Goal: Information Seeking & Learning: Learn about a topic

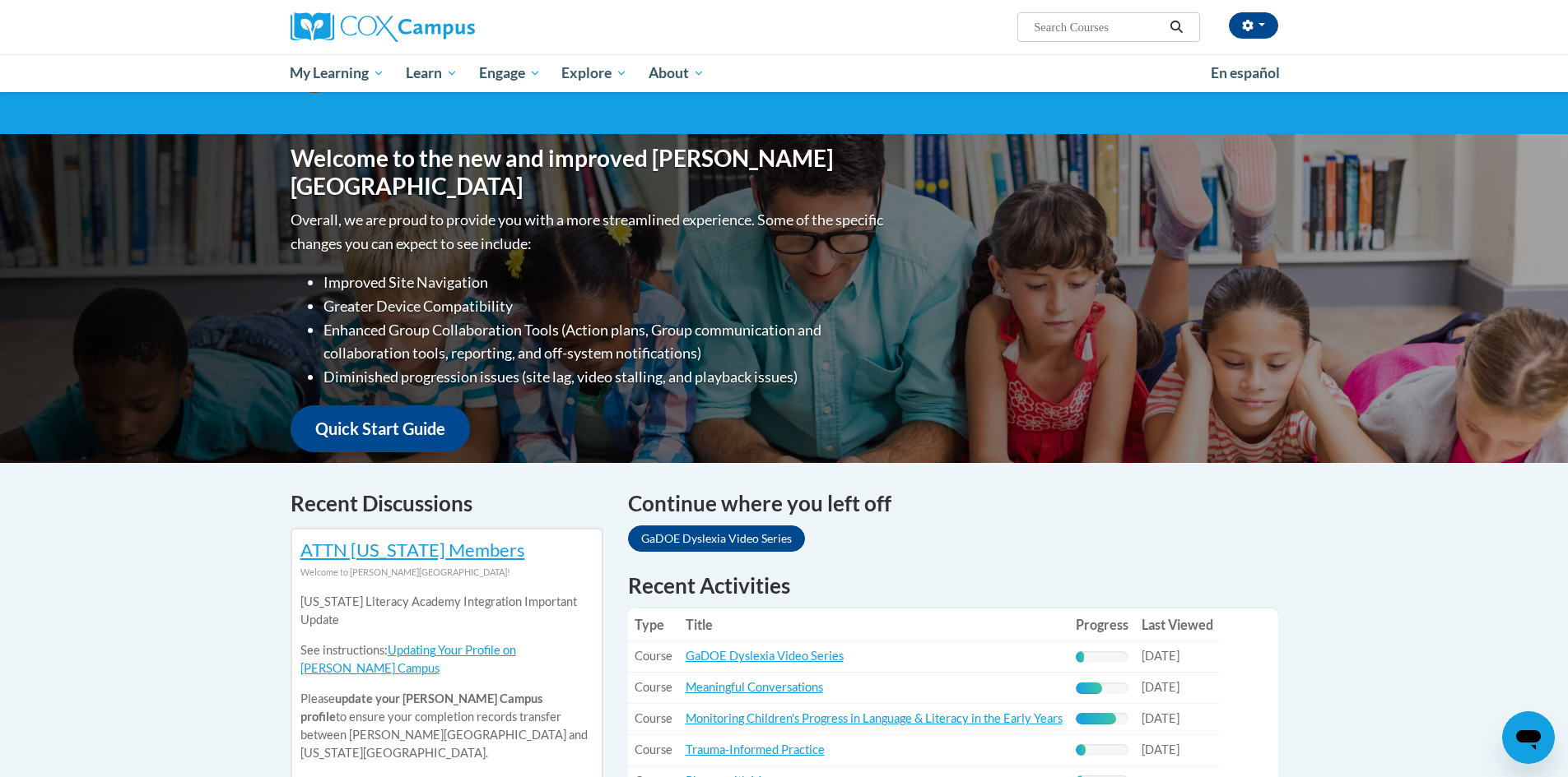
scroll to position [246, 0]
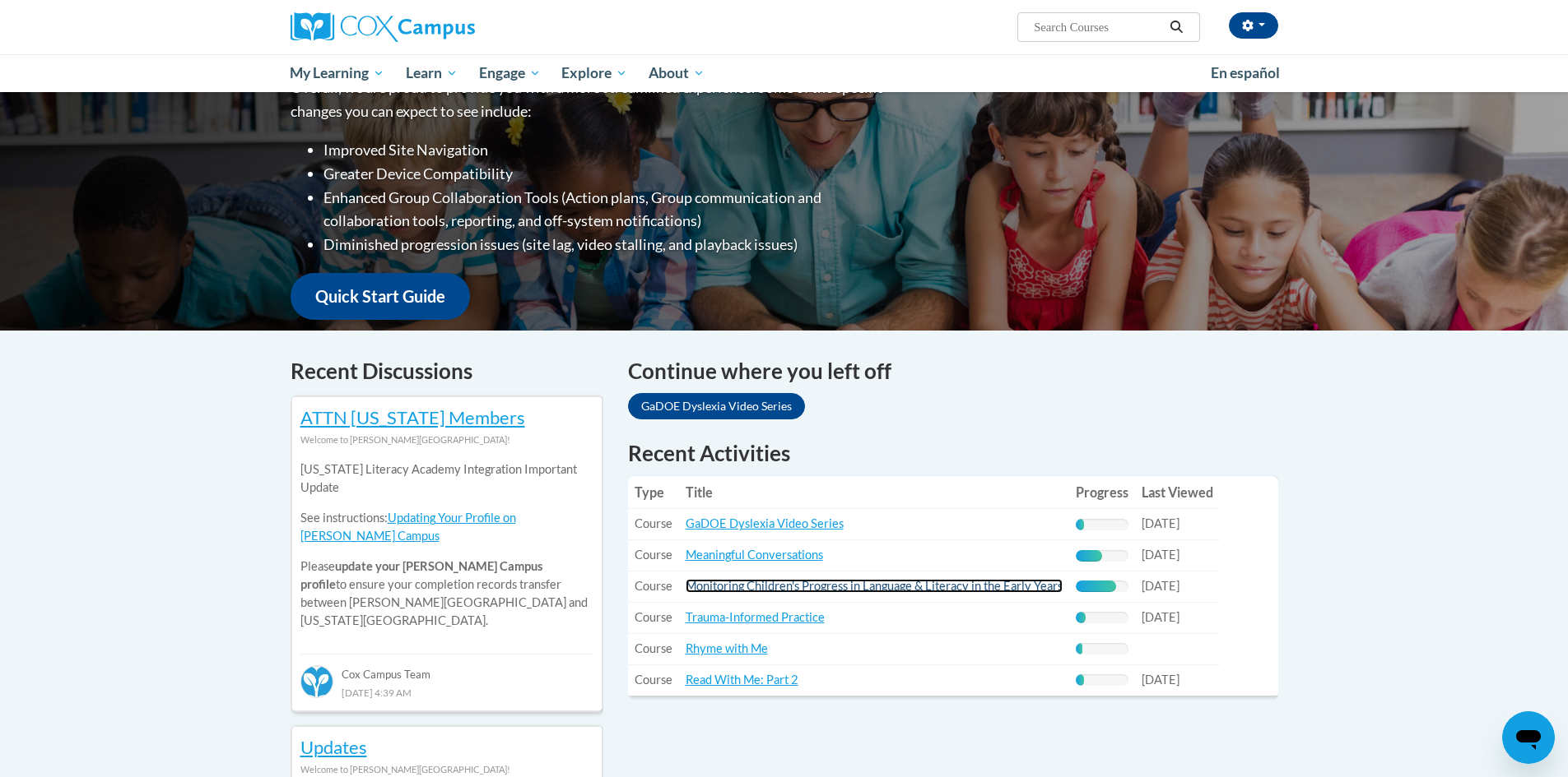
click at [991, 583] on link "Monitoring Children's Progress in Language & Literacy in the Early Years" at bounding box center [874, 586] width 377 height 14
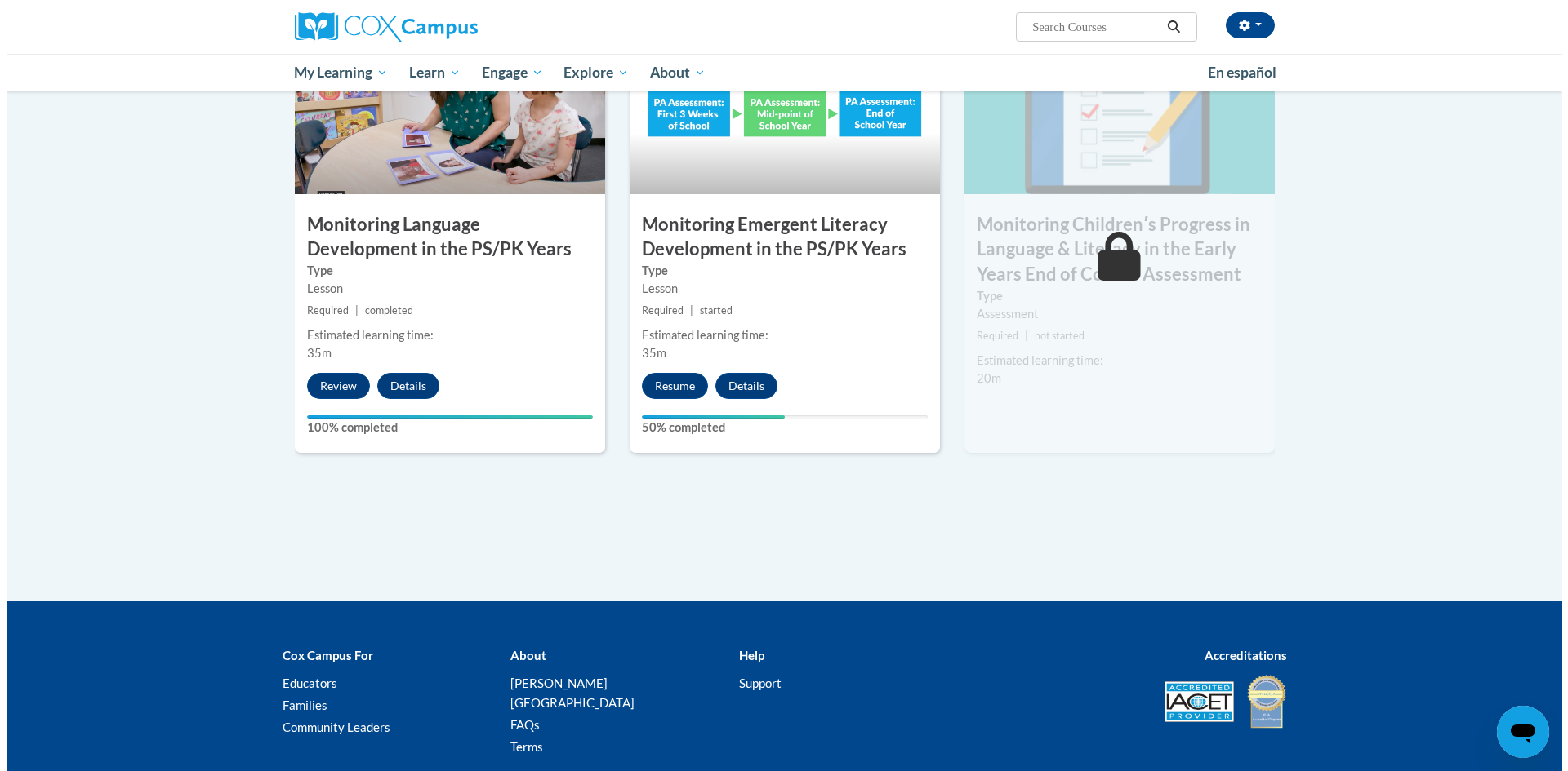
scroll to position [1387, 0]
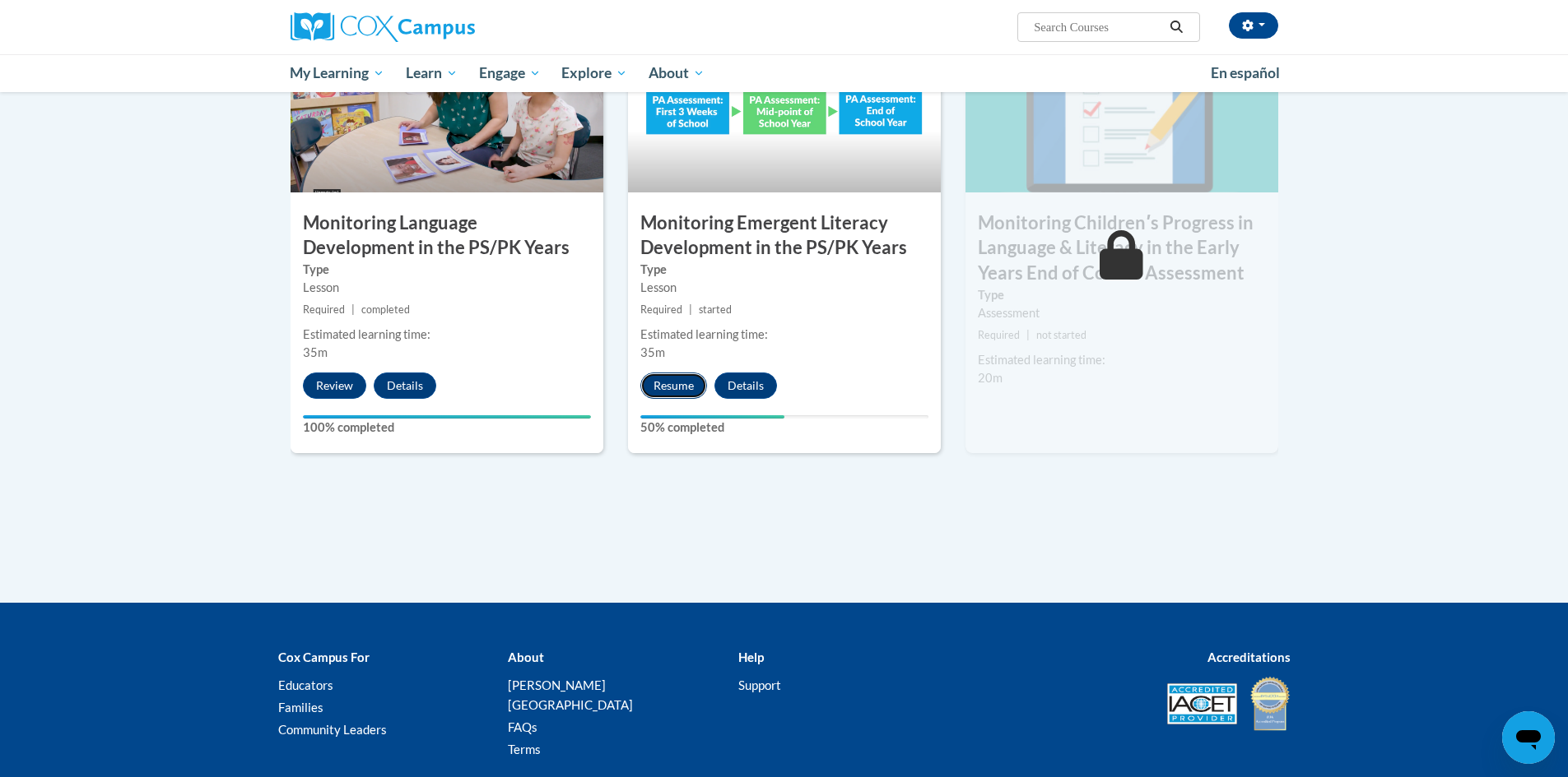
click at [668, 387] on button "Resume" at bounding box center [674, 385] width 67 height 26
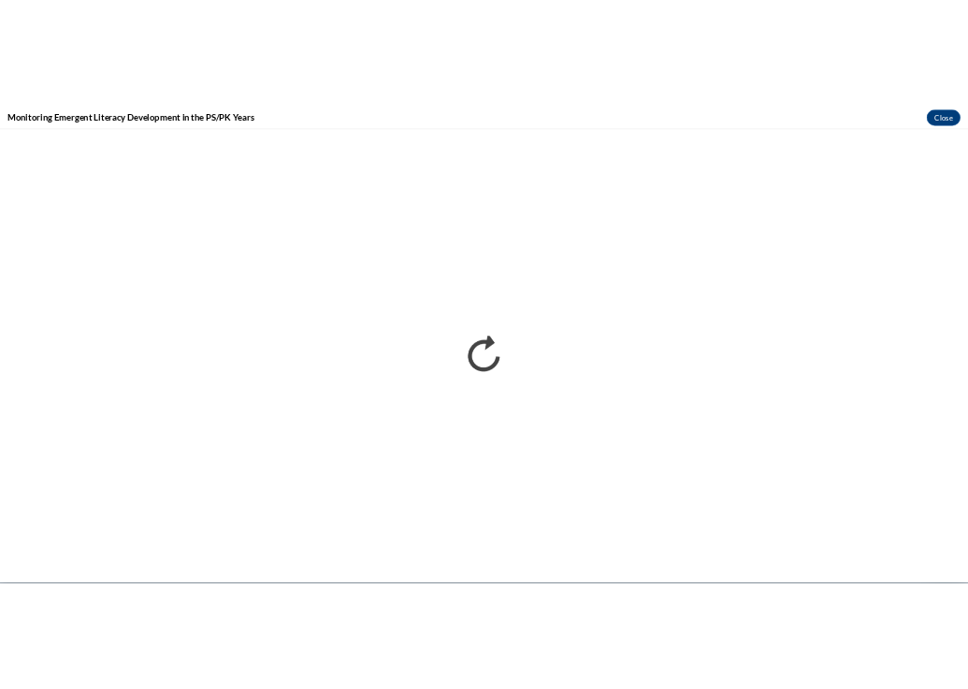
scroll to position [0, 0]
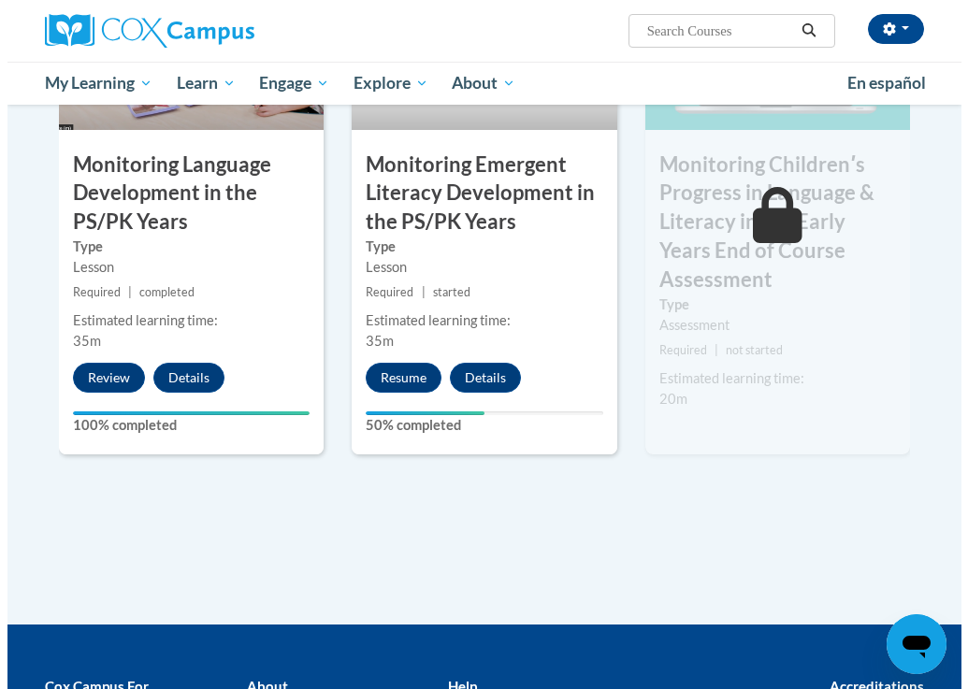
scroll to position [1870, 0]
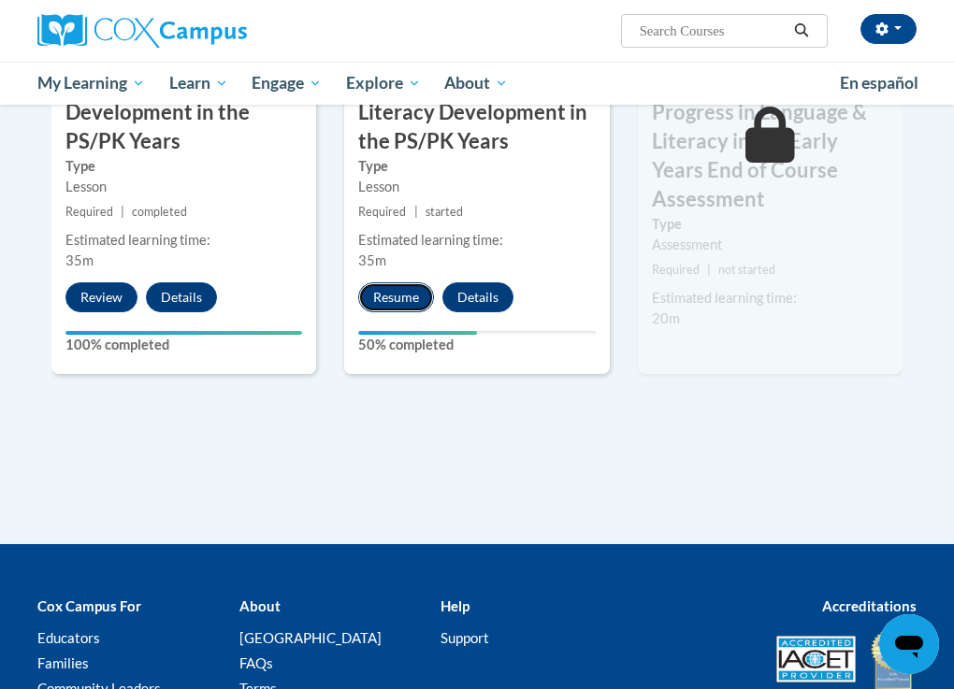
click at [403, 282] on button "Resume" at bounding box center [396, 297] width 76 height 30
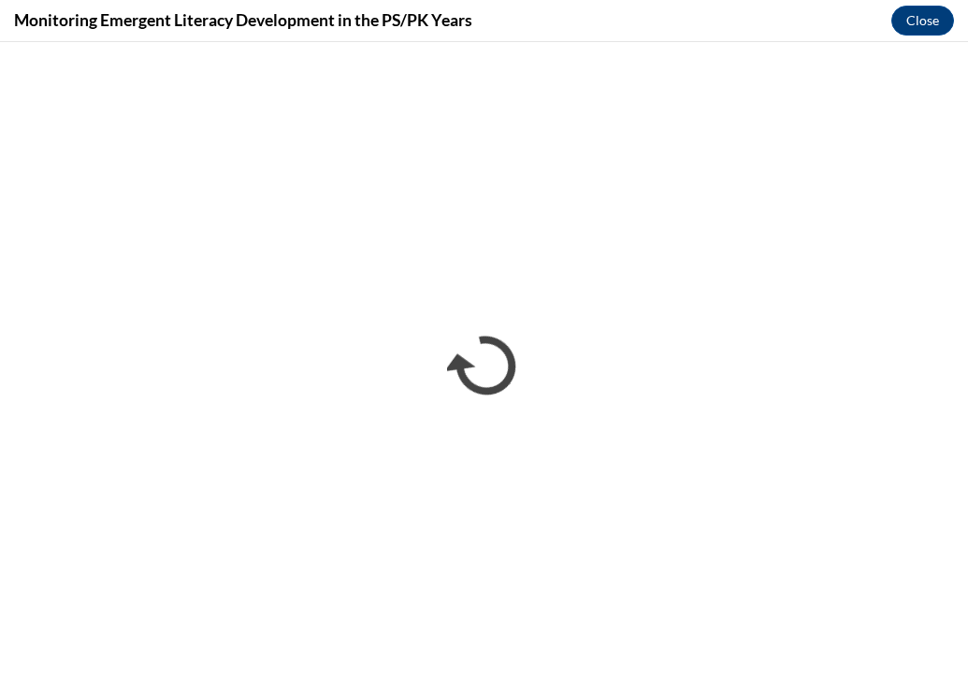
scroll to position [0, 0]
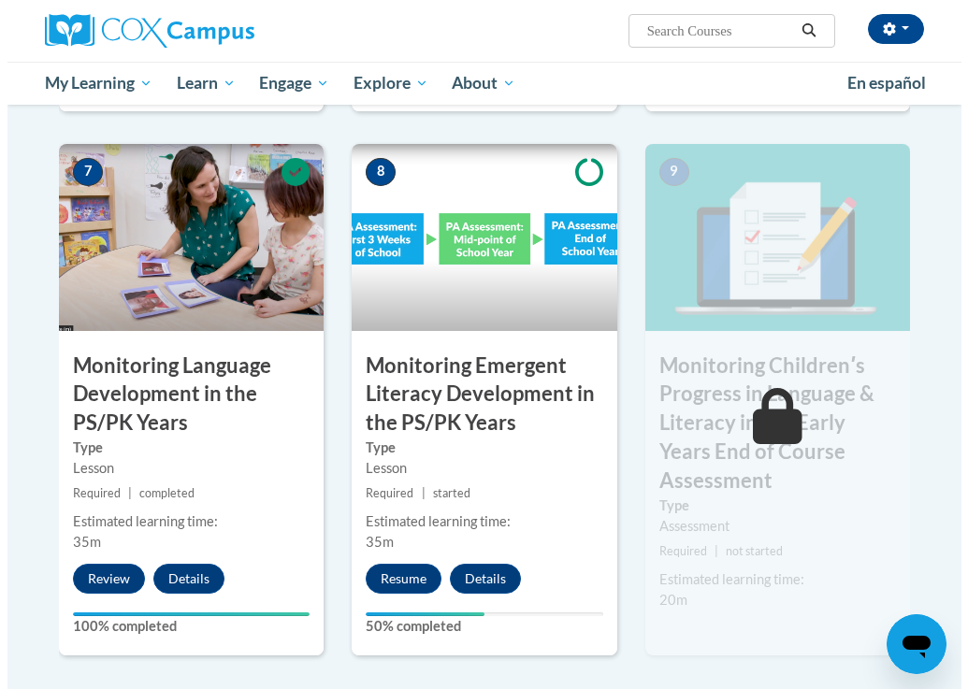
scroll to position [1589, 0]
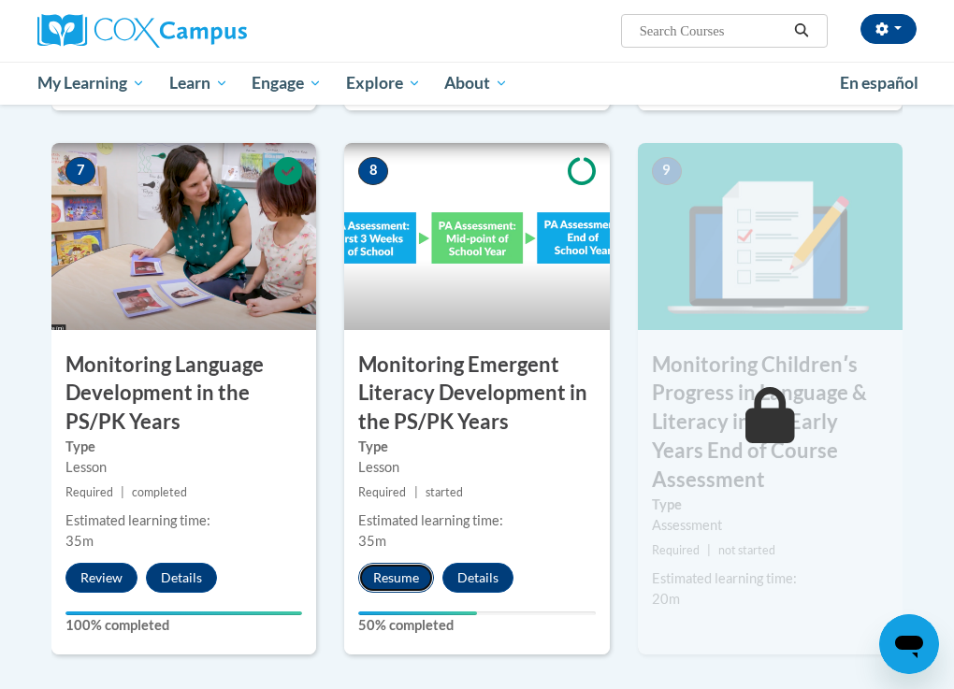
click at [406, 563] on button "Resume" at bounding box center [396, 578] width 76 height 30
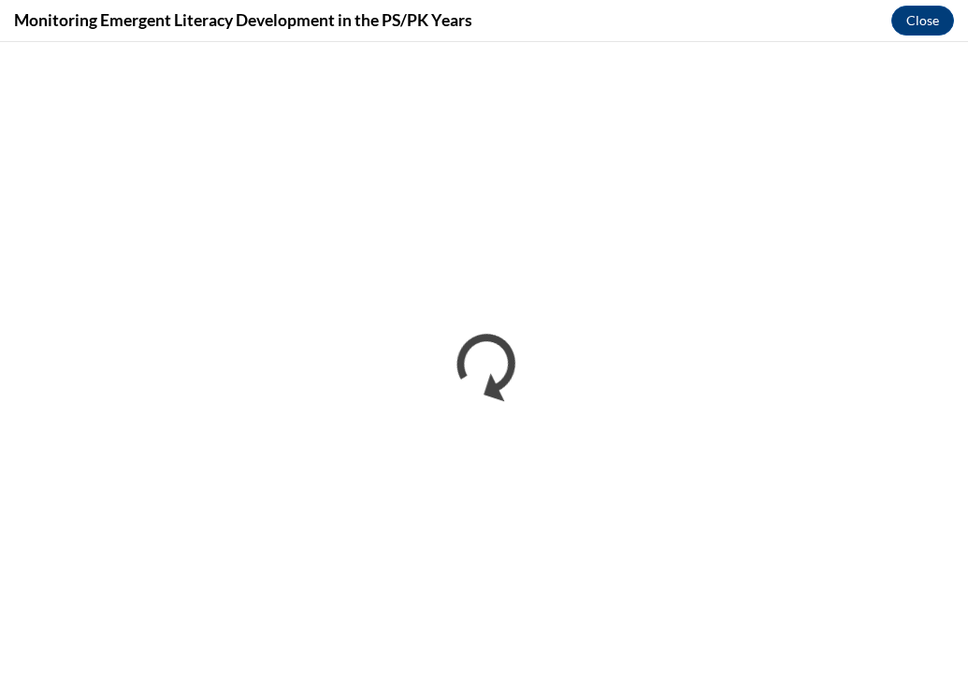
scroll to position [0, 0]
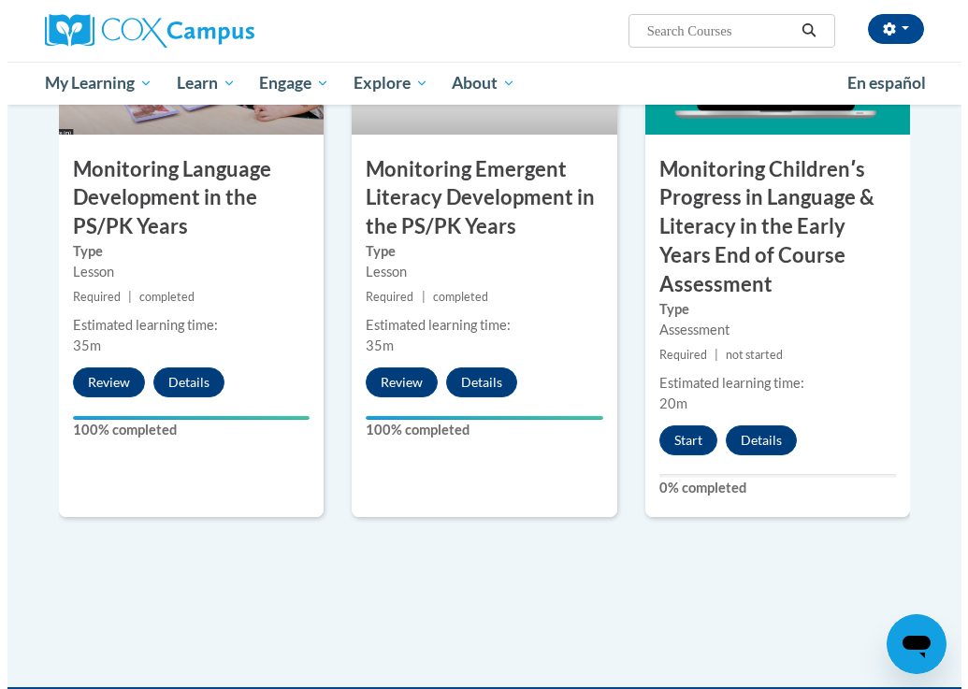
scroll to position [1963, 0]
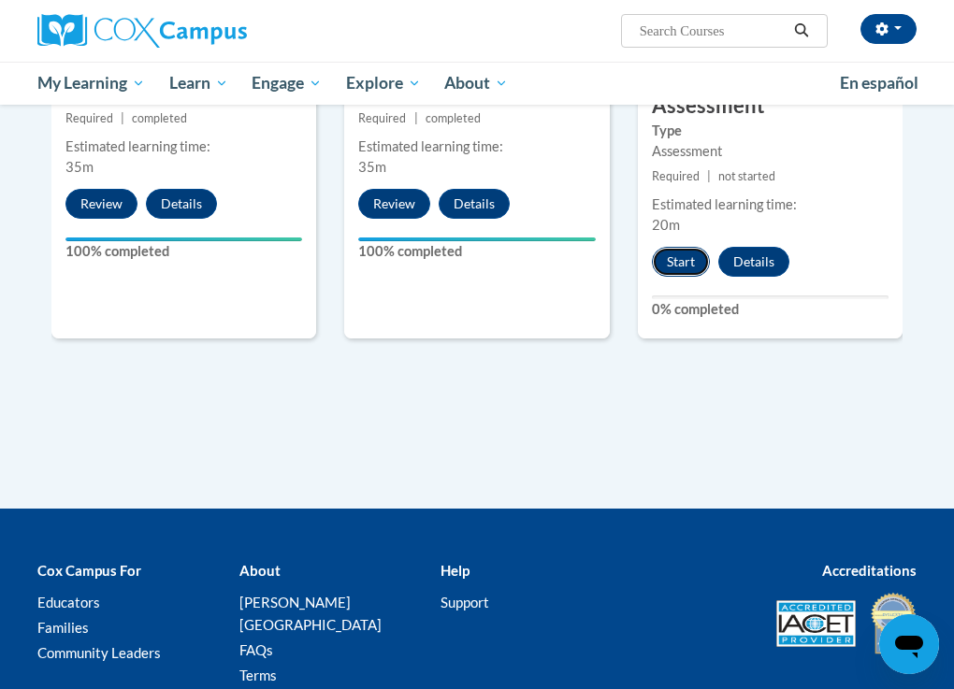
click at [701, 247] on button "Start" at bounding box center [681, 262] width 58 height 30
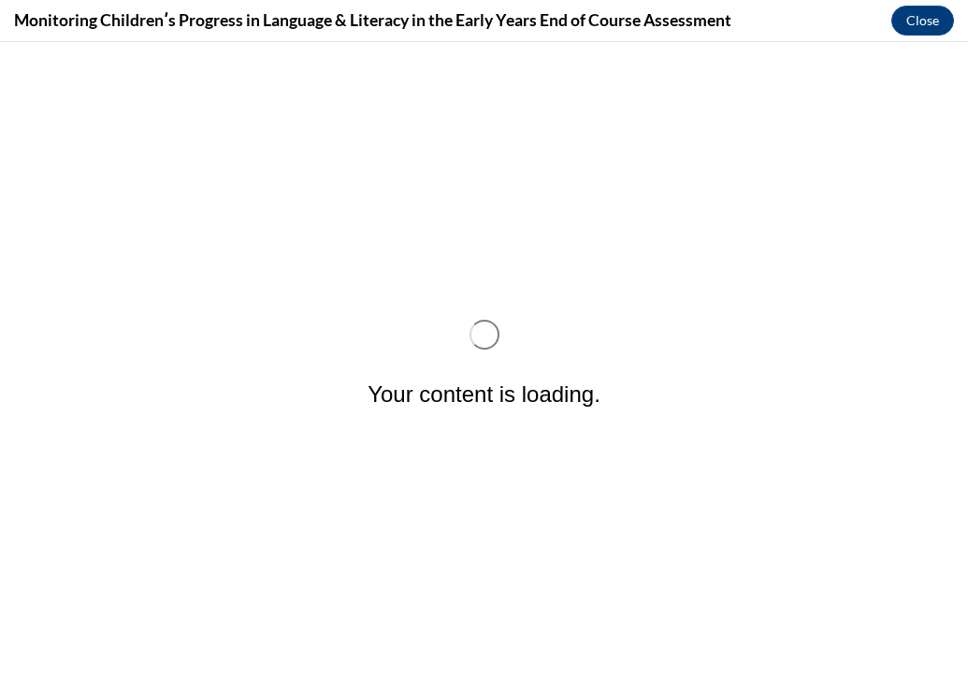
scroll to position [0, 0]
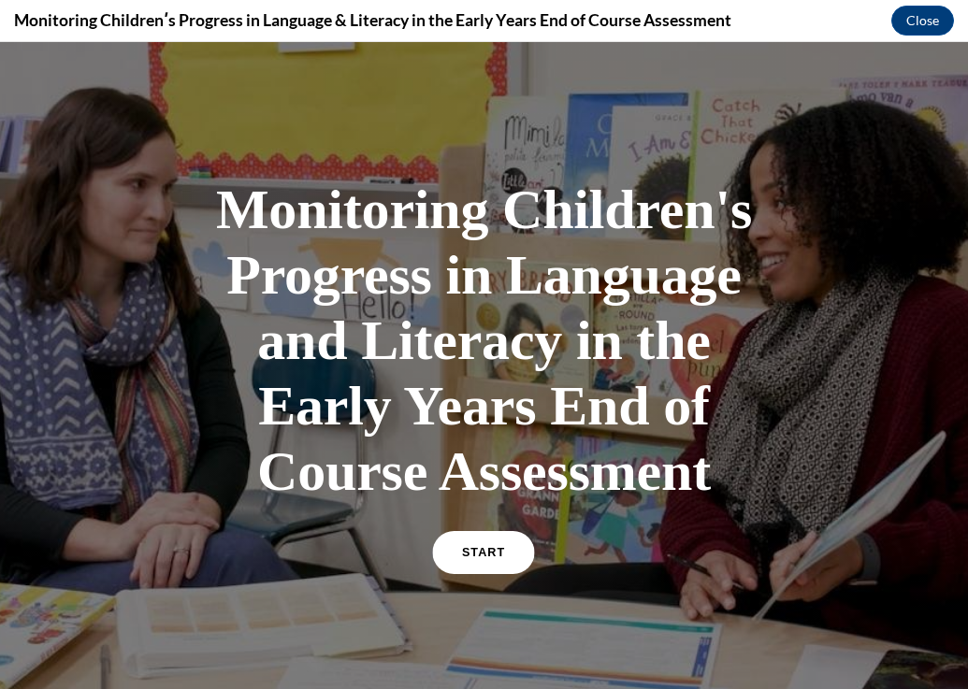
click at [500, 557] on link "START" at bounding box center [484, 552] width 102 height 43
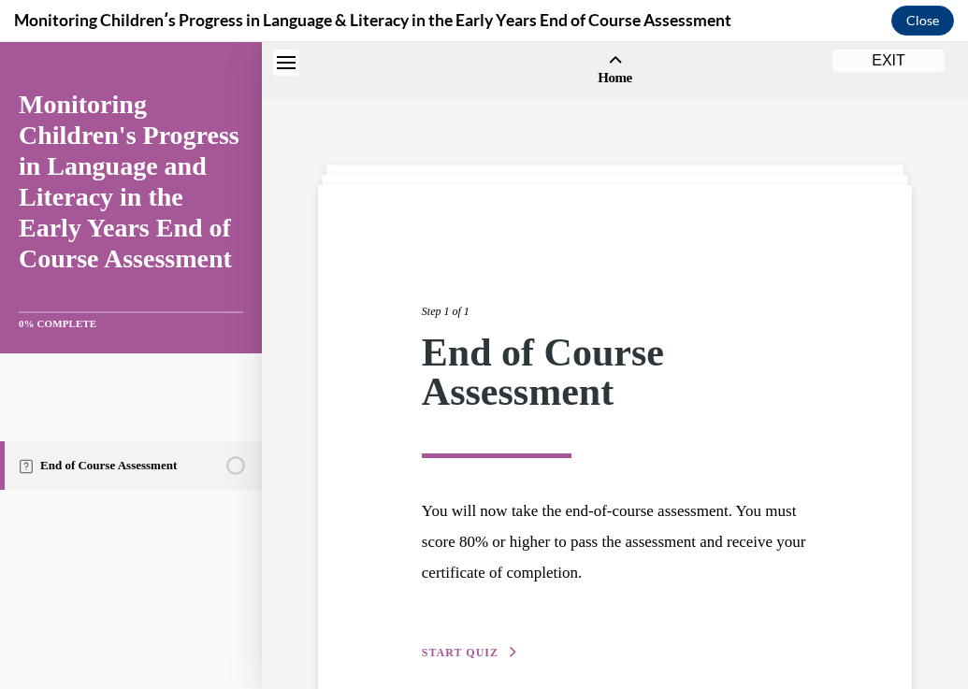
scroll to position [58, 0]
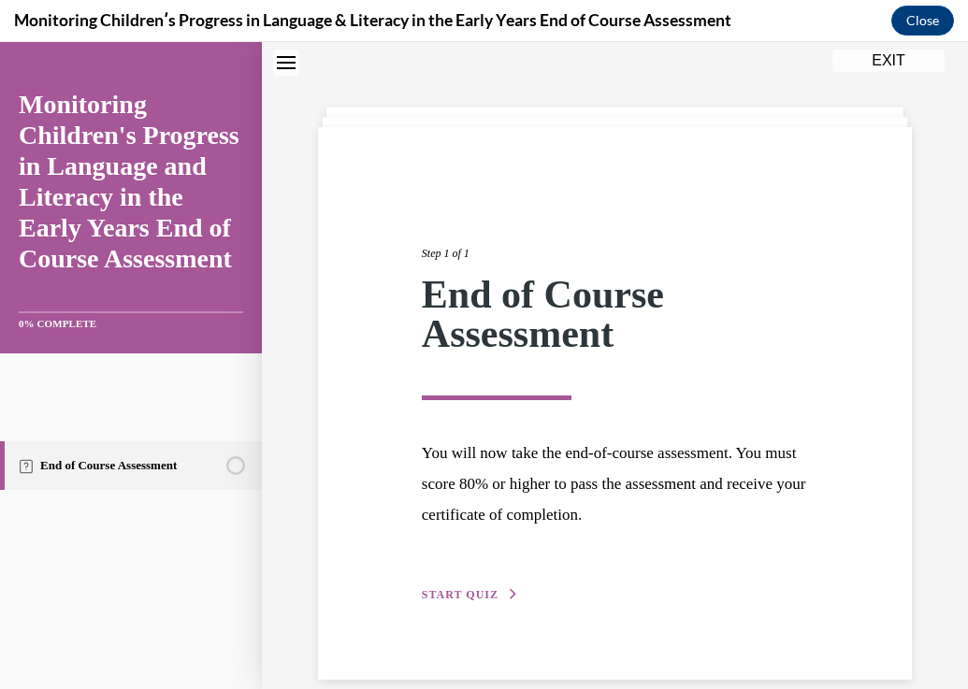
click at [473, 587] on button "START QUIZ" at bounding box center [470, 594] width 97 height 17
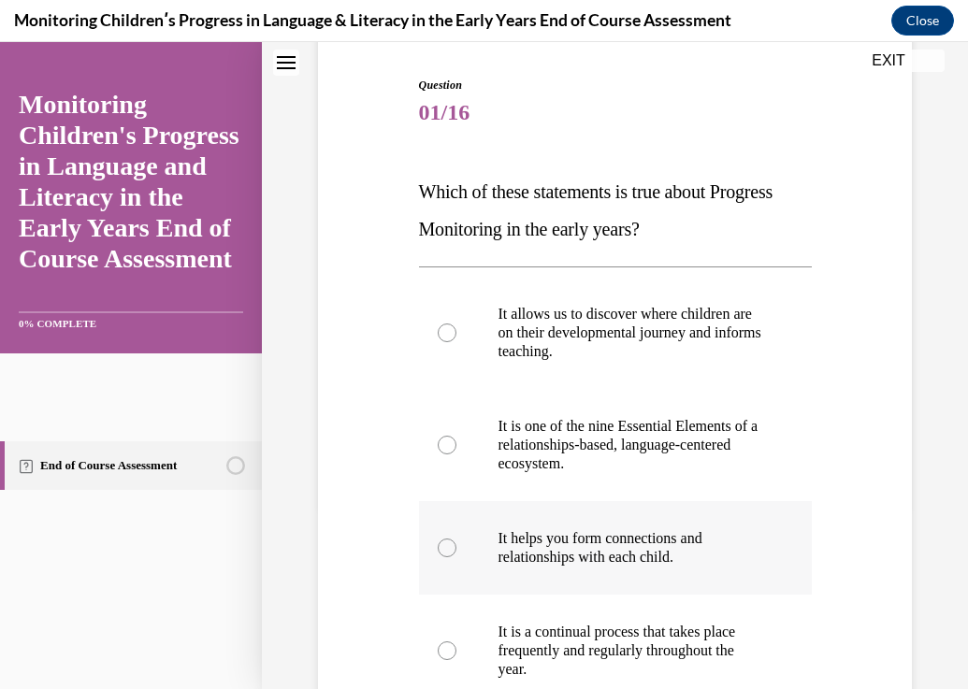
scroll to position [432, 0]
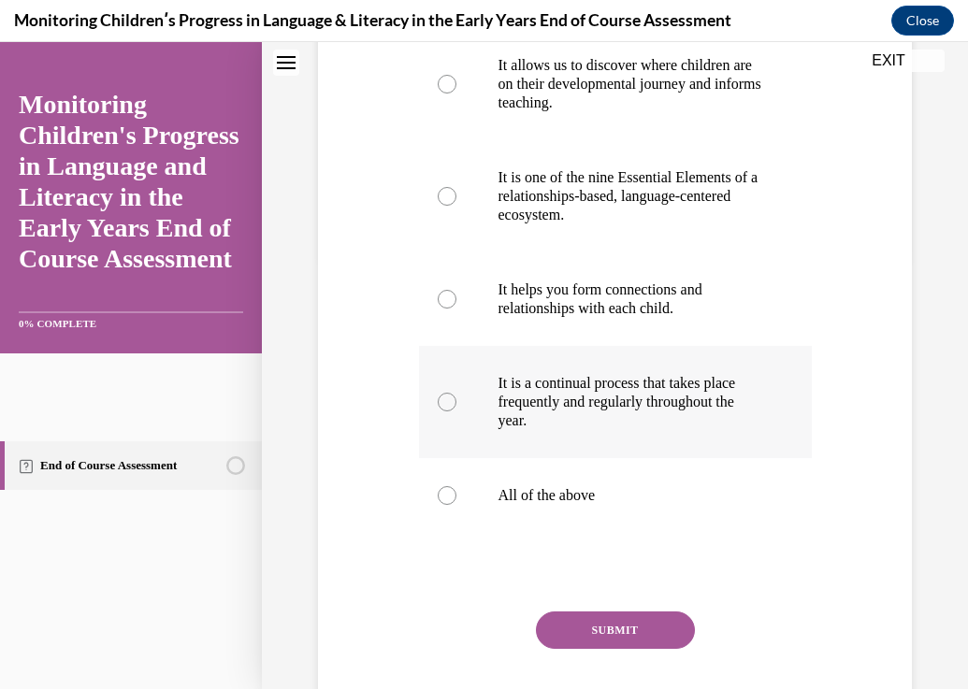
click at [543, 451] on label "It is a continual process that takes place frequently and regularly throughout …" at bounding box center [615, 402] width 393 height 112
click at [456, 411] on input "It is a continual process that takes place frequently and regularly throughout …" at bounding box center [447, 402] width 19 height 19
radio input "true"
click at [593, 643] on button "SUBMIT" at bounding box center [615, 629] width 159 height 37
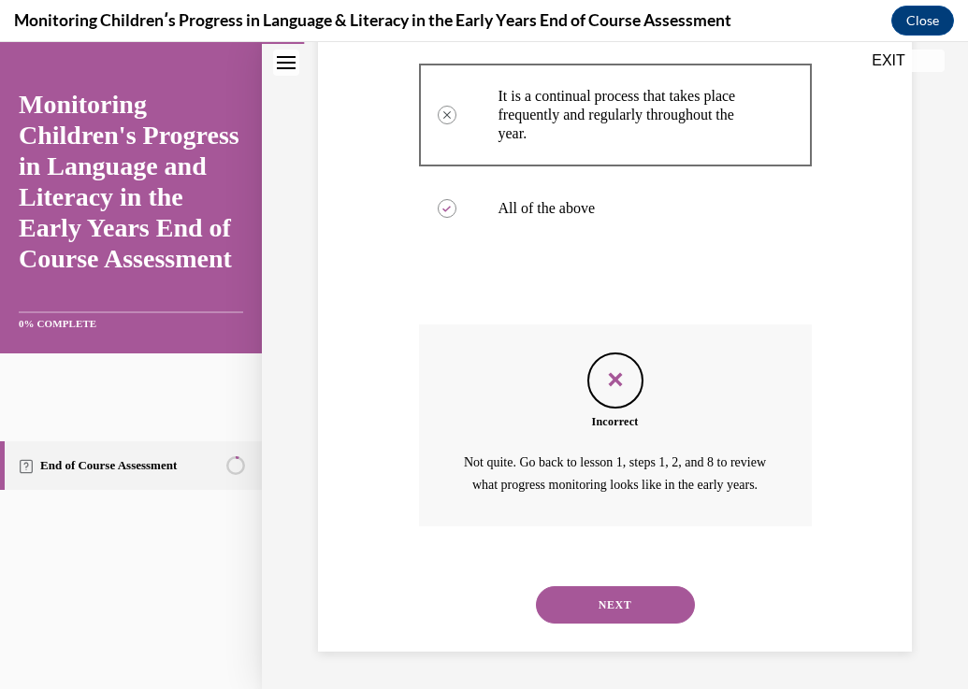
scroll to position [740, 0]
click at [519, 449] on div "Not quite. Go back to lesson 1, steps 1, 2, and 8 to review what progress monit…" at bounding box center [615, 474] width 393 height 50
click at [648, 631] on div "NEXT" at bounding box center [615, 604] width 393 height 75
click at [650, 570] on div "NEXT" at bounding box center [615, 604] width 393 height 75
click at [619, 578] on div "NEXT" at bounding box center [615, 604] width 393 height 75
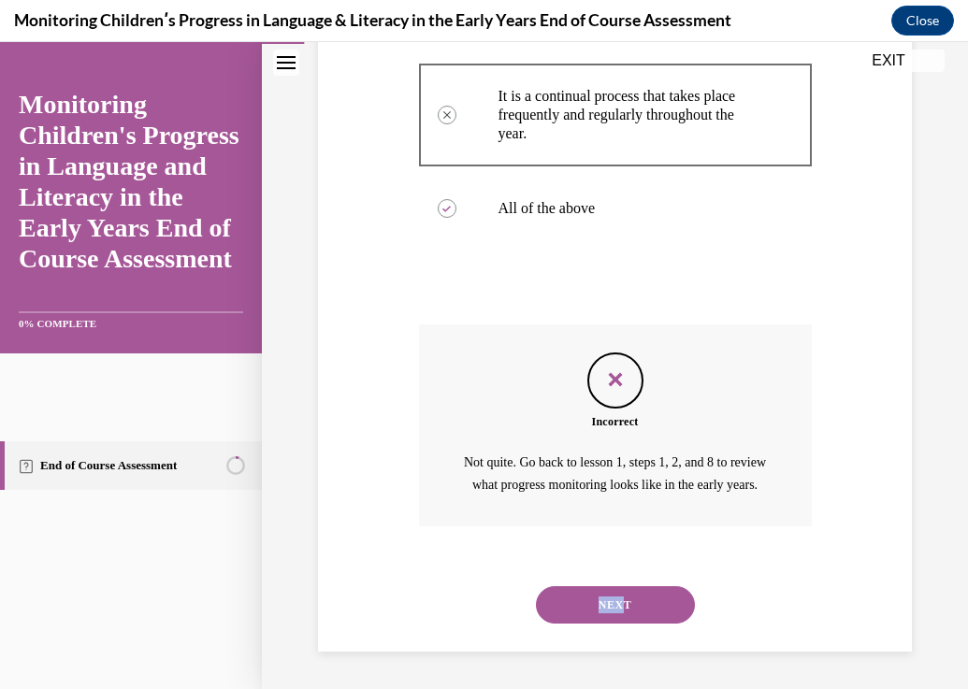
click at [619, 589] on div "NEXT" at bounding box center [615, 604] width 393 height 75
click at [623, 589] on button "NEXT" at bounding box center [615, 604] width 159 height 37
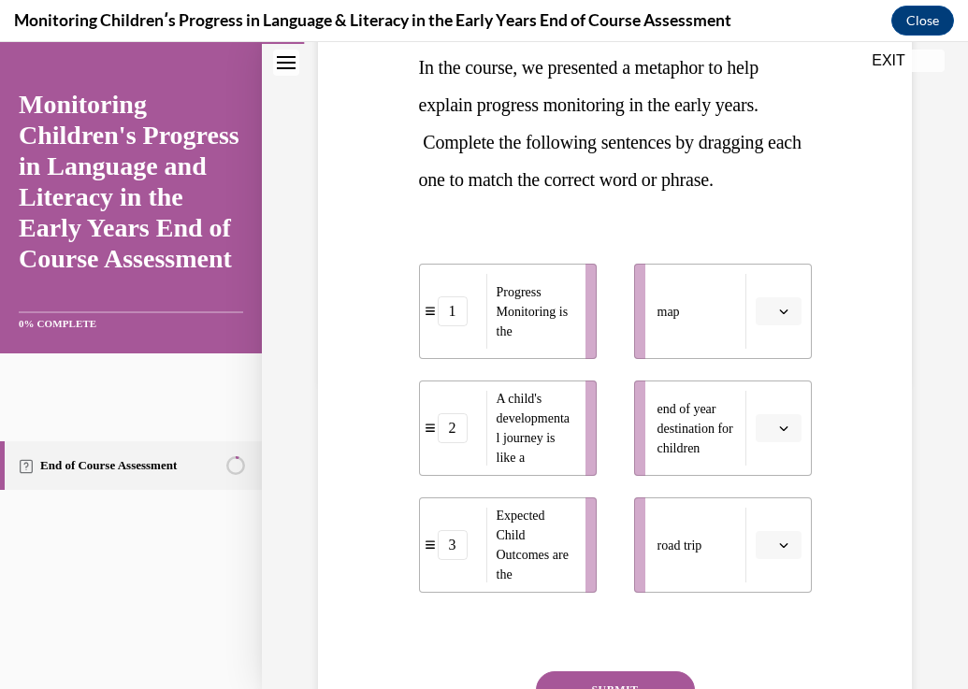
scroll to position [374, 0]
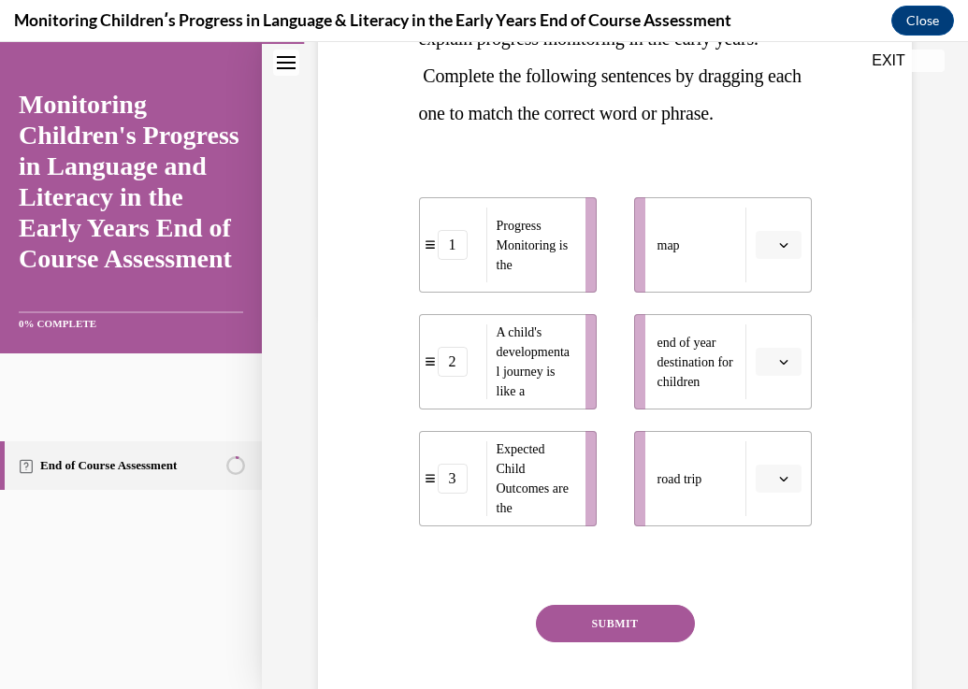
click at [623, 629] on button "SUBMIT" at bounding box center [615, 623] width 159 height 37
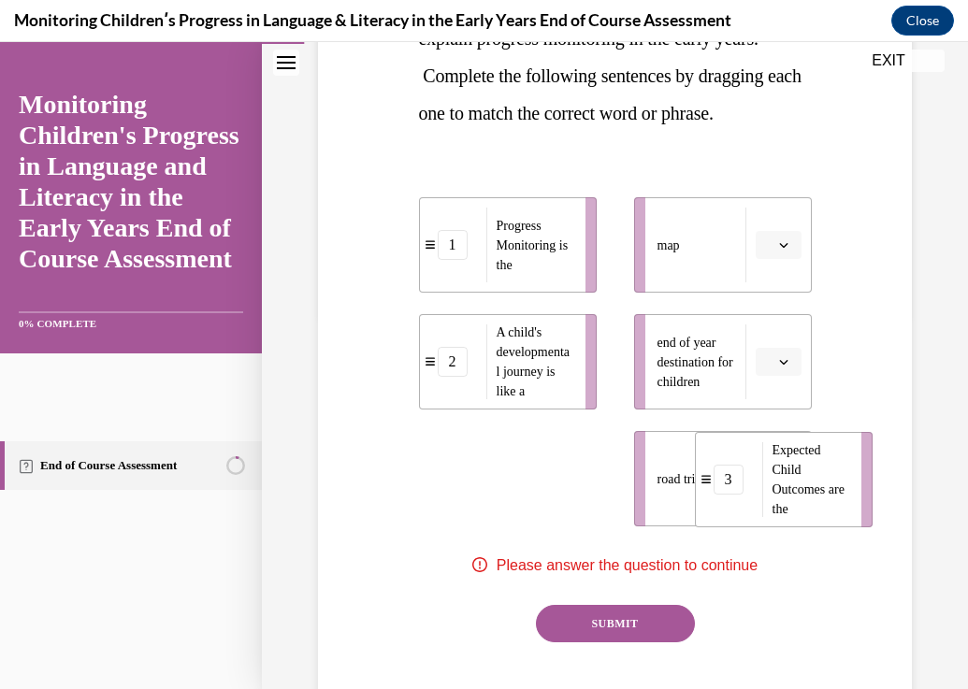
drag, startPoint x: 451, startPoint y: 482, endPoint x: 724, endPoint y: 483, distance: 273.0
click at [725, 483] on div "3" at bounding box center [728, 480] width 30 height 30
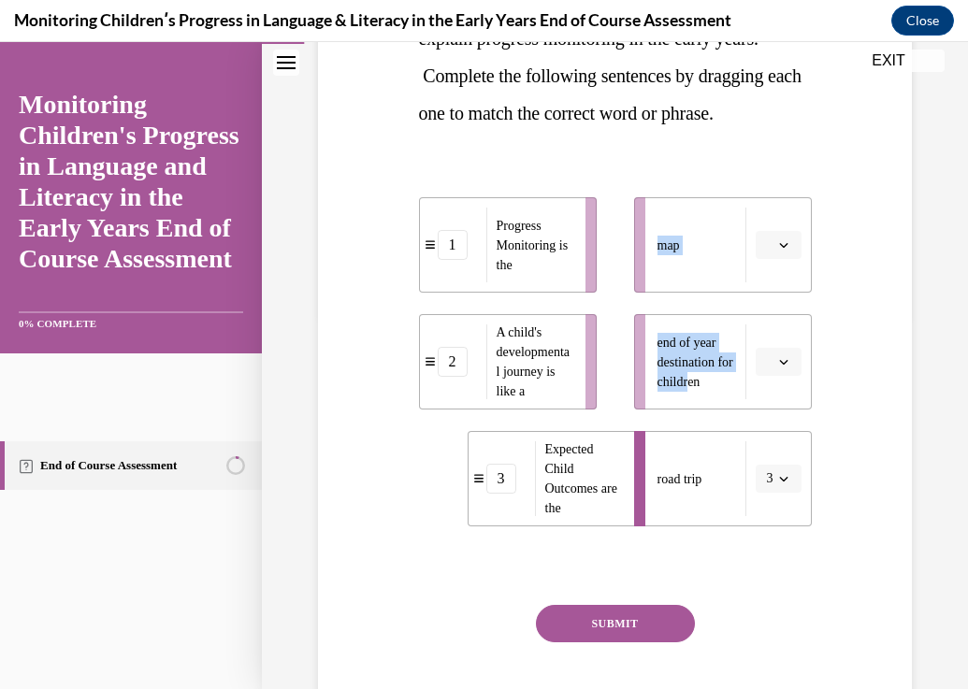
drag, startPoint x: 703, startPoint y: 396, endPoint x: 521, endPoint y: 275, distance: 219.1
click at [521, 275] on div "1 Progress Monitoring is the 2 A child's developmental journey is like a 3 Expe…" at bounding box center [615, 343] width 393 height 366
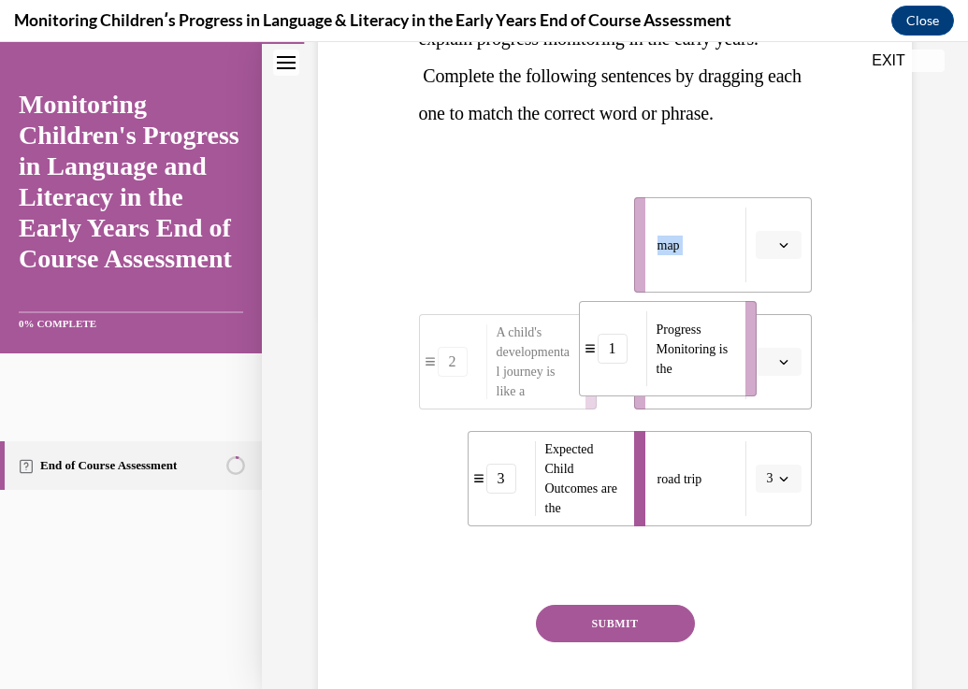
drag, startPoint x: 521, startPoint y: 274, endPoint x: 691, endPoint y: 380, distance: 200.3
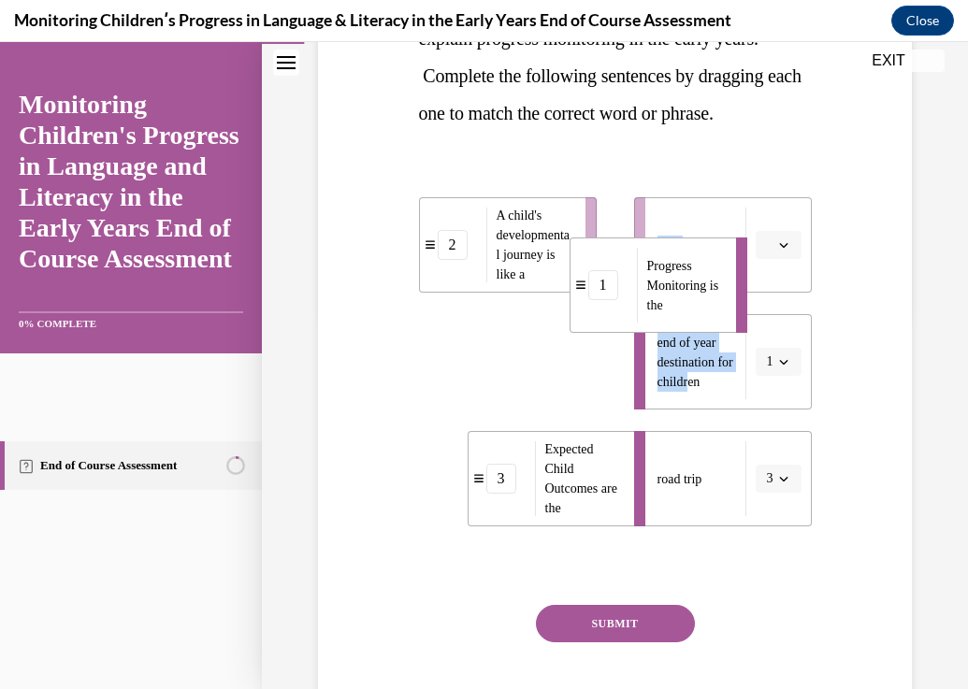
drag, startPoint x: 608, startPoint y: 326, endPoint x: 689, endPoint y: 251, distance: 110.5
click at [688, 252] on div "Progress Monitoring is the" at bounding box center [680, 285] width 87 height 75
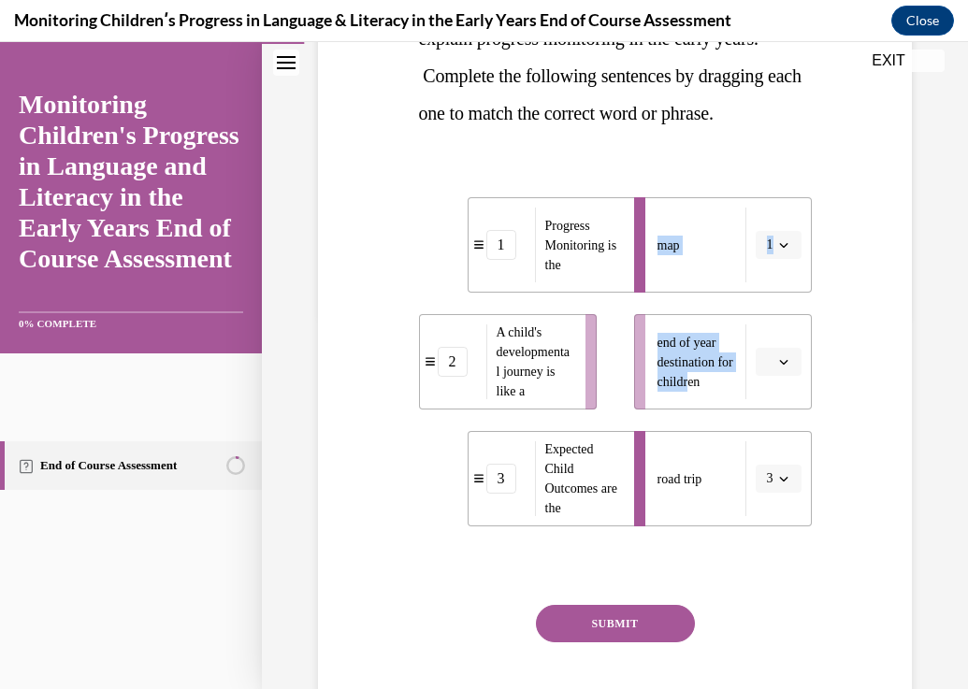
click at [633, 621] on button "SUBMIT" at bounding box center [615, 623] width 159 height 37
drag, startPoint x: 497, startPoint y: 385, endPoint x: 621, endPoint y: 386, distance: 123.4
click at [570, 386] on span "A child's developmental journey is like a" at bounding box center [533, 361] width 74 height 73
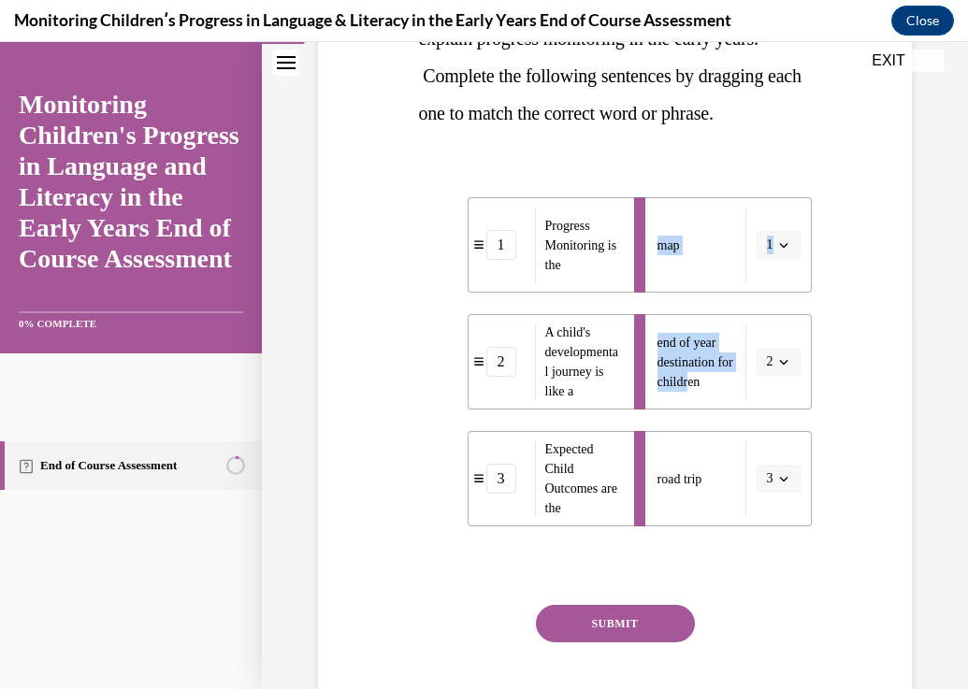
click at [605, 618] on button "SUBMIT" at bounding box center [615, 623] width 159 height 37
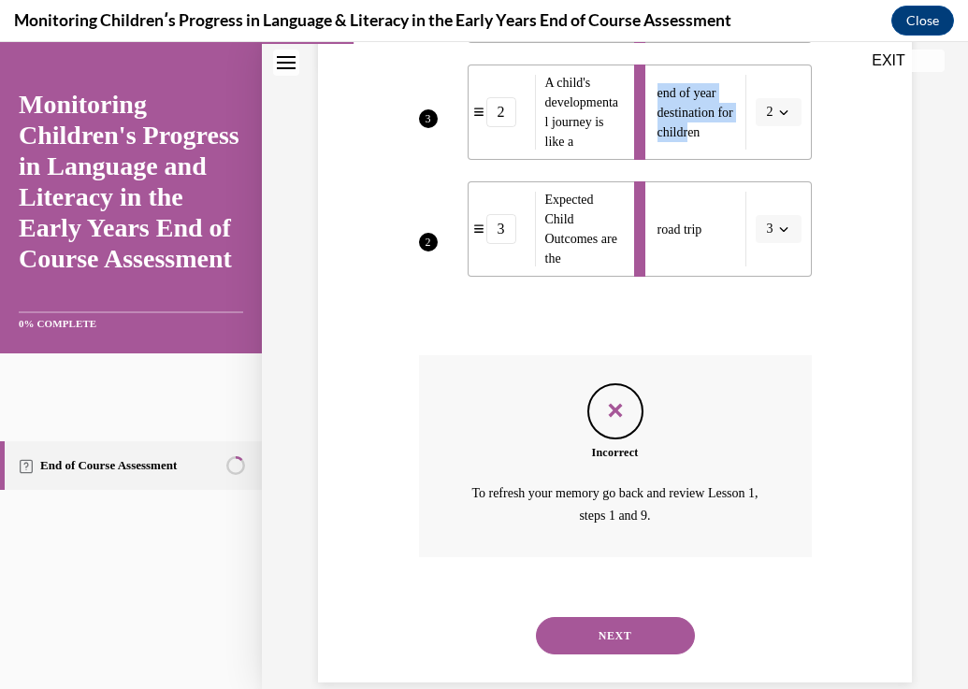
scroll to position [654, 0]
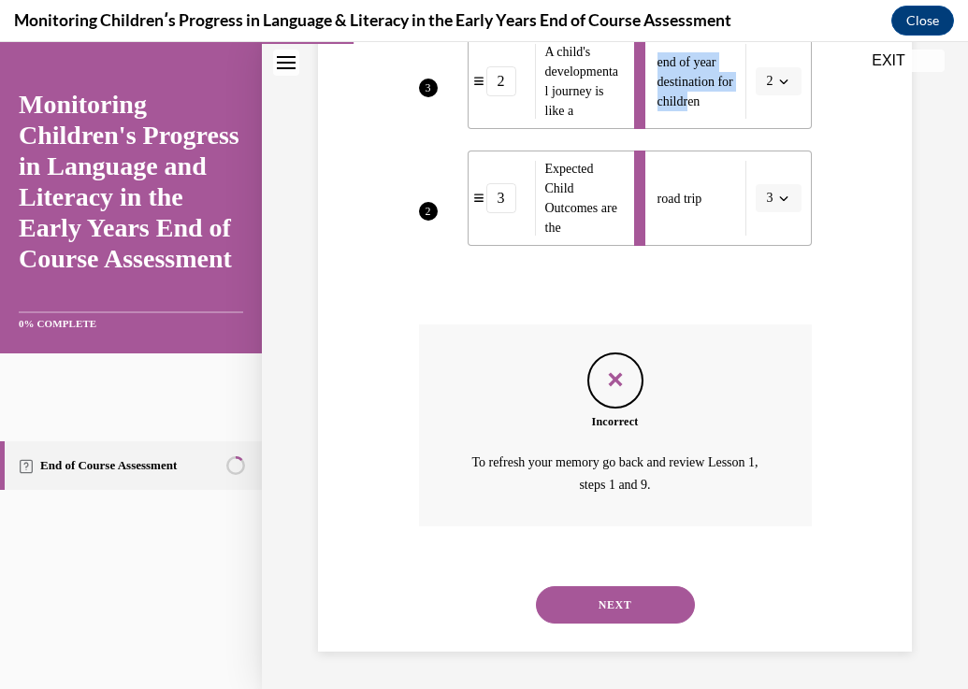
click at [645, 600] on button "NEXT" at bounding box center [615, 604] width 159 height 37
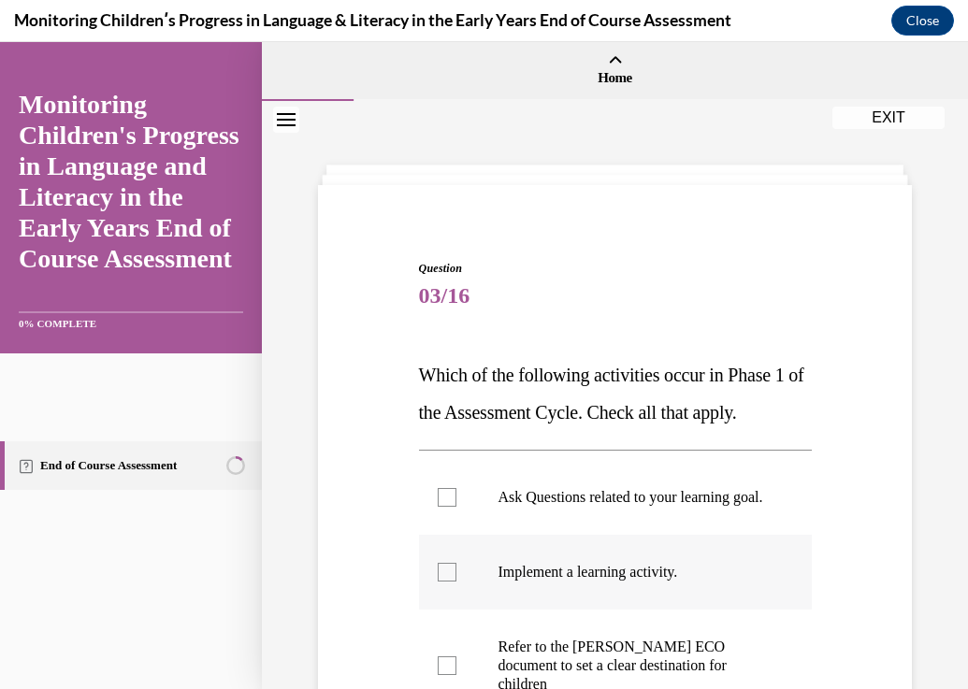
click at [648, 581] on p "Implement a learning activity." at bounding box center [631, 572] width 266 height 19
click at [456, 581] on input "Implement a learning activity." at bounding box center [447, 572] width 19 height 19
checkbox input "true"
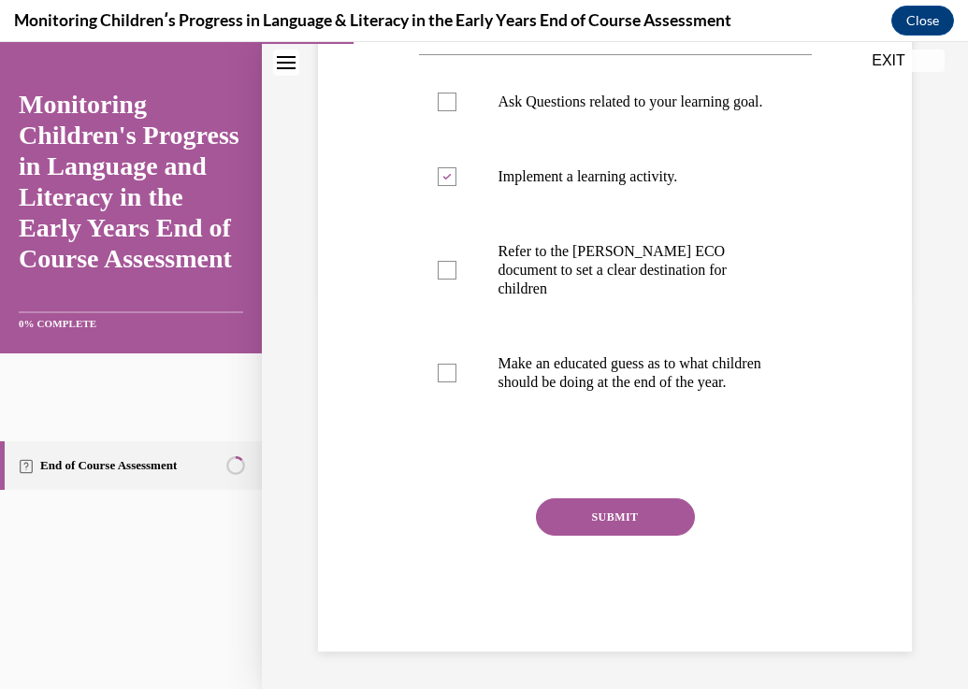
click at [651, 521] on button "SUBMIT" at bounding box center [615, 516] width 159 height 37
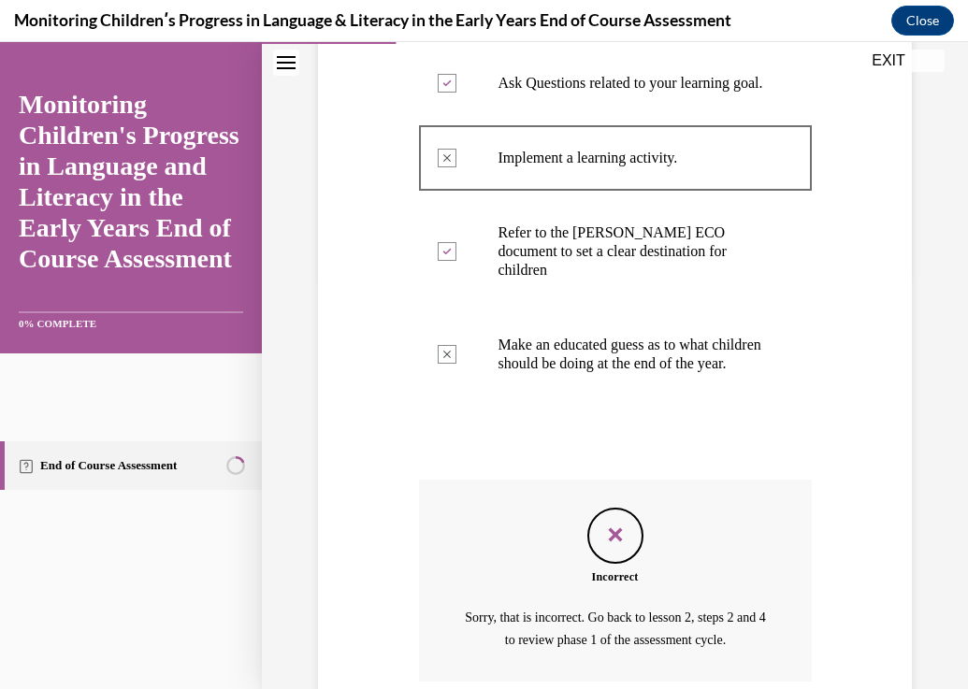
scroll to position [588, 0]
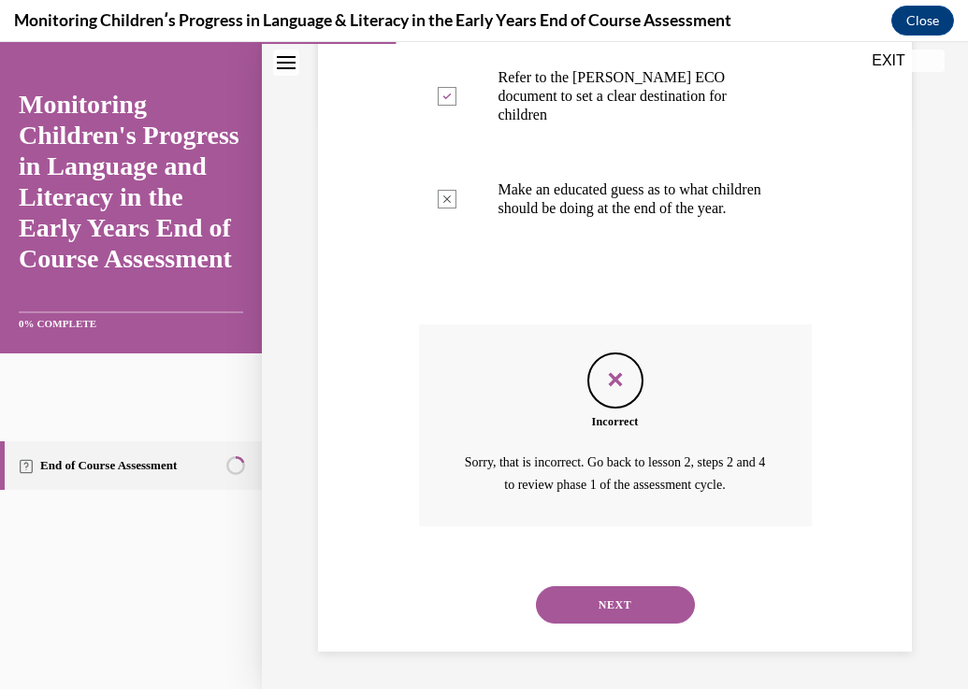
click at [640, 594] on button "NEXT" at bounding box center [615, 604] width 159 height 37
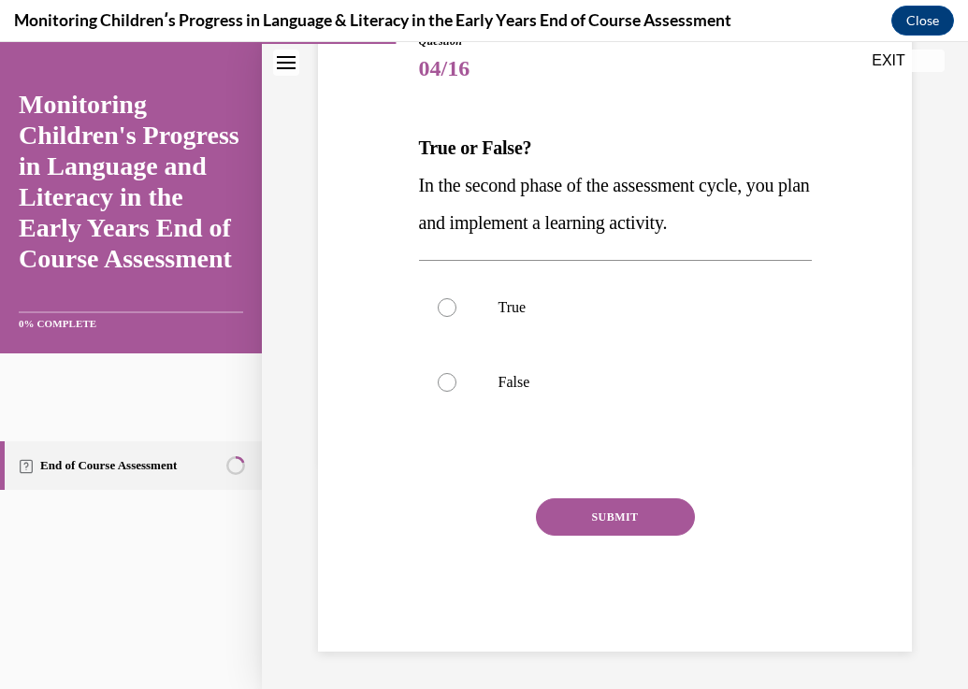
scroll to position [208, 0]
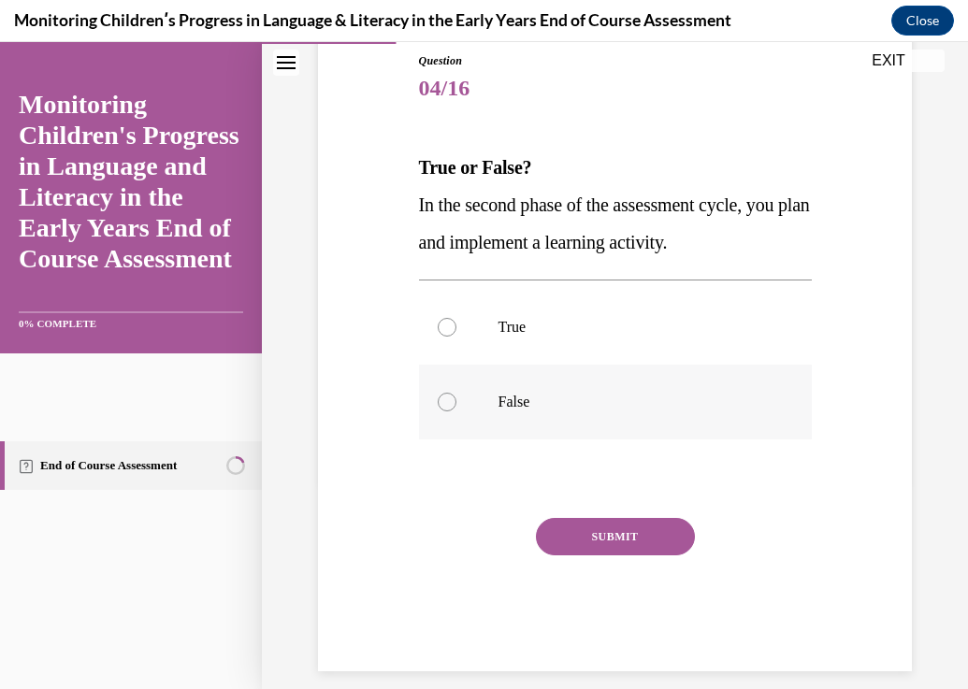
click at [481, 410] on label "False" at bounding box center [615, 402] width 393 height 75
click at [456, 410] on input "False" at bounding box center [447, 402] width 19 height 19
radio input "true"
click at [630, 529] on button "SUBMIT" at bounding box center [615, 536] width 159 height 37
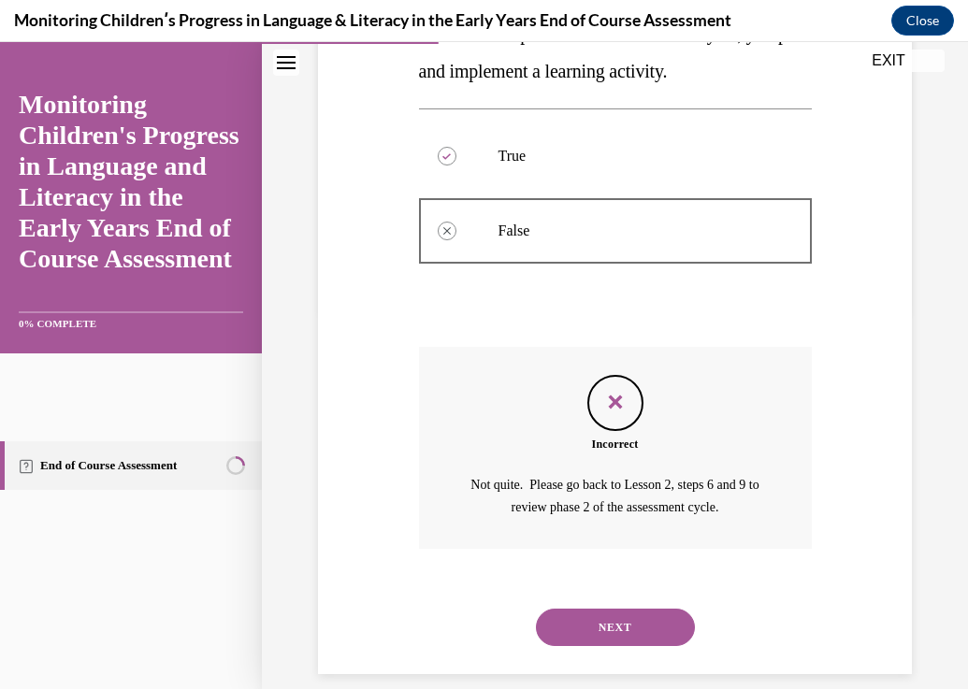
scroll to position [401, 0]
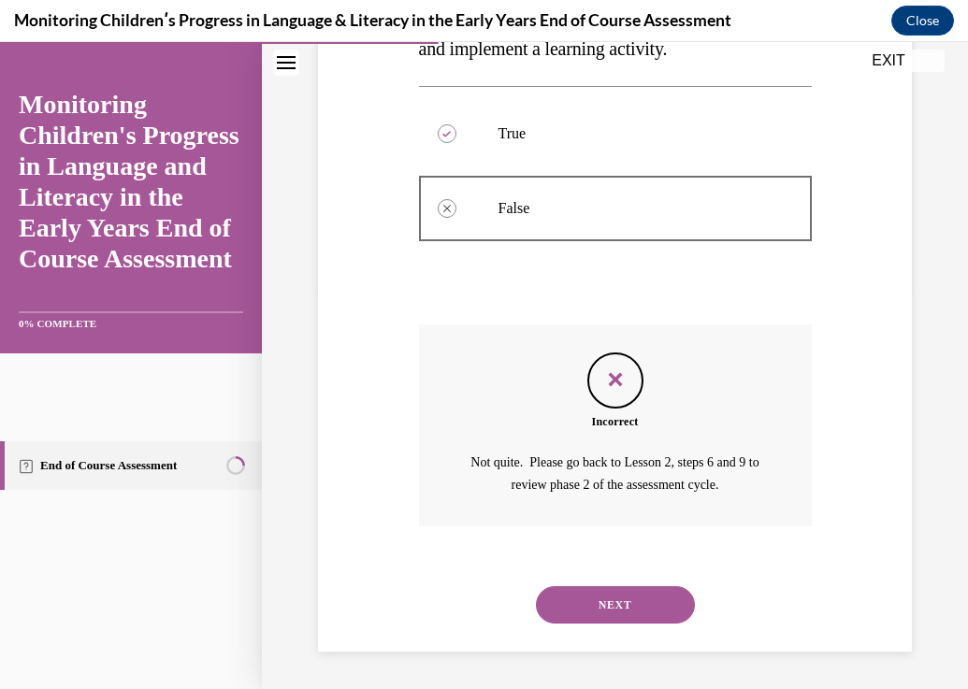
click at [494, 365] on div "Incorrect Not quite. Please go back to Lesson 2, steps 6 and 9 to review phase …" at bounding box center [615, 425] width 393 height 202
click at [667, 631] on div "NEXT" at bounding box center [615, 604] width 393 height 75
click at [654, 600] on button "NEXT" at bounding box center [615, 604] width 159 height 37
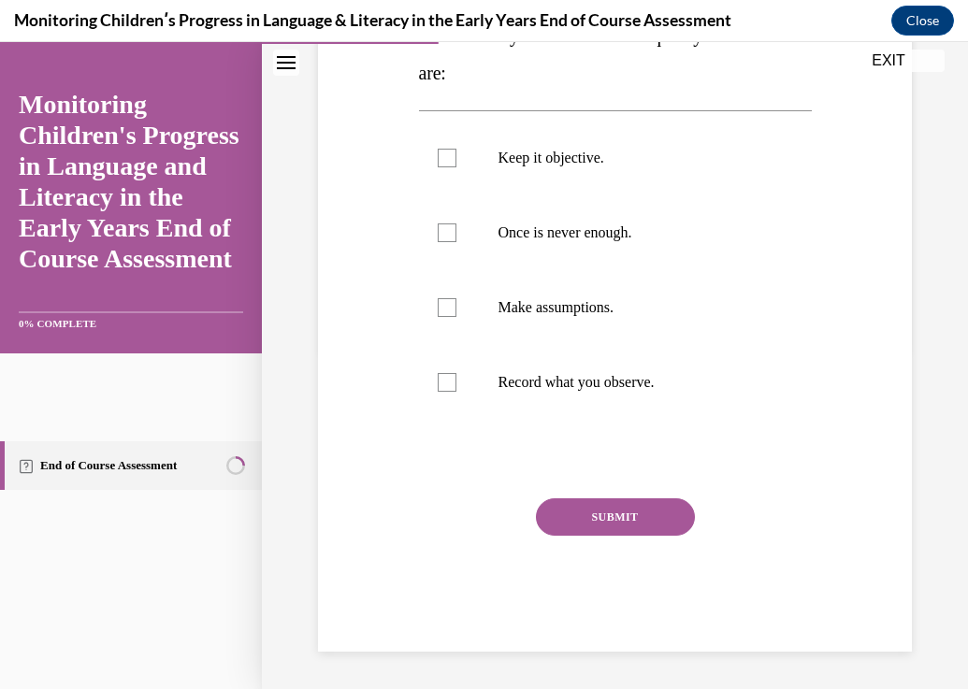
scroll to position [246, 0]
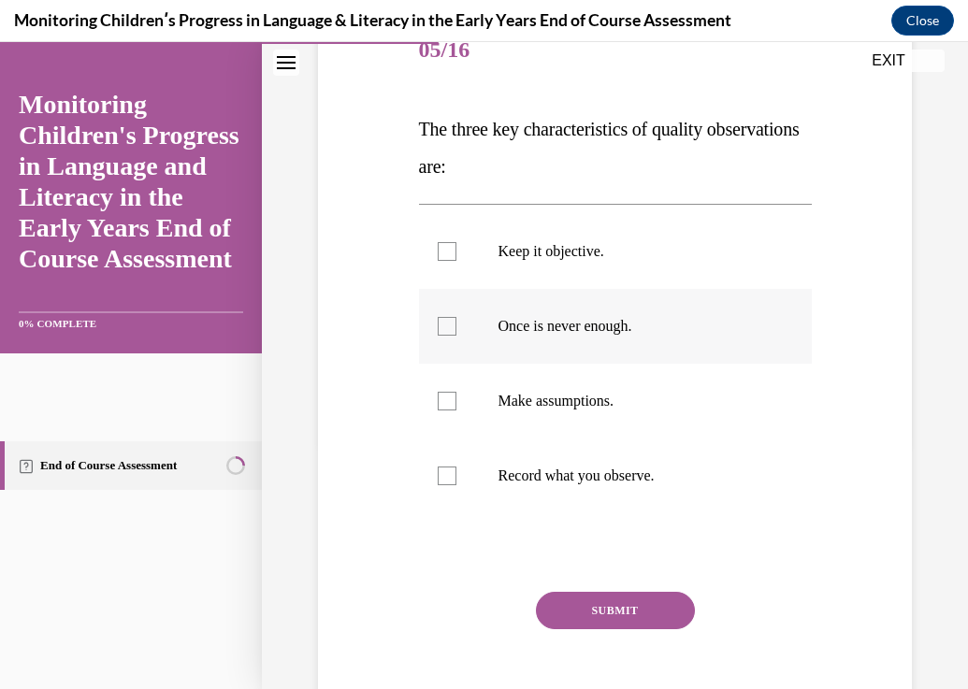
click at [460, 344] on label "Once is never enough." at bounding box center [615, 326] width 393 height 75
click at [456, 336] on input "Once is never enough." at bounding box center [447, 326] width 19 height 19
checkbox input "true"
click at [607, 606] on button "SUBMIT" at bounding box center [615, 610] width 159 height 37
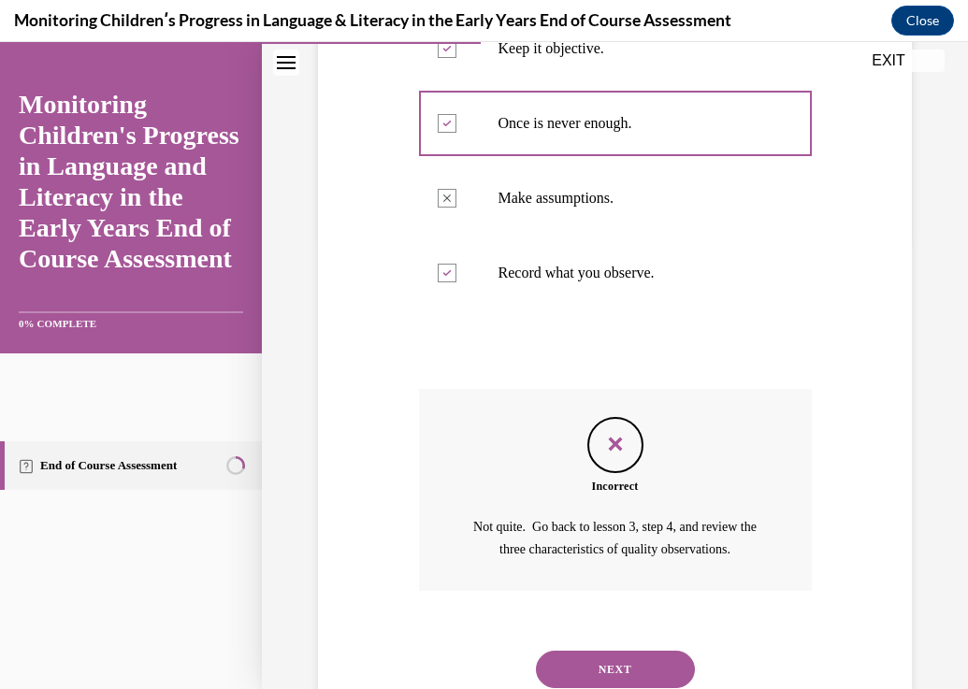
scroll to position [513, 0]
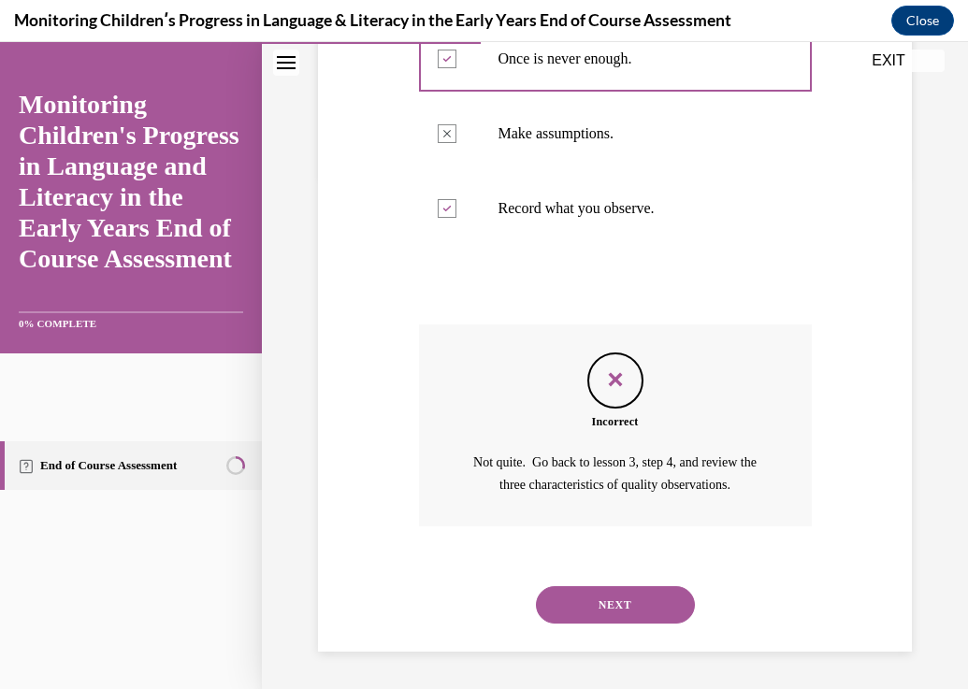
click at [603, 595] on button "NEXT" at bounding box center [615, 604] width 159 height 37
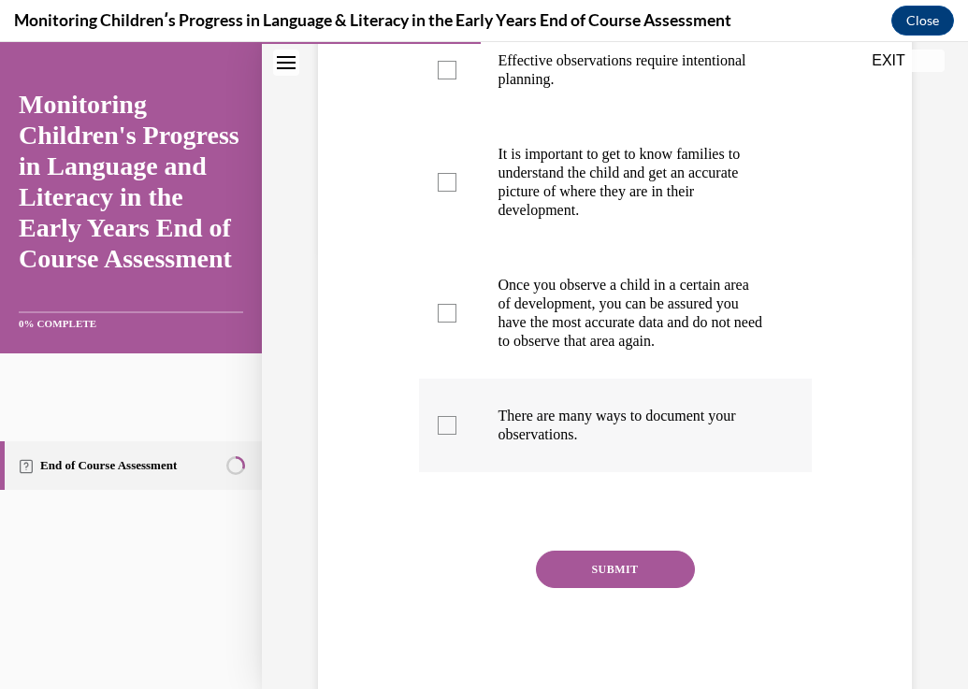
scroll to position [468, 0]
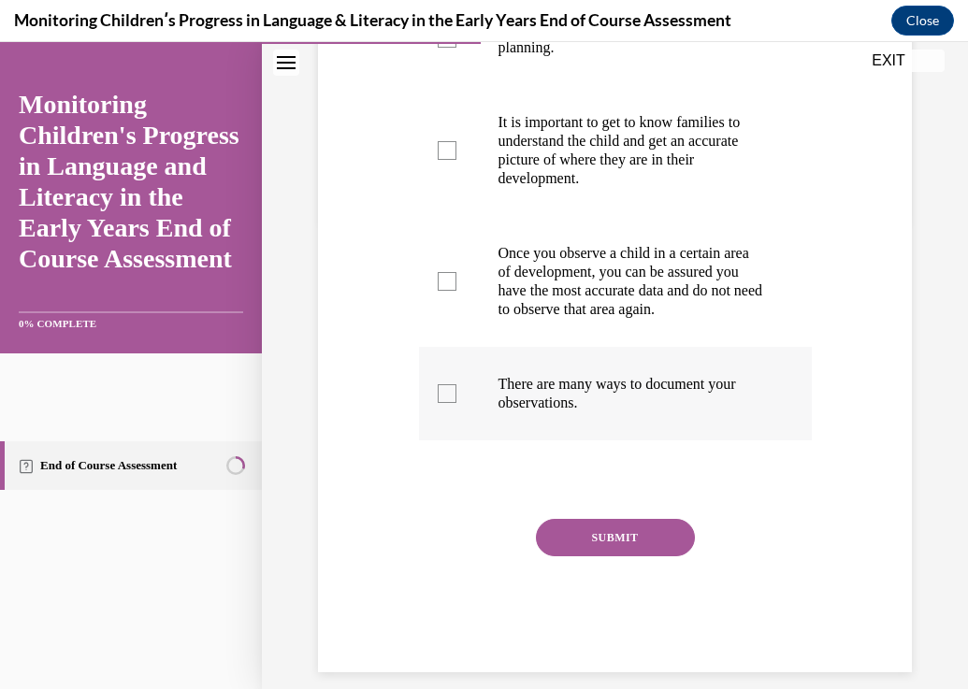
click at [594, 395] on p "There are many ways to document your observations." at bounding box center [631, 393] width 266 height 37
click at [456, 395] on input "There are many ways to document your observations." at bounding box center [447, 393] width 19 height 19
checkbox input "true"
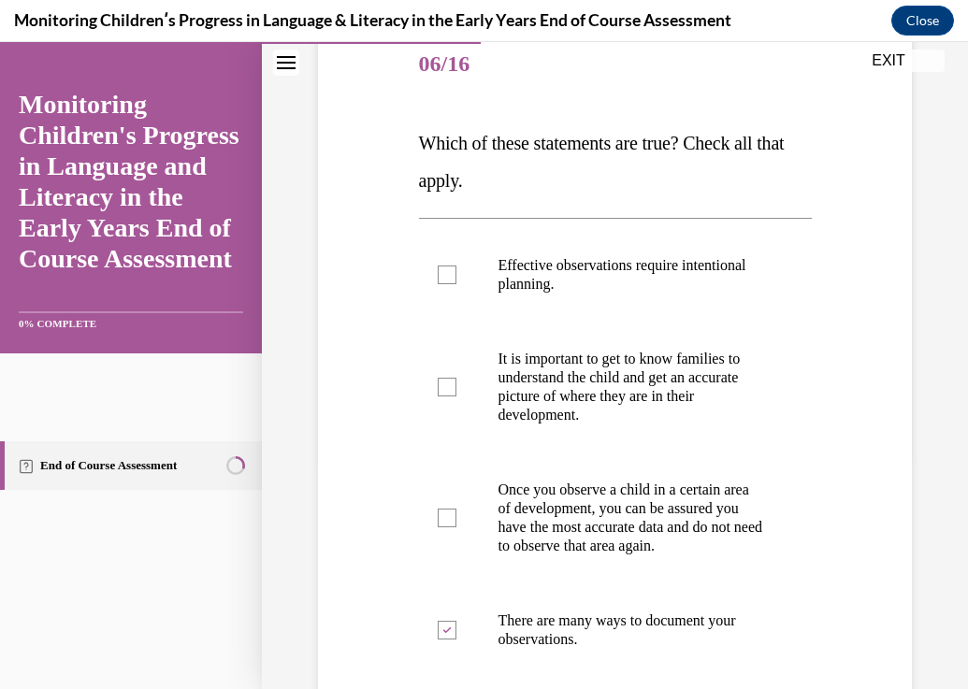
scroll to position [241, 0]
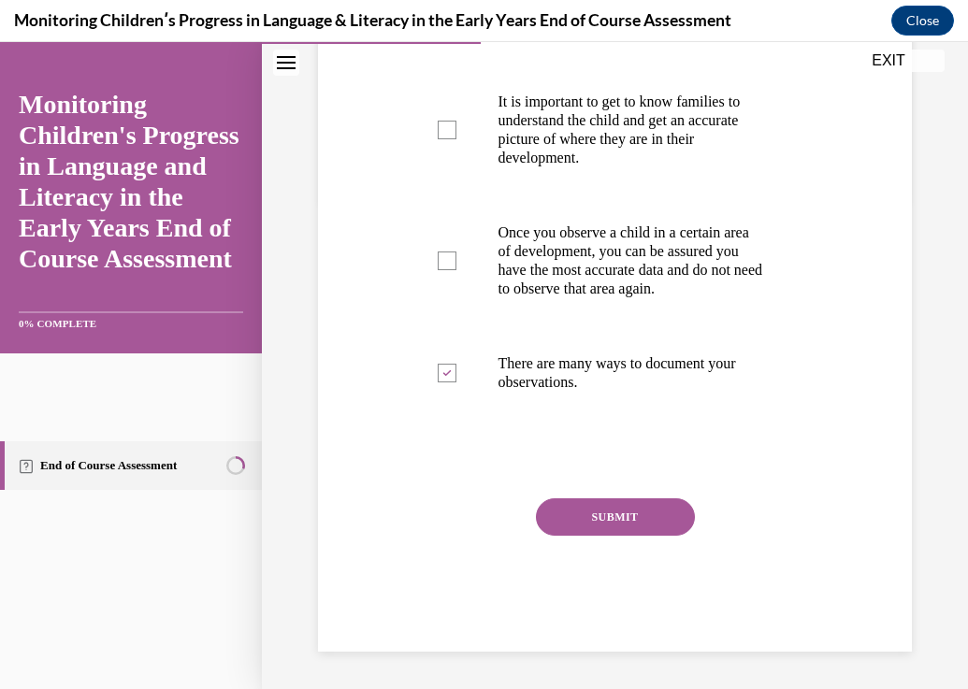
click at [645, 519] on button "SUBMIT" at bounding box center [615, 516] width 159 height 37
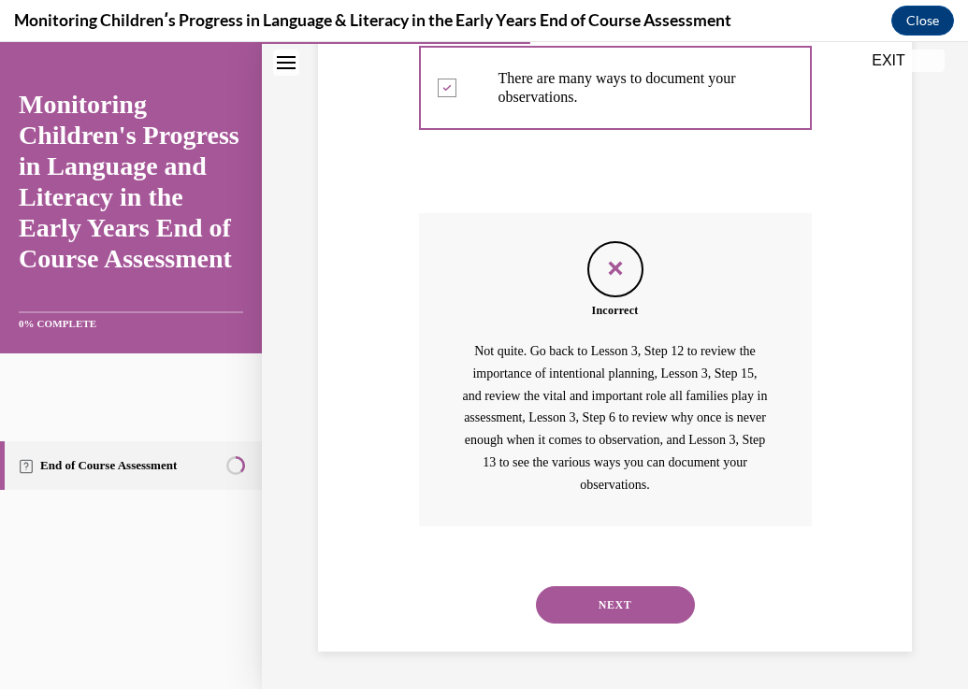
scroll to position [793, 0]
click at [651, 594] on button "NEXT" at bounding box center [615, 604] width 159 height 37
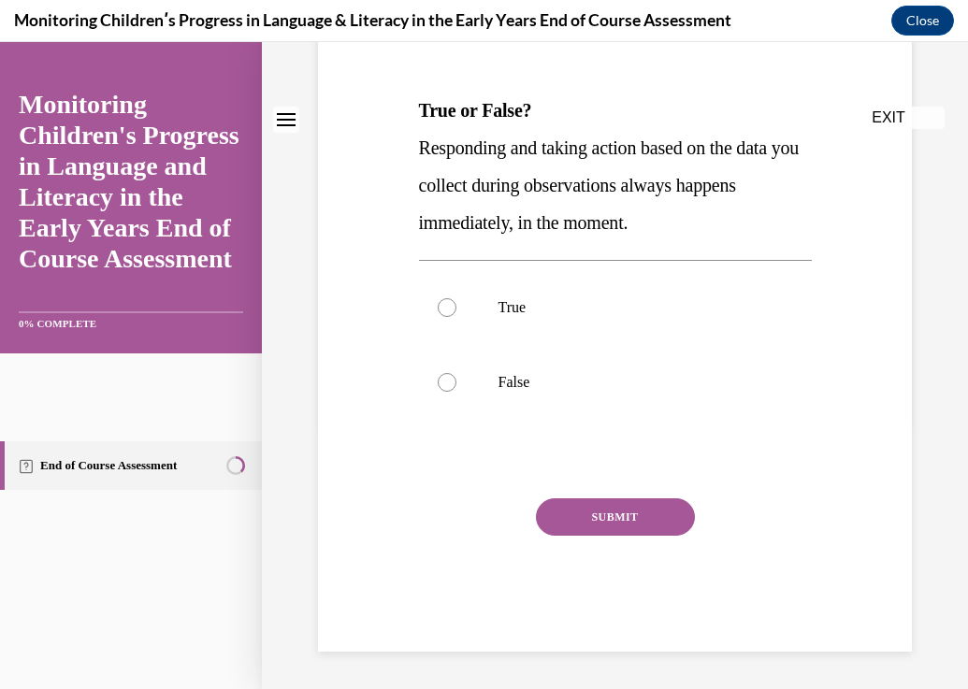
scroll to position [0, 0]
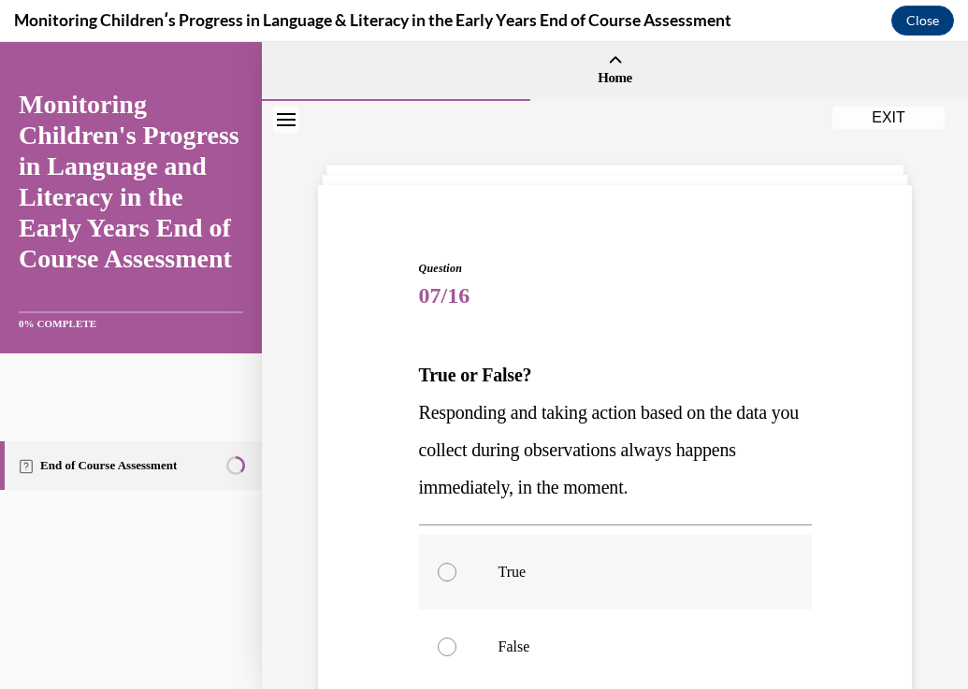
click at [640, 597] on label "True" at bounding box center [615, 572] width 393 height 75
click at [456, 581] on input "True" at bounding box center [447, 572] width 19 height 19
radio input "true"
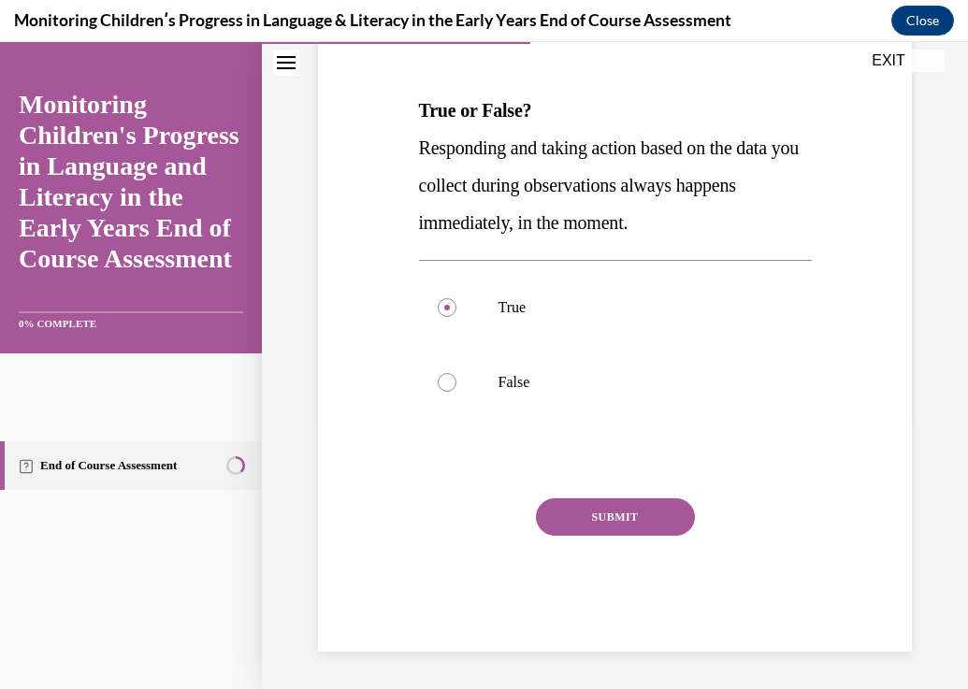
click at [647, 520] on button "SUBMIT" at bounding box center [615, 516] width 159 height 37
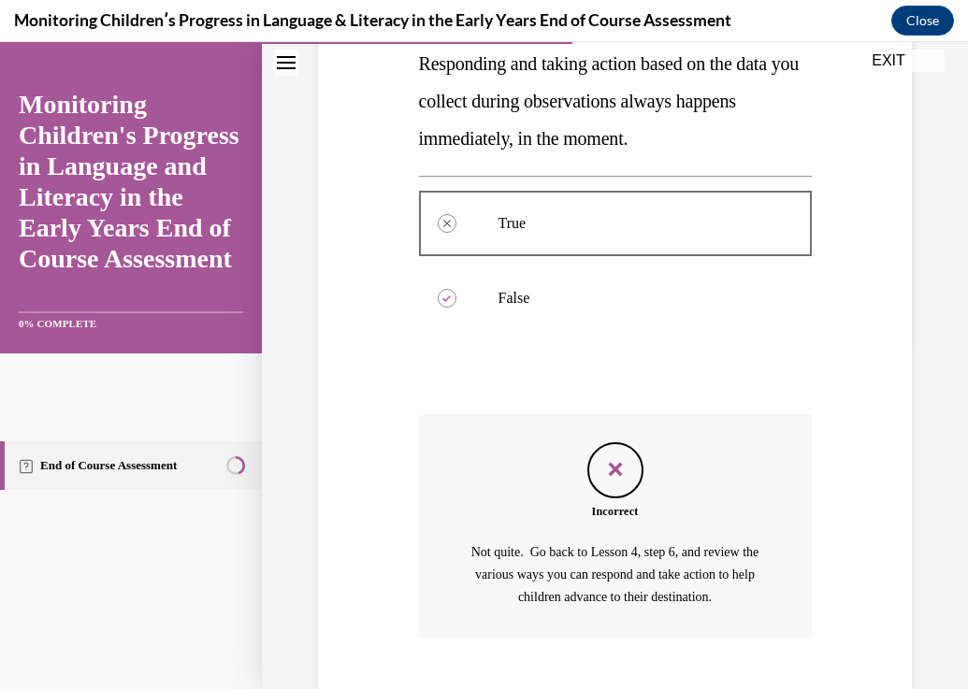
scroll to position [460, 0]
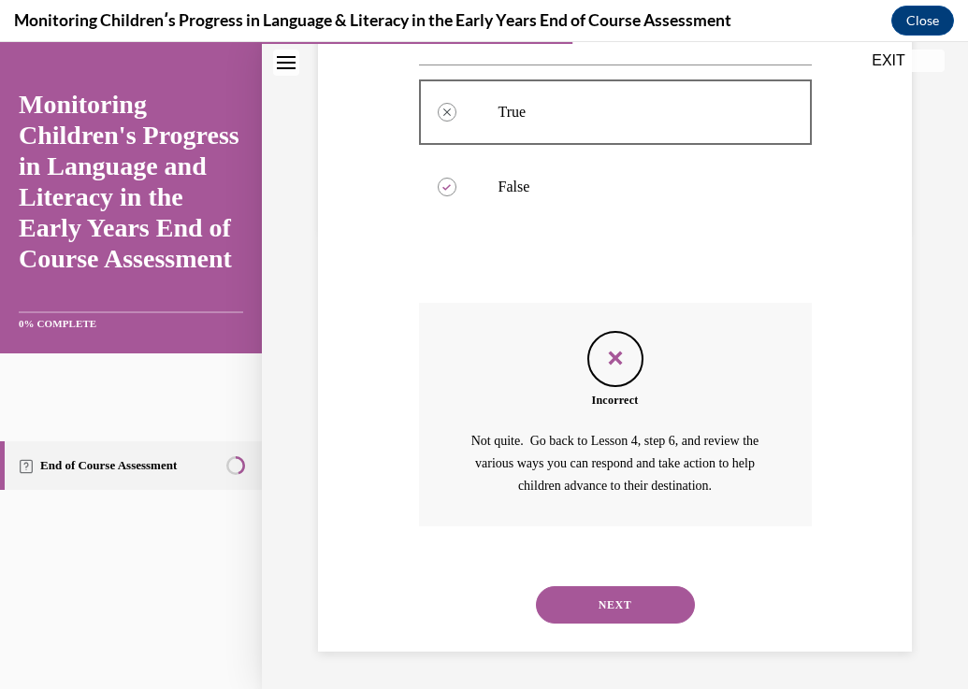
click at [628, 594] on button "NEXT" at bounding box center [615, 604] width 159 height 37
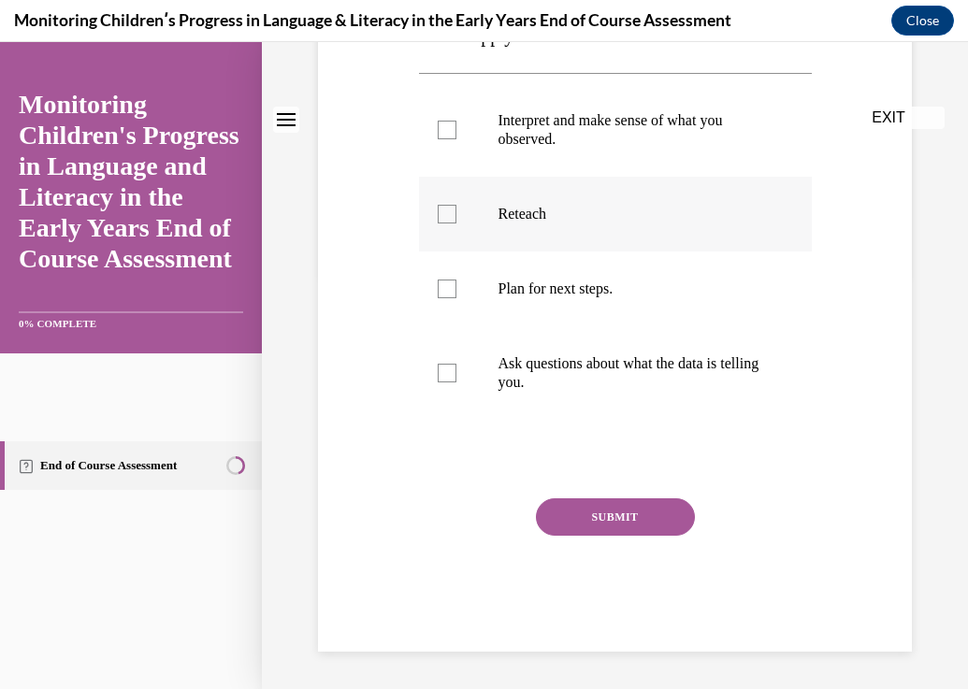
scroll to position [0, 0]
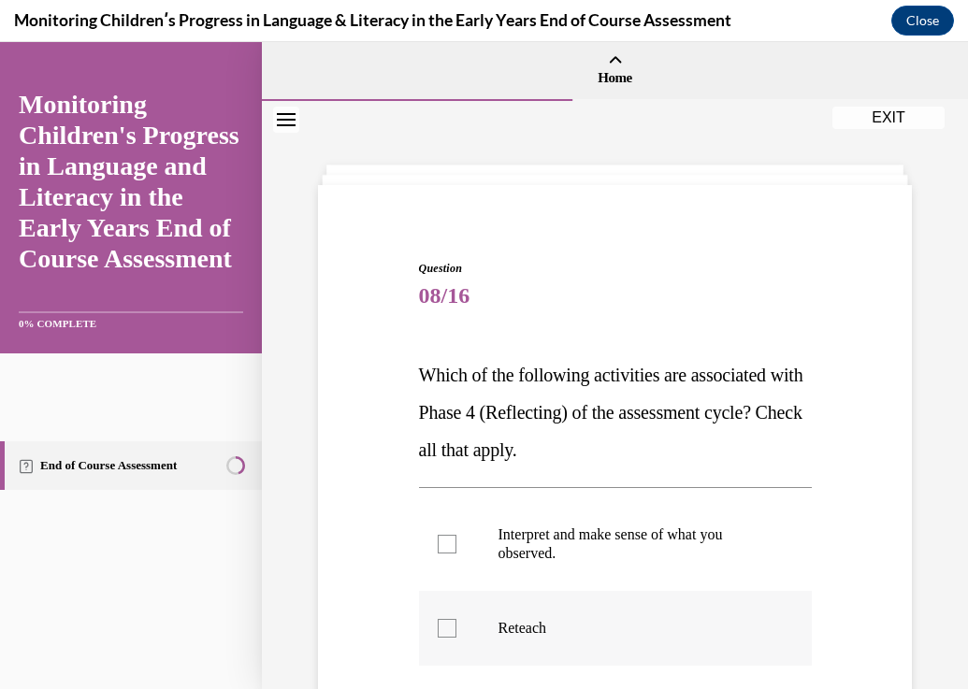
click at [628, 591] on label "Reteach" at bounding box center [615, 628] width 393 height 75
click at [456, 619] on input "Reteach" at bounding box center [447, 628] width 19 height 19
checkbox input "true"
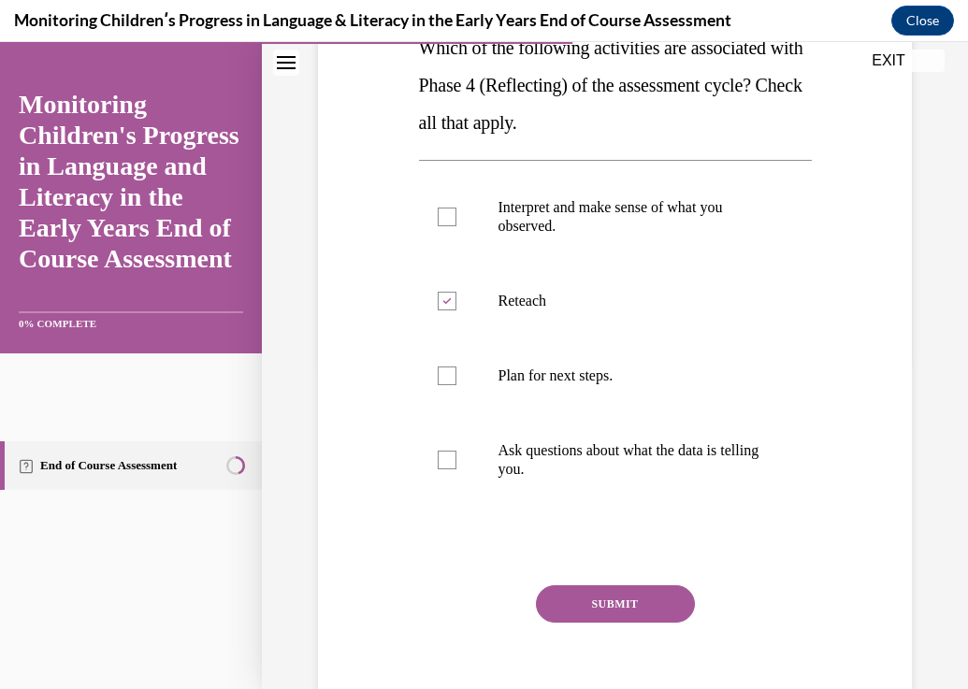
scroll to position [374, 0]
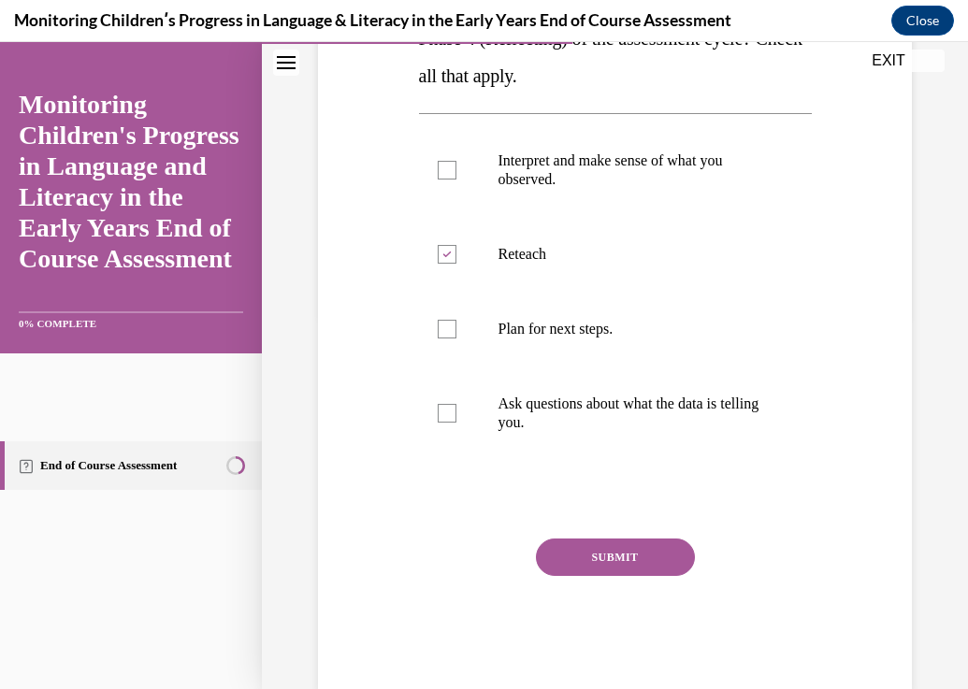
click at [658, 558] on button "SUBMIT" at bounding box center [615, 556] width 159 height 37
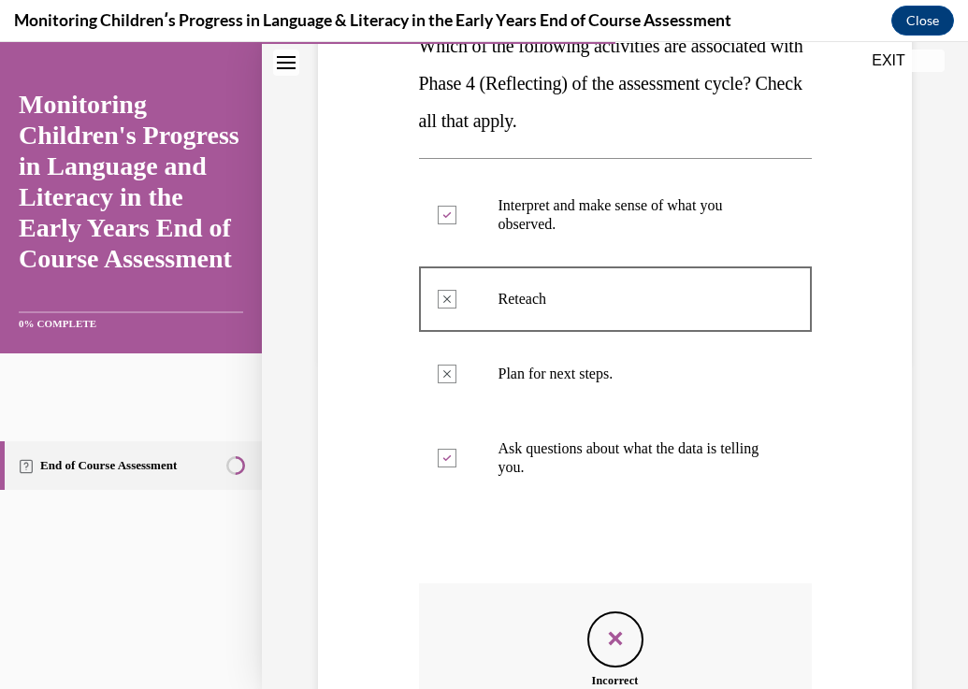
scroll to position [236, 0]
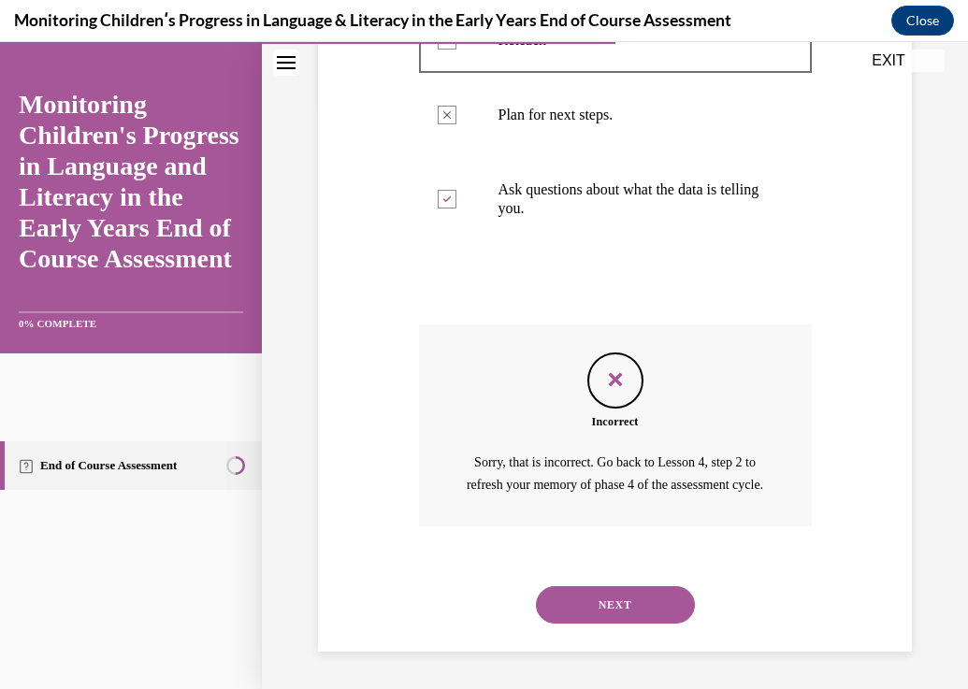
click at [682, 597] on button "NEXT" at bounding box center [615, 604] width 159 height 37
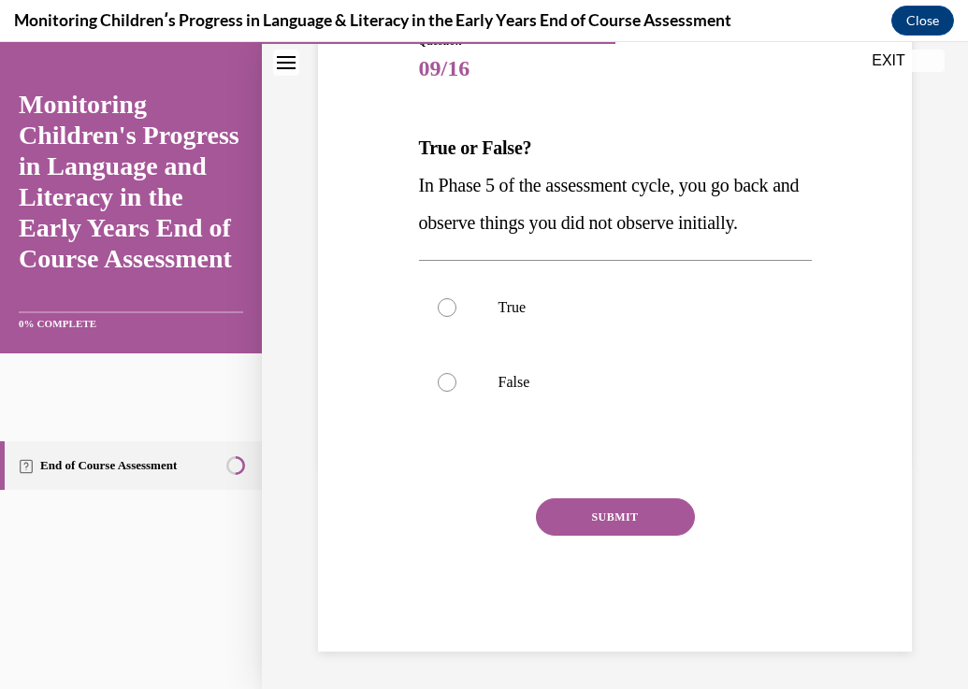
scroll to position [208, 0]
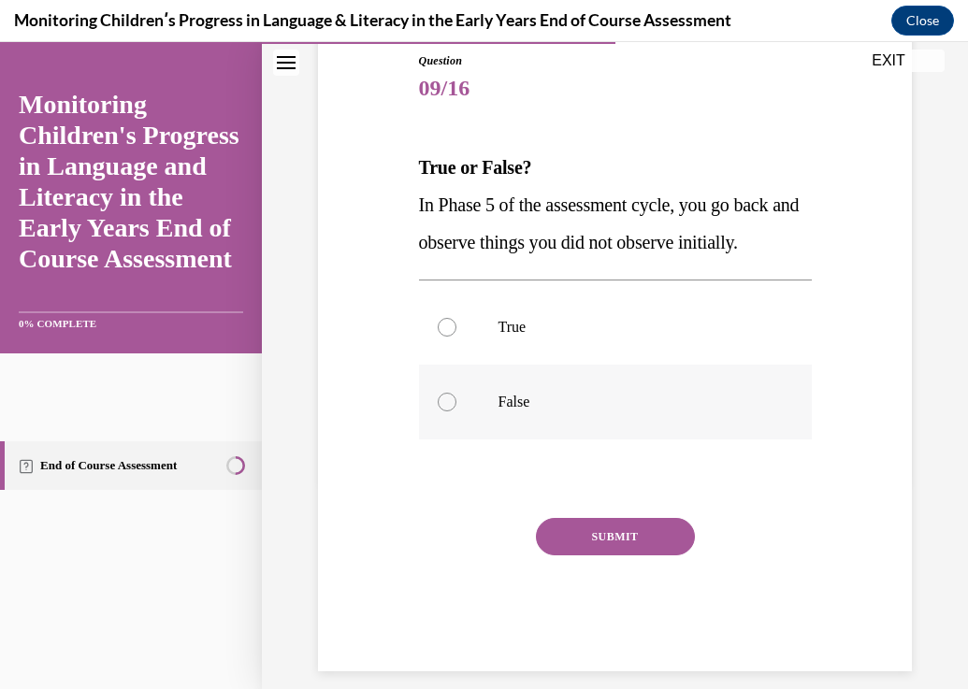
click at [509, 413] on label "False" at bounding box center [615, 402] width 393 height 75
click at [456, 411] on input "False" at bounding box center [447, 402] width 19 height 19
radio input "true"
click at [645, 542] on button "SUBMIT" at bounding box center [615, 536] width 159 height 37
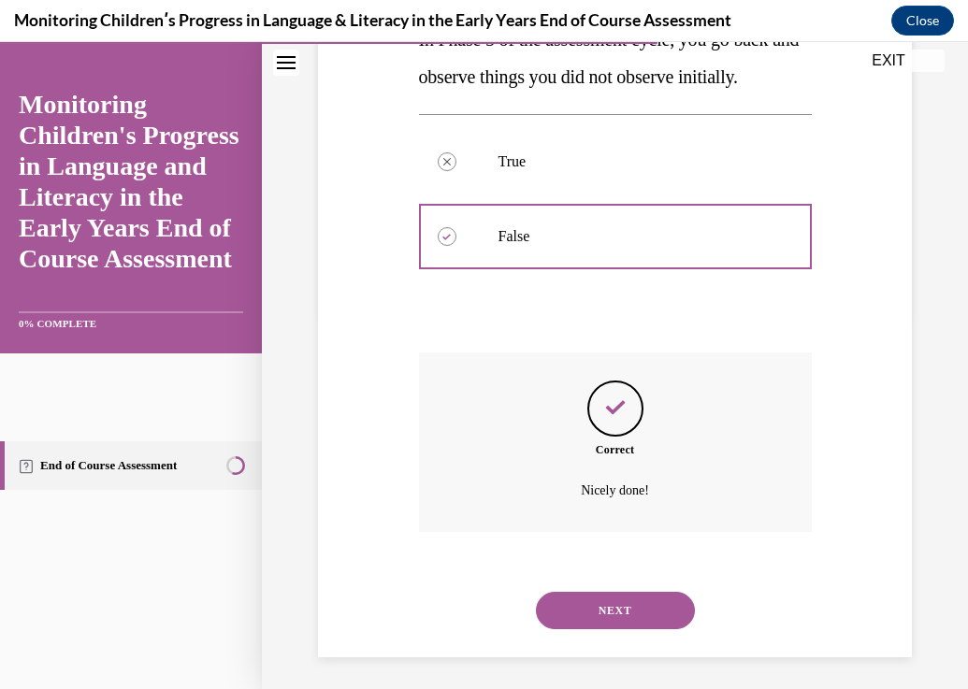
scroll to position [379, 0]
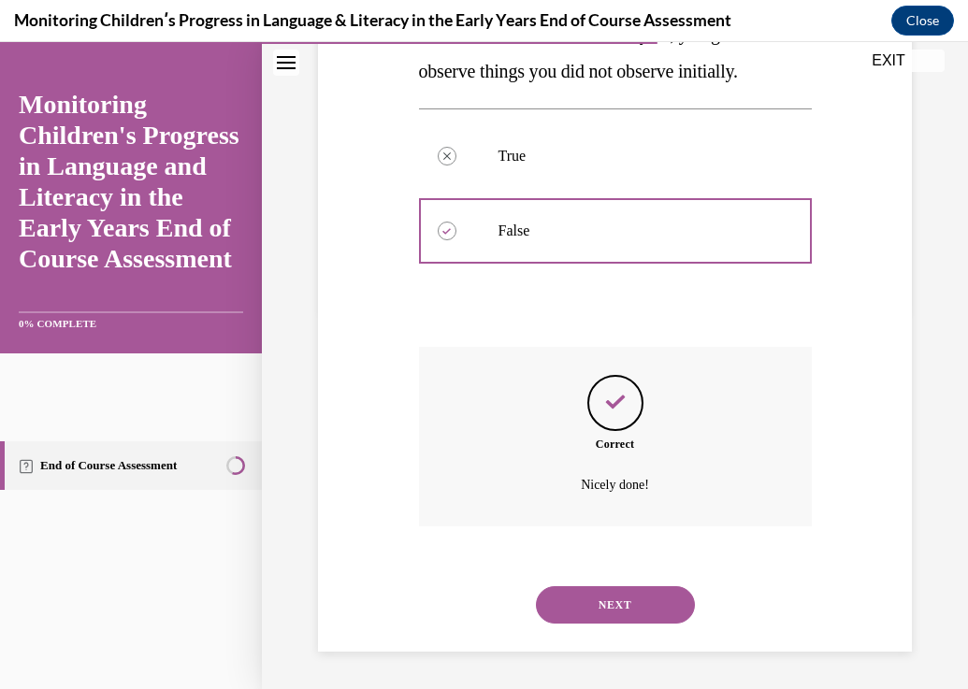
click at [678, 607] on button "NEXT" at bounding box center [615, 604] width 159 height 37
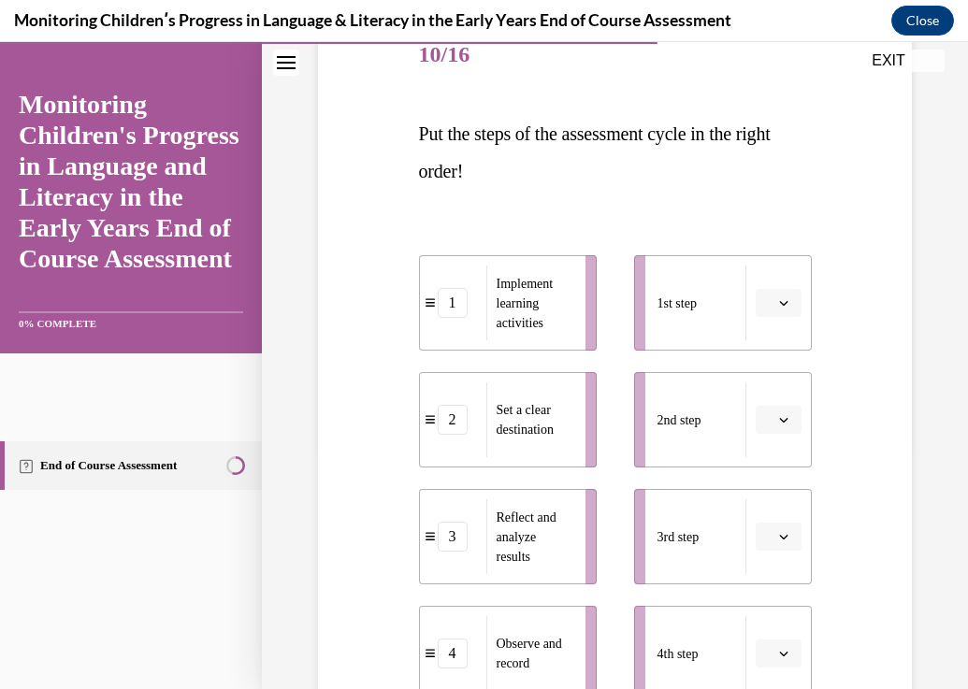
scroll to position [280, 0]
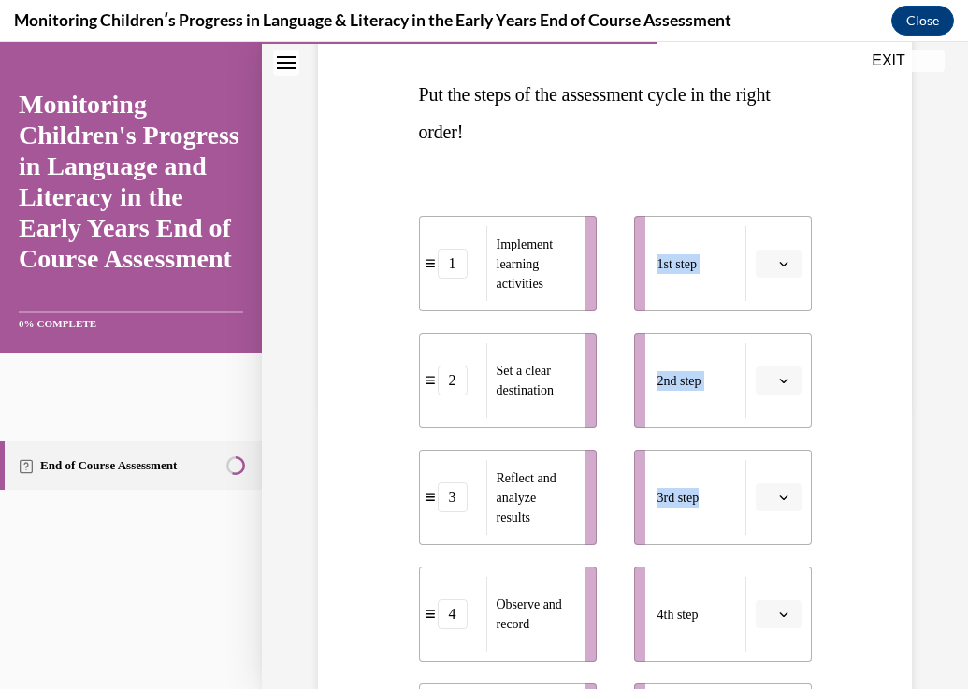
drag, startPoint x: 695, startPoint y: 504, endPoint x: 488, endPoint y: 419, distance: 223.4
click at [489, 419] on div "1 Implement learning activities 2 Set a clear destination 3 Reflect and analyze…" at bounding box center [615, 479] width 393 height 600
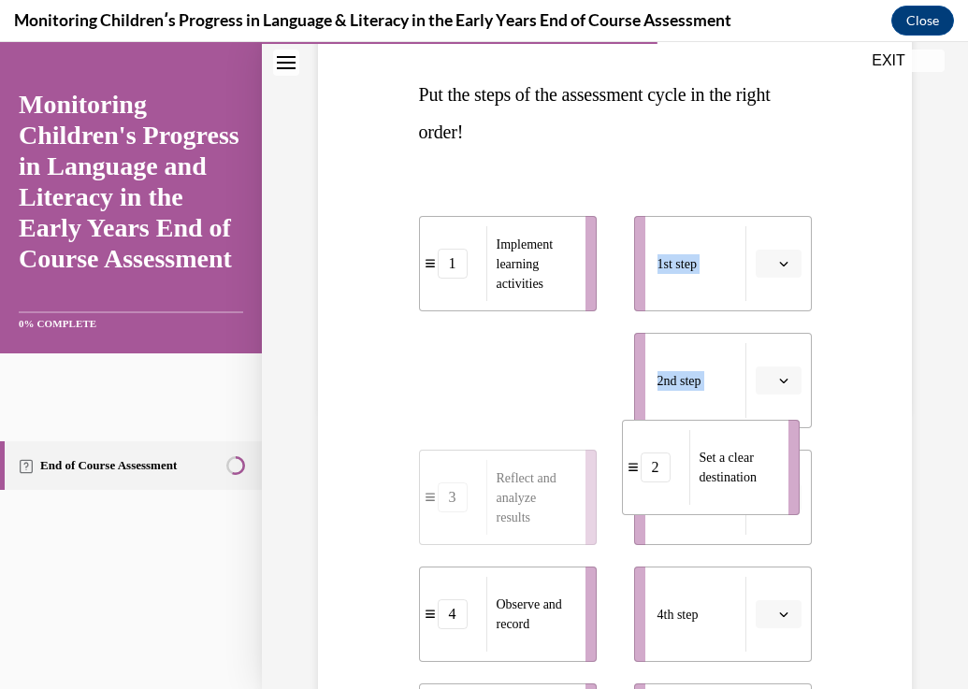
drag, startPoint x: 453, startPoint y: 399, endPoint x: 659, endPoint y: 506, distance: 231.6
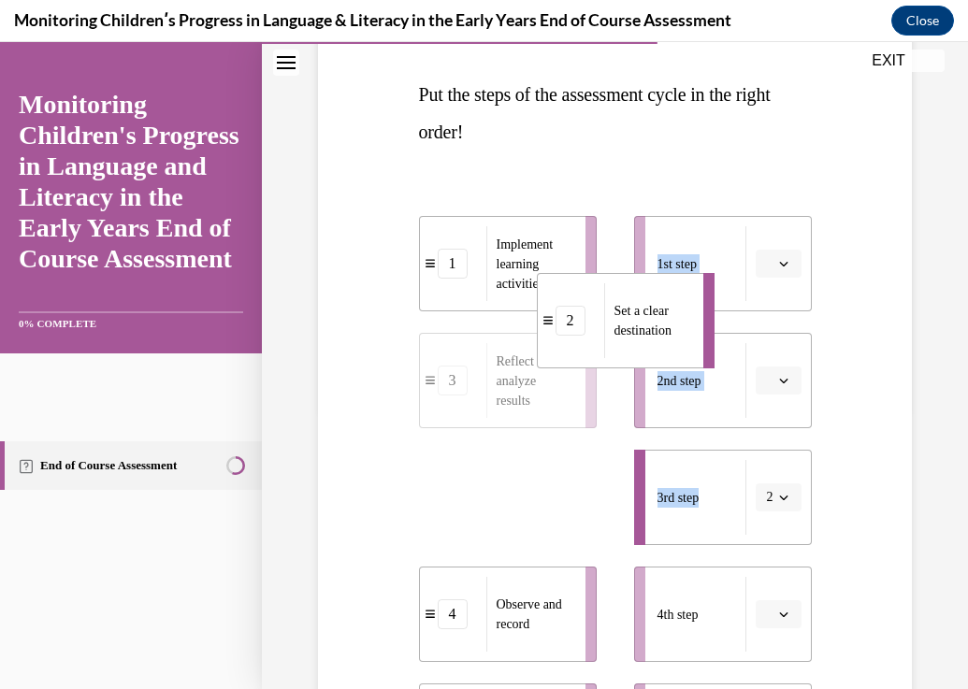
drag, startPoint x: 560, startPoint y: 512, endPoint x: 679, endPoint y: 237, distance: 300.2
click at [671, 304] on span "Set a clear destination" at bounding box center [642, 321] width 57 height 34
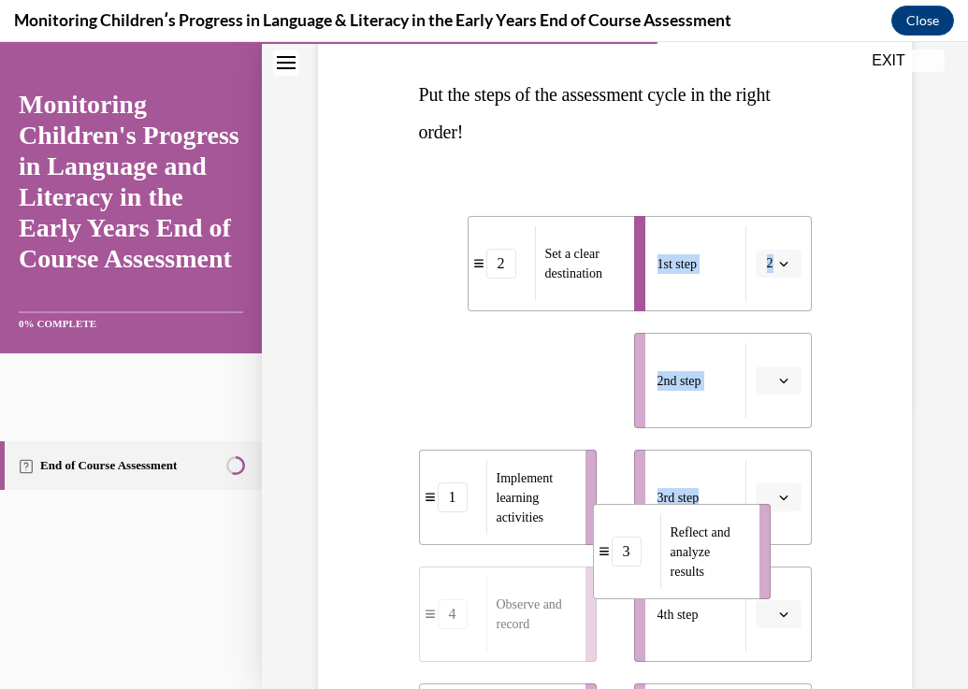
drag, startPoint x: 493, startPoint y: 381, endPoint x: 667, endPoint y: 552, distance: 243.9
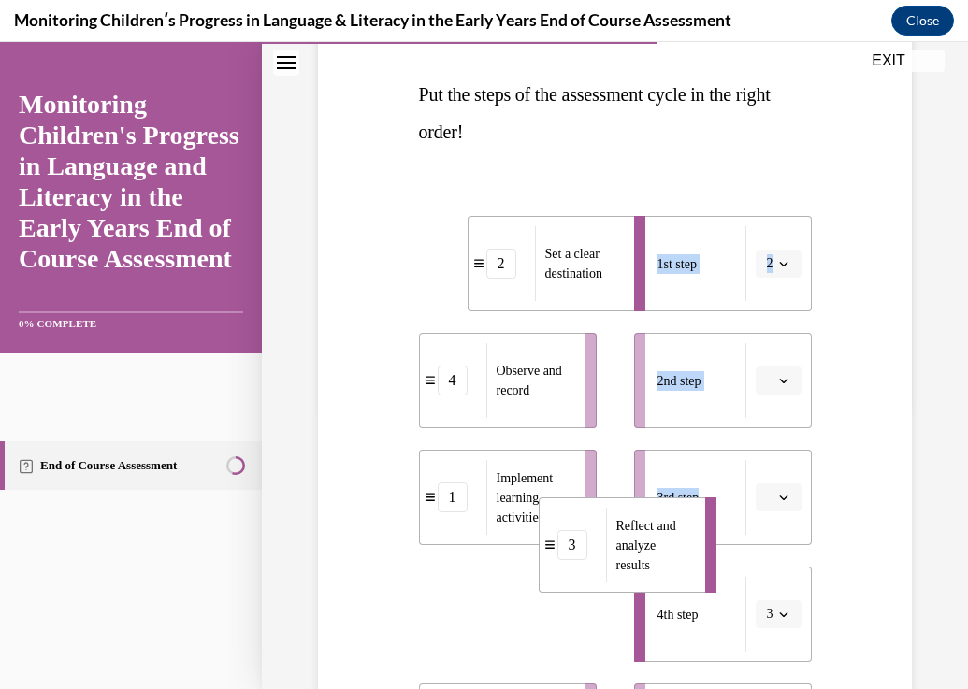
drag, startPoint x: 614, startPoint y: 568, endPoint x: 716, endPoint y: 494, distance: 126.4
click at [676, 519] on span "Reflect and analyze results" at bounding box center [646, 545] width 60 height 53
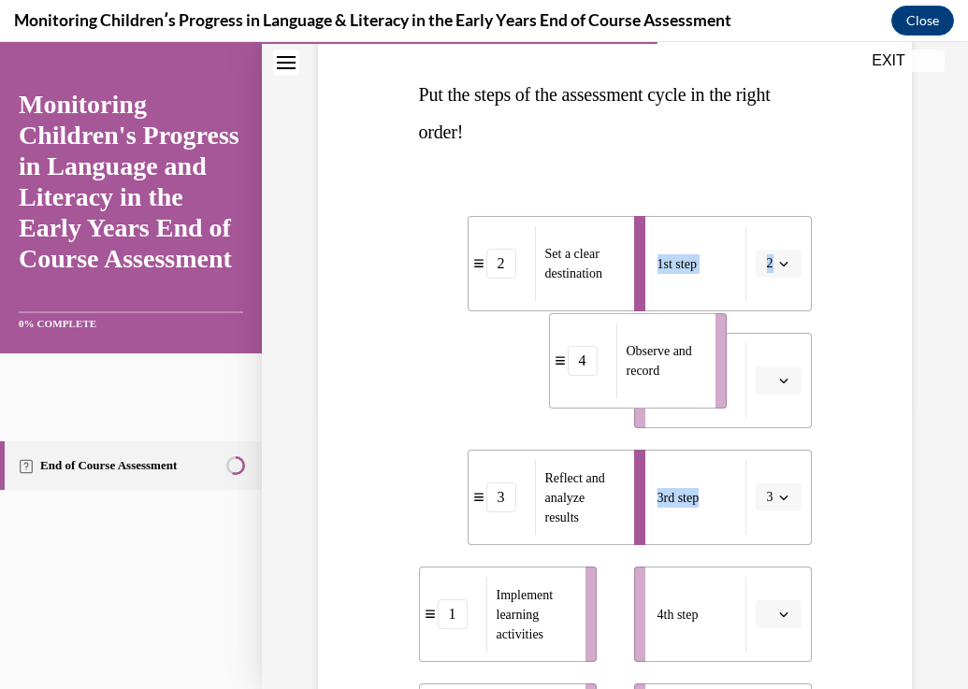
drag, startPoint x: 515, startPoint y: 404, endPoint x: 710, endPoint y: 382, distance: 195.6
click at [703, 382] on div "Observe and record" at bounding box center [659, 360] width 87 height 75
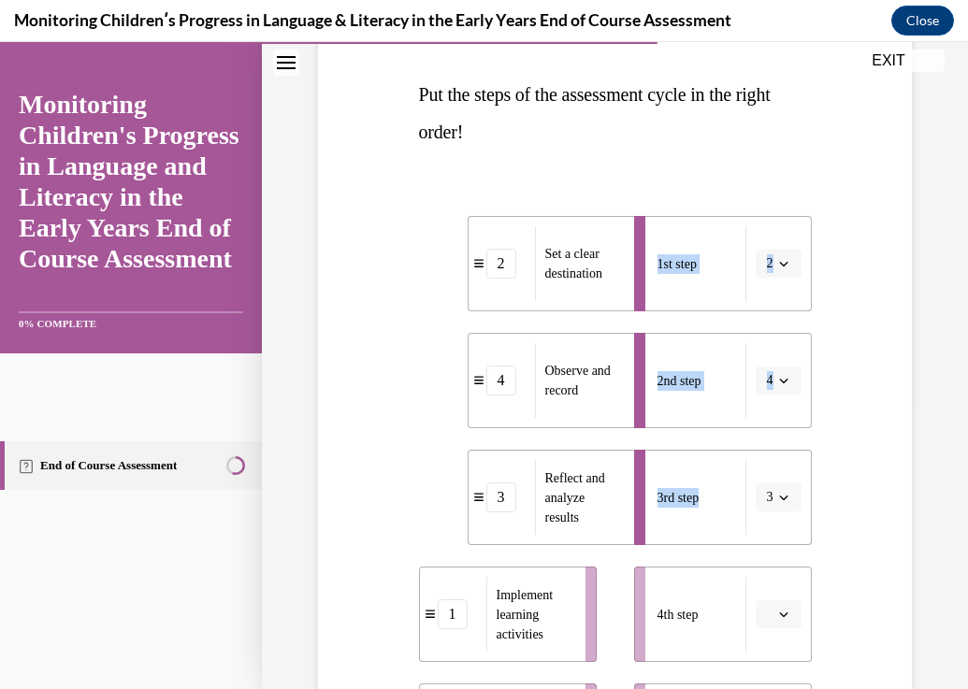
drag, startPoint x: 671, startPoint y: 596, endPoint x: 720, endPoint y: 591, distance: 48.9
click at [573, 591] on span "Implement learning activities" at bounding box center [534, 614] width 77 height 59
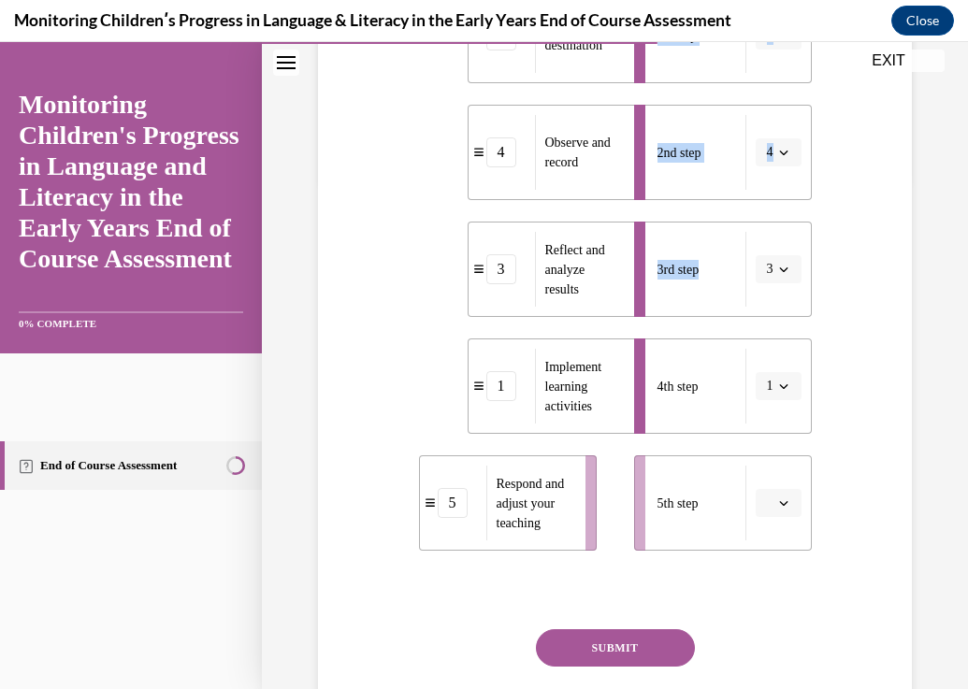
scroll to position [561, 0]
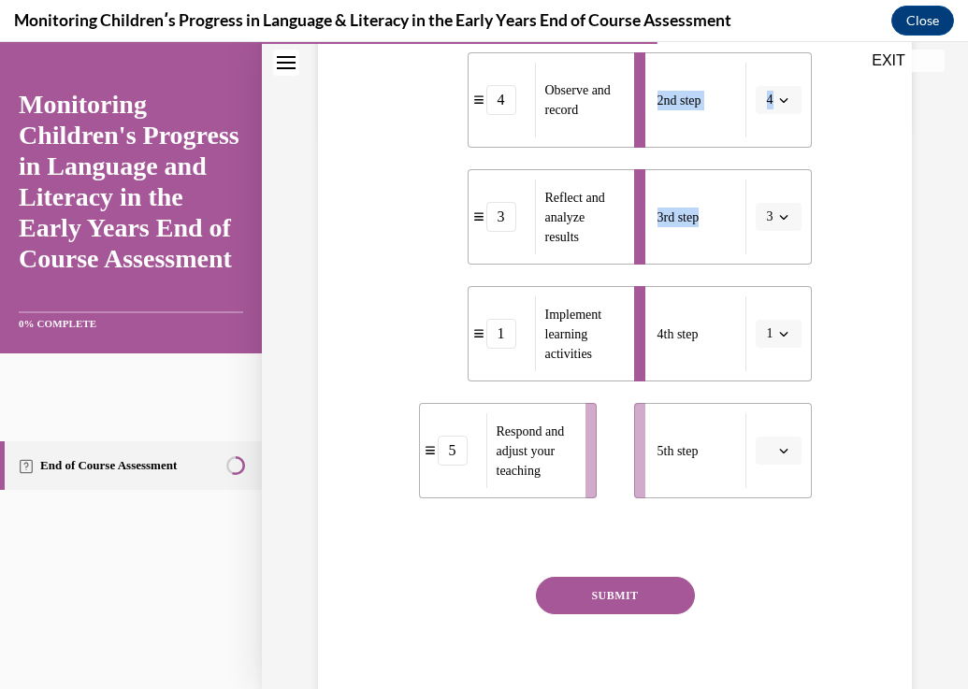
click at [670, 599] on button "SUBMIT" at bounding box center [615, 595] width 159 height 37
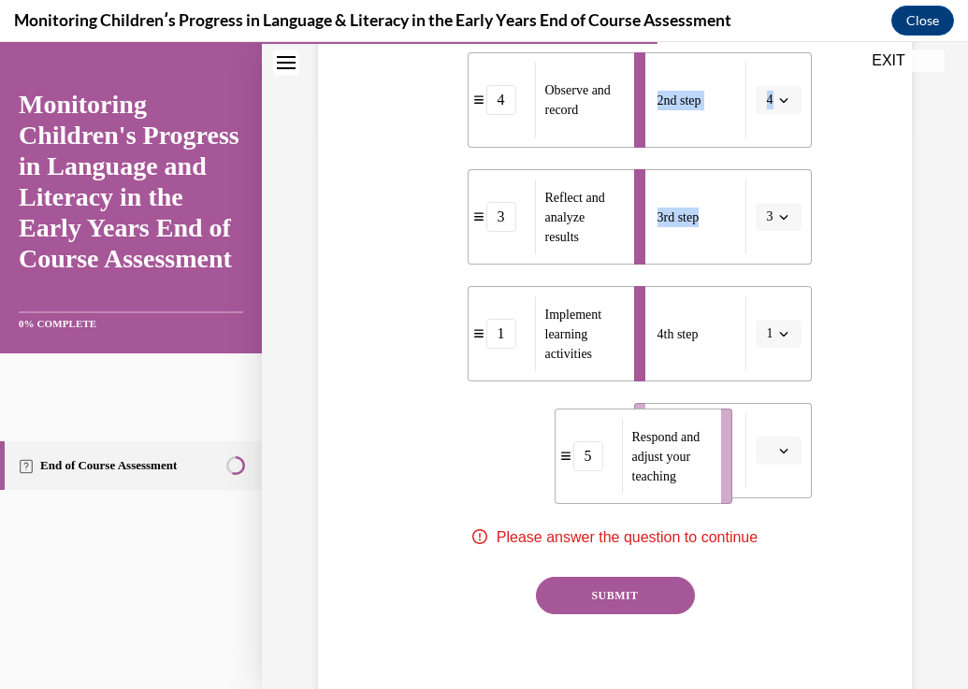
drag, startPoint x: 616, startPoint y: 490, endPoint x: 694, endPoint y: 496, distance: 77.9
click at [694, 496] on li "5 Respond and adjust your teaching" at bounding box center [643, 456] width 178 height 95
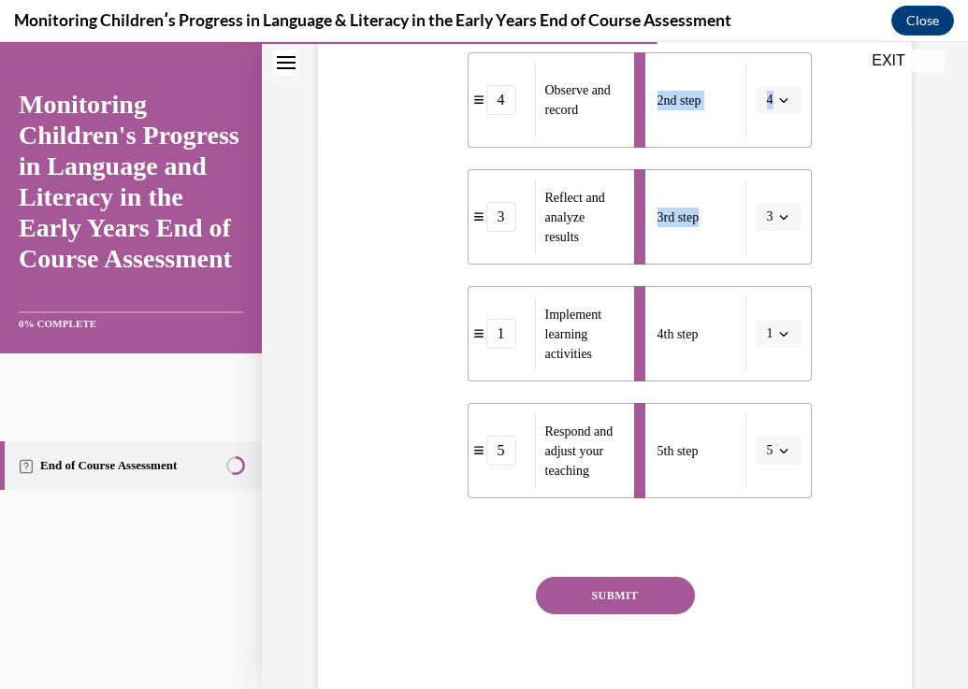
click at [624, 600] on button "SUBMIT" at bounding box center [615, 595] width 159 height 37
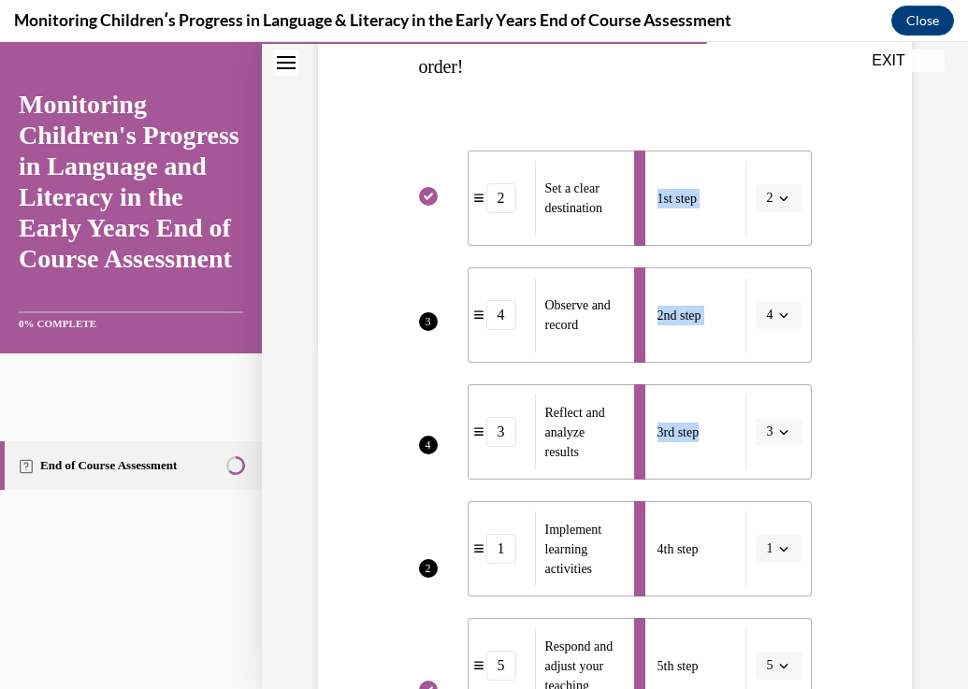
scroll to position [439, 0]
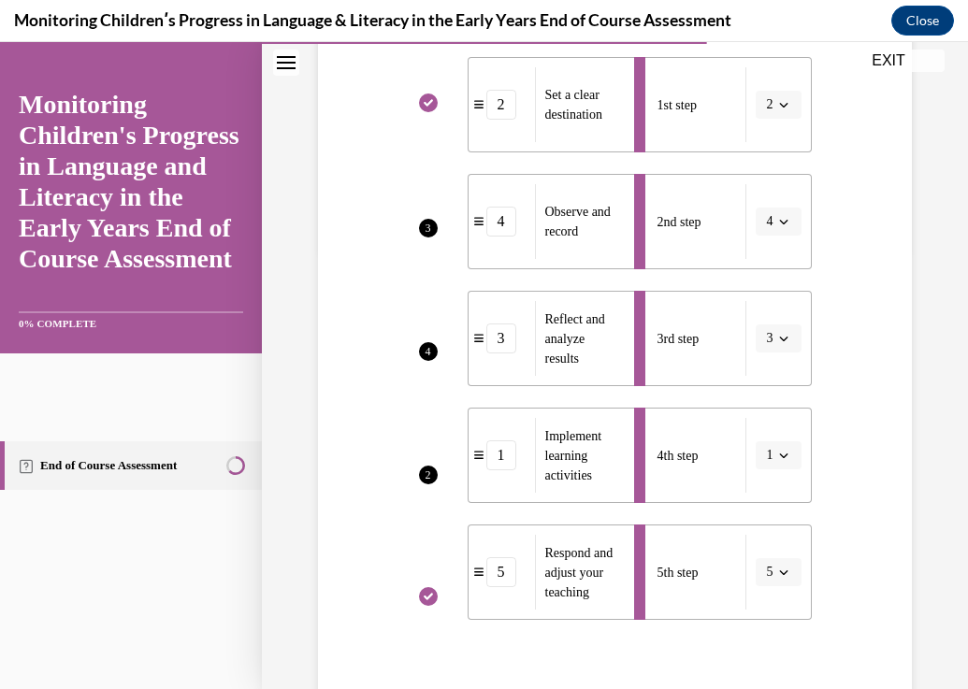
click at [852, 608] on div "Question 10/16 Put the steps of the assessment cycle in the right order! 3 4 2 …" at bounding box center [614, 394] width 603 height 1261
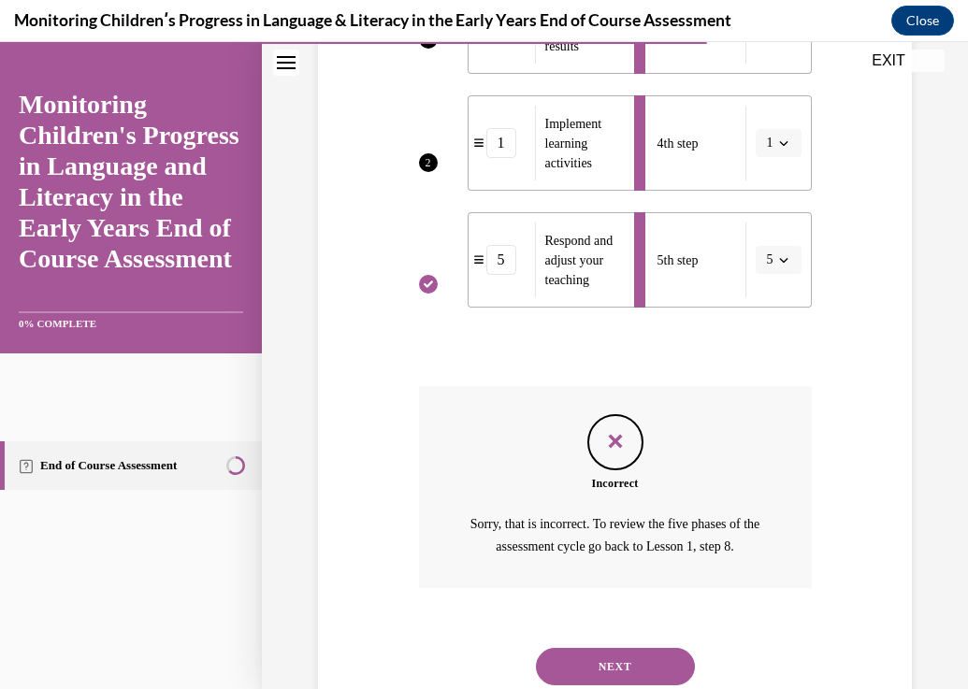
scroll to position [813, 0]
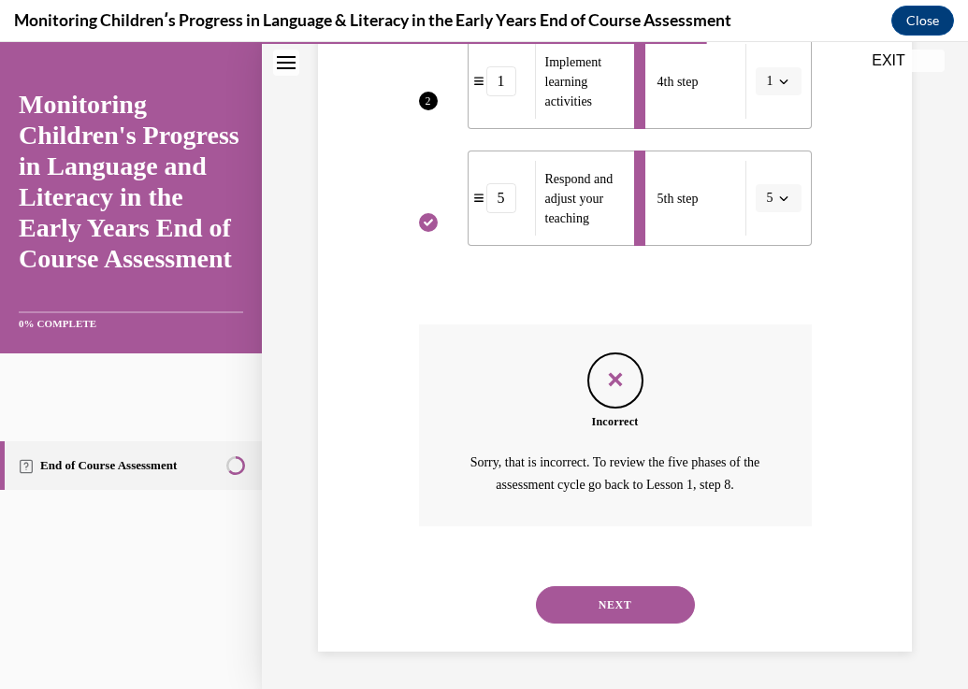
click at [667, 604] on button "NEXT" at bounding box center [615, 604] width 159 height 37
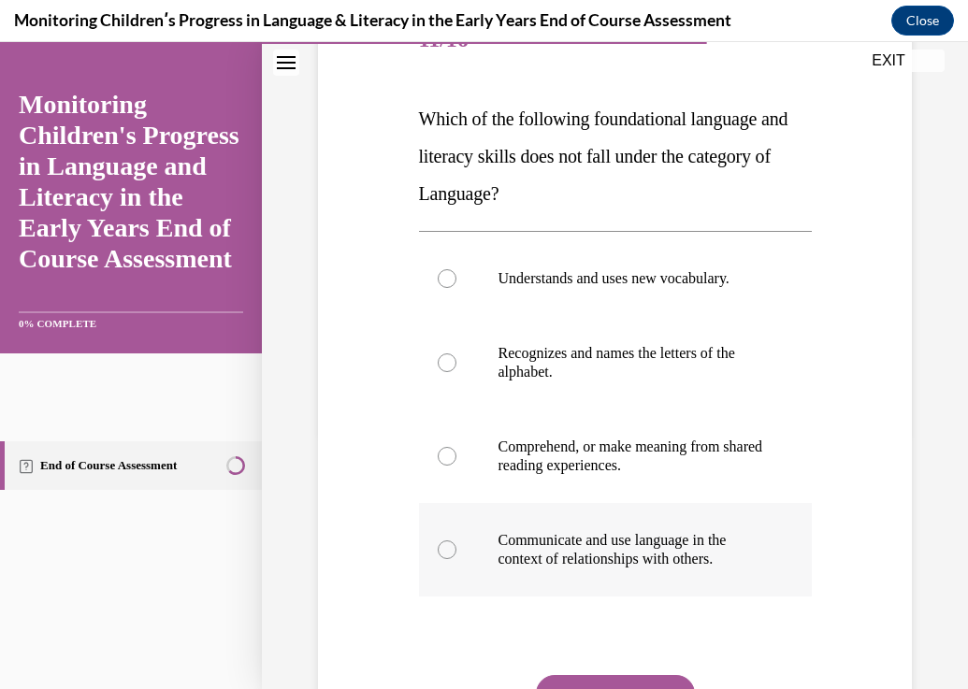
scroll to position [280, 0]
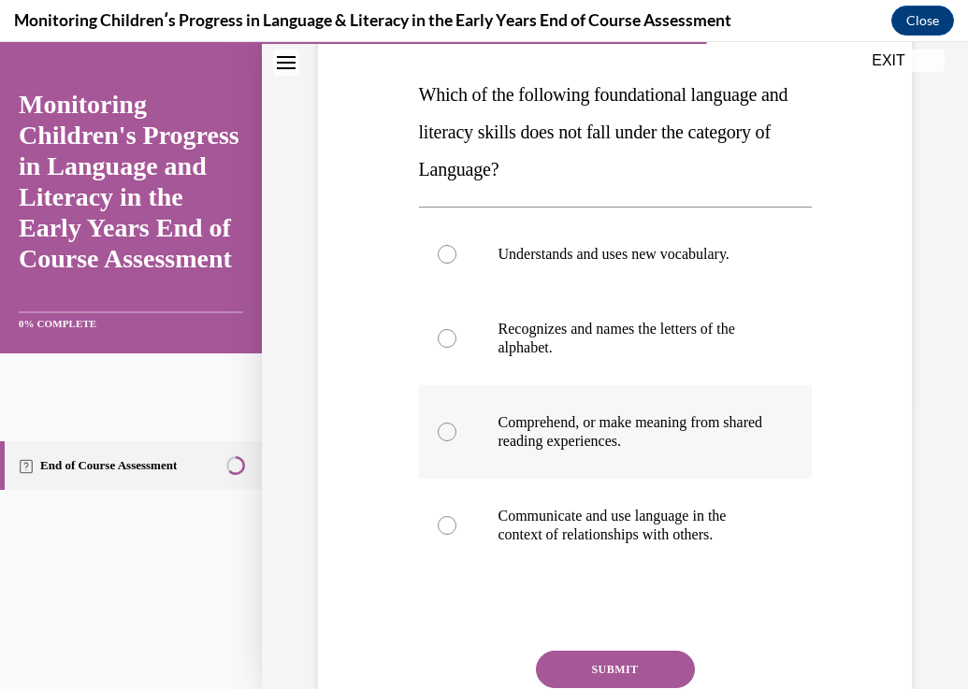
click at [618, 429] on label "Comprehend, or make meaning from shared reading experiences." at bounding box center [615, 431] width 393 height 93
click at [456, 429] on input "Comprehend, or make meaning from shared reading experiences." at bounding box center [447, 432] width 19 height 19
radio input "true"
click at [659, 683] on button "SUBMIT" at bounding box center [615, 669] width 159 height 37
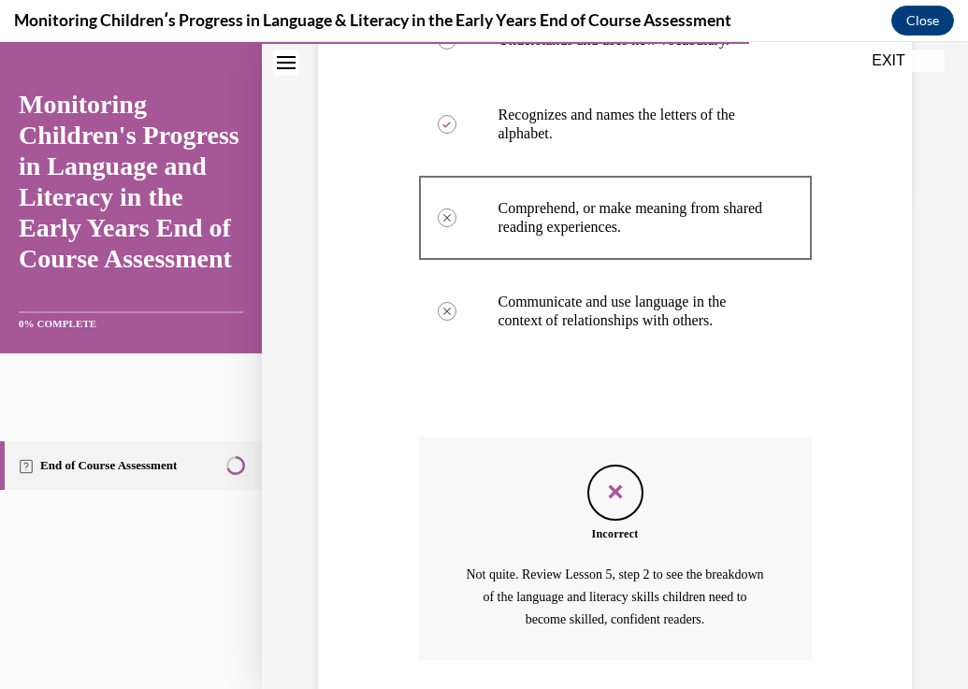
scroll to position [629, 0]
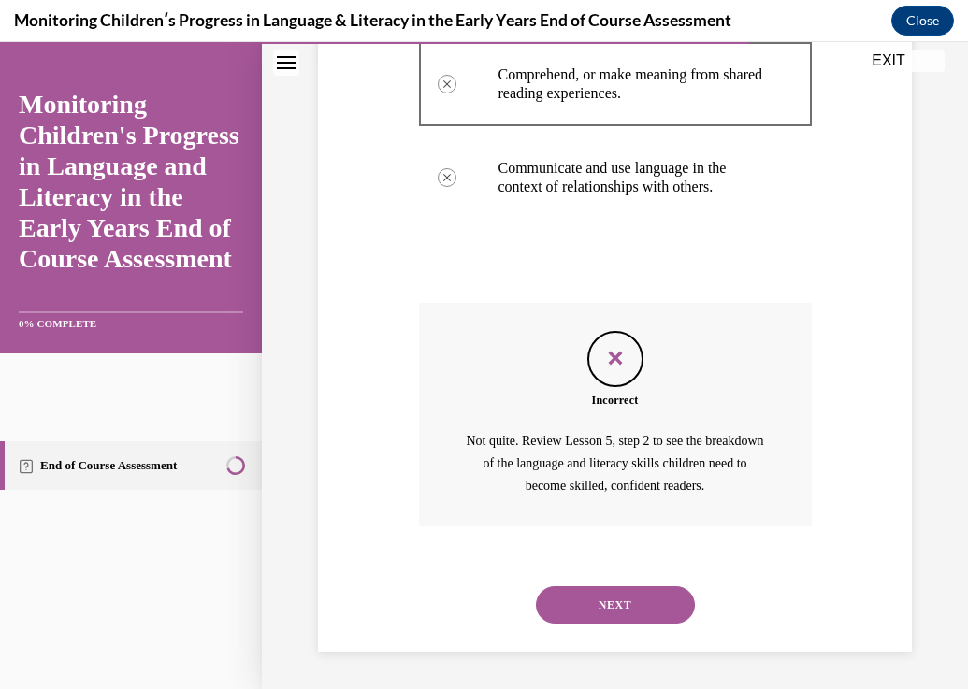
click at [611, 601] on div "NEXT" at bounding box center [615, 604] width 393 height 75
click at [609, 612] on button "NEXT" at bounding box center [615, 604] width 159 height 37
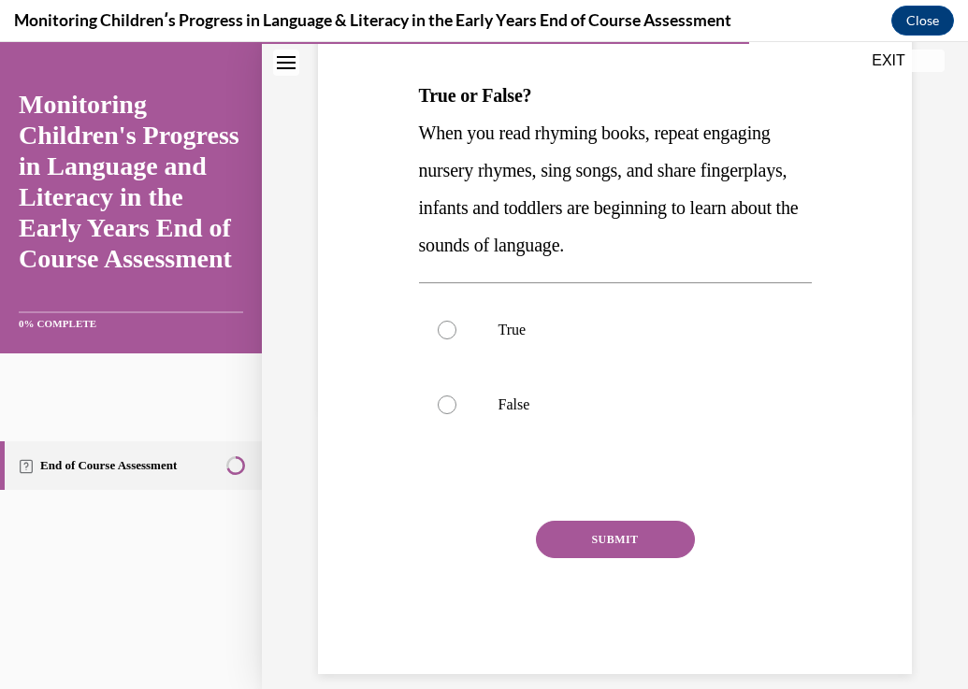
scroll to position [280, 0]
click at [489, 404] on label "False" at bounding box center [615, 403] width 393 height 75
click at [456, 404] on input "False" at bounding box center [447, 404] width 19 height 19
radio input "true"
click at [619, 548] on button "SUBMIT" at bounding box center [615, 538] width 159 height 37
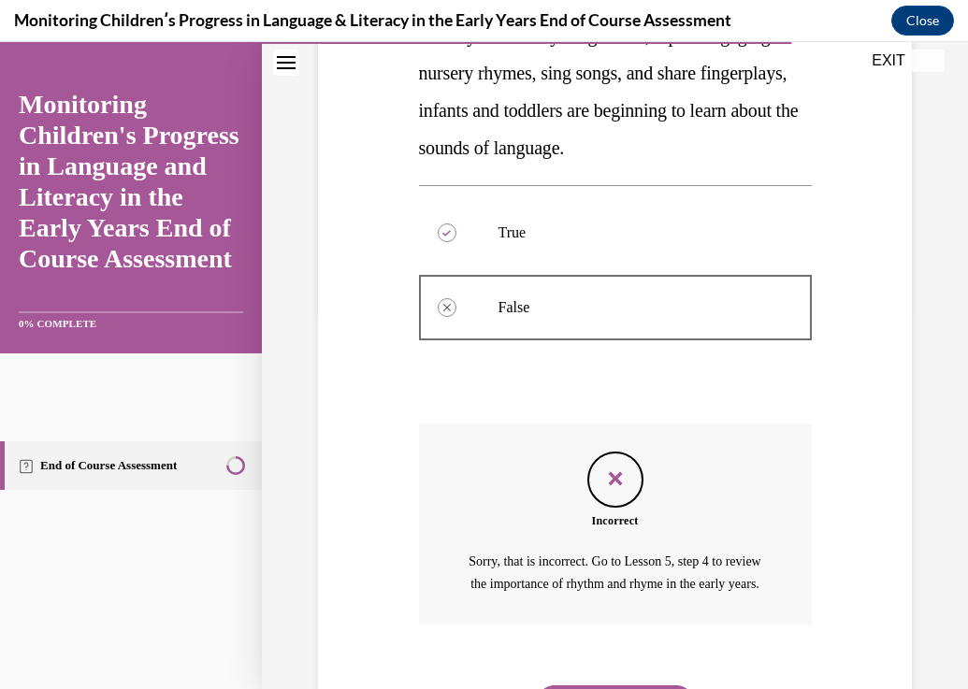
scroll to position [497, 0]
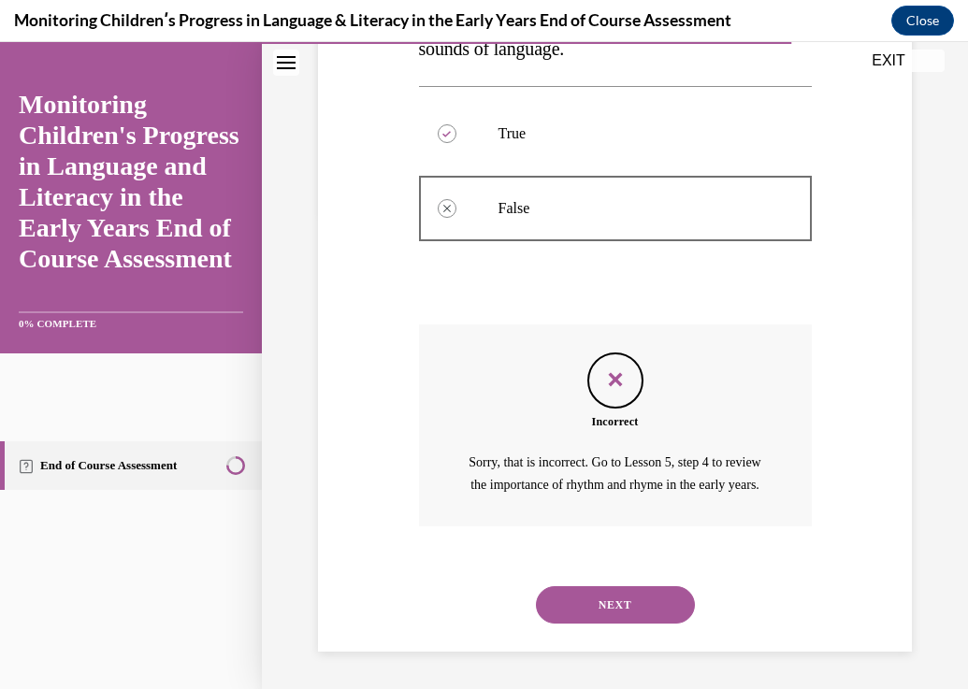
click at [631, 620] on button "NEXT" at bounding box center [615, 604] width 159 height 37
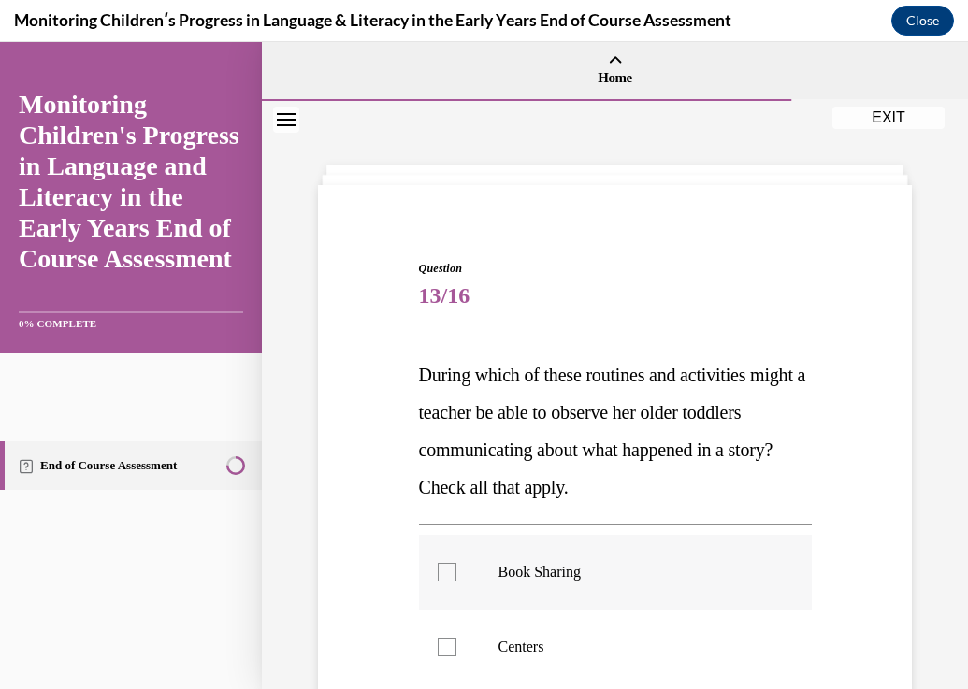
click at [569, 586] on label "Book Sharing" at bounding box center [615, 572] width 393 height 75
click at [456, 581] on input "Book Sharing" at bounding box center [447, 572] width 19 height 19
checkbox input "true"
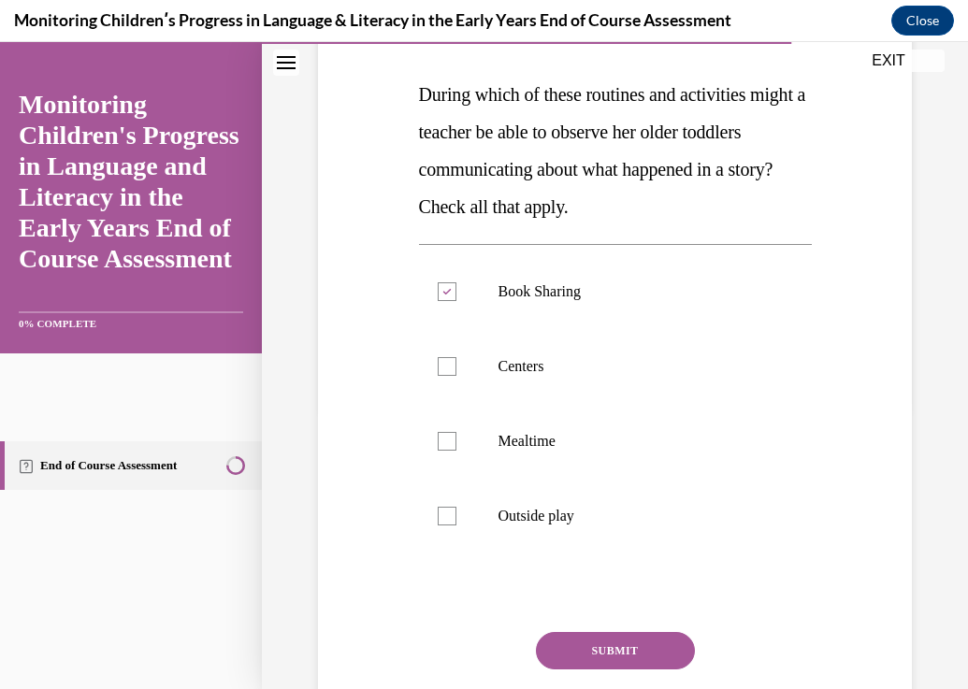
click at [633, 638] on button "SUBMIT" at bounding box center [615, 650] width 159 height 37
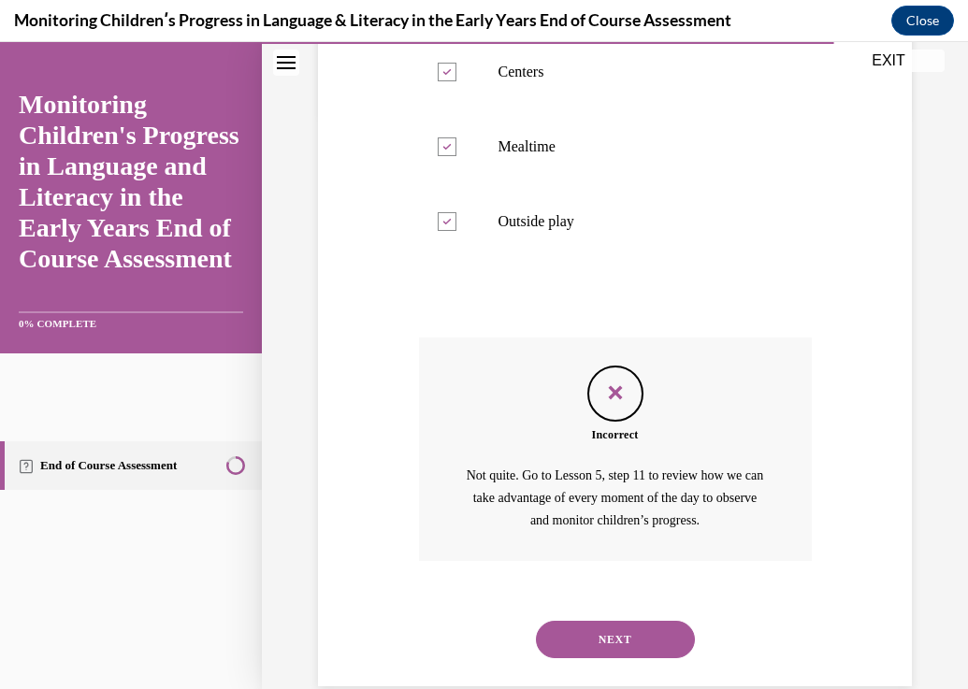
scroll to position [610, 0]
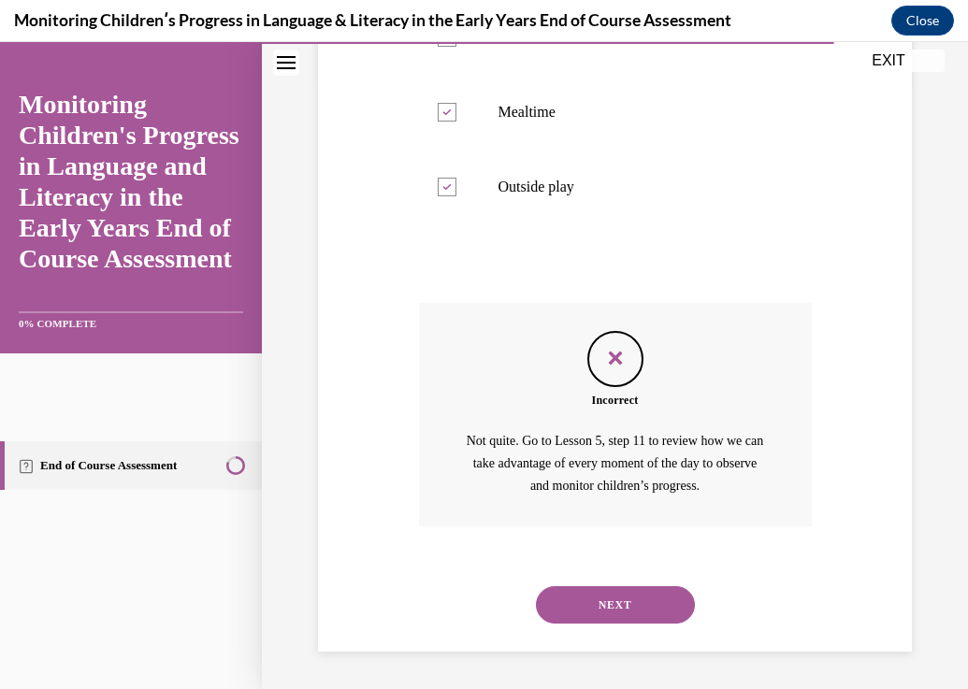
click at [644, 600] on button "NEXT" at bounding box center [615, 604] width 159 height 37
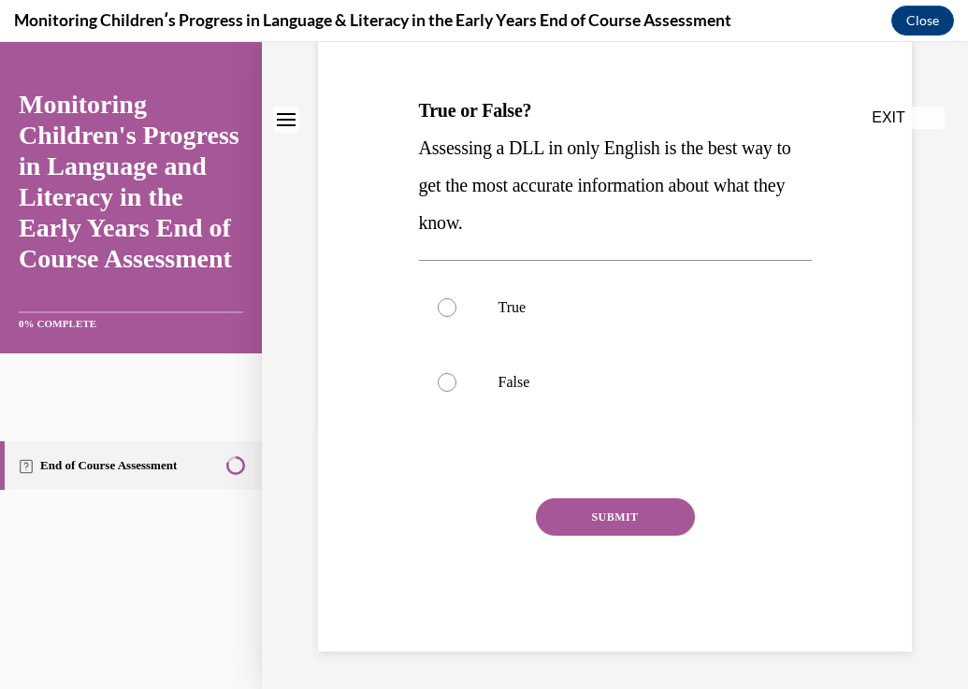
scroll to position [0, 0]
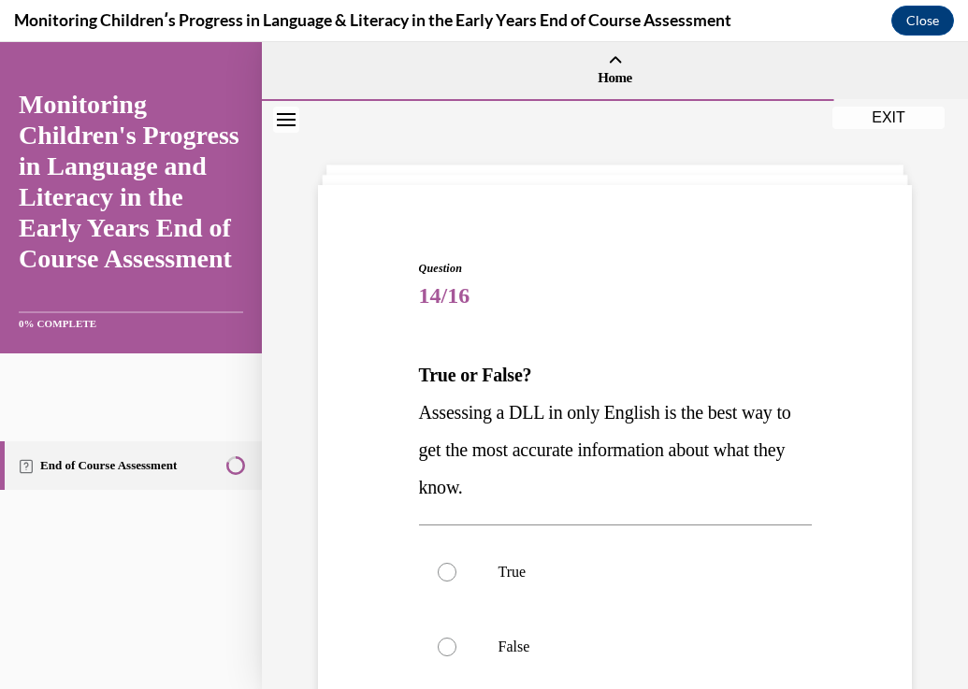
click at [644, 600] on label "True" at bounding box center [615, 572] width 393 height 75
click at [456, 581] on input "True" at bounding box center [447, 572] width 19 height 19
radio input "true"
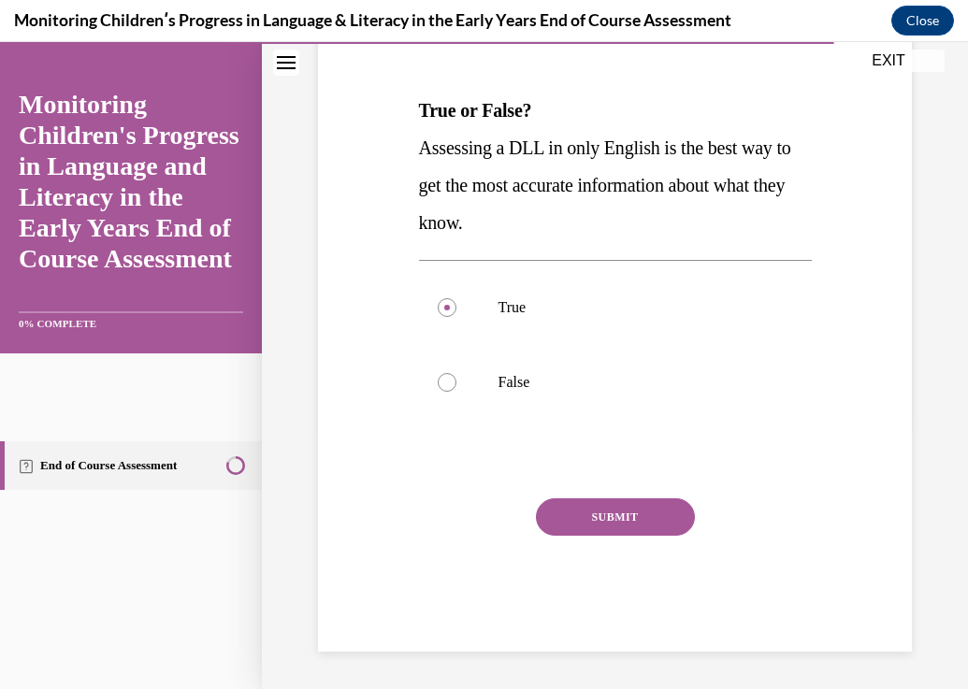
click at [625, 509] on button "SUBMIT" at bounding box center [615, 516] width 159 height 37
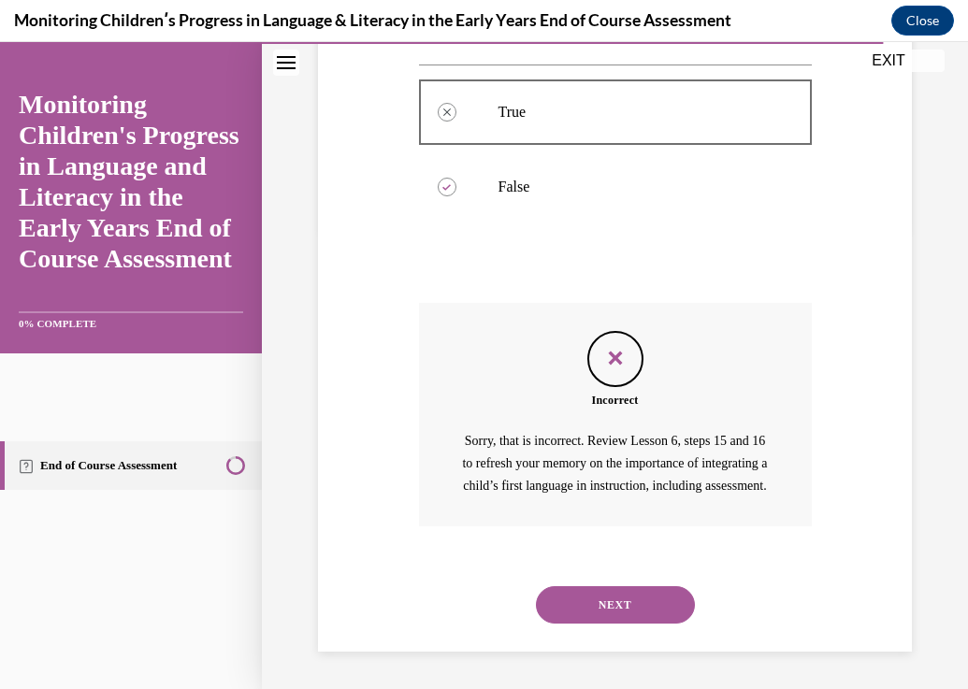
scroll to position [482, 0]
click at [667, 595] on button "NEXT" at bounding box center [615, 604] width 159 height 37
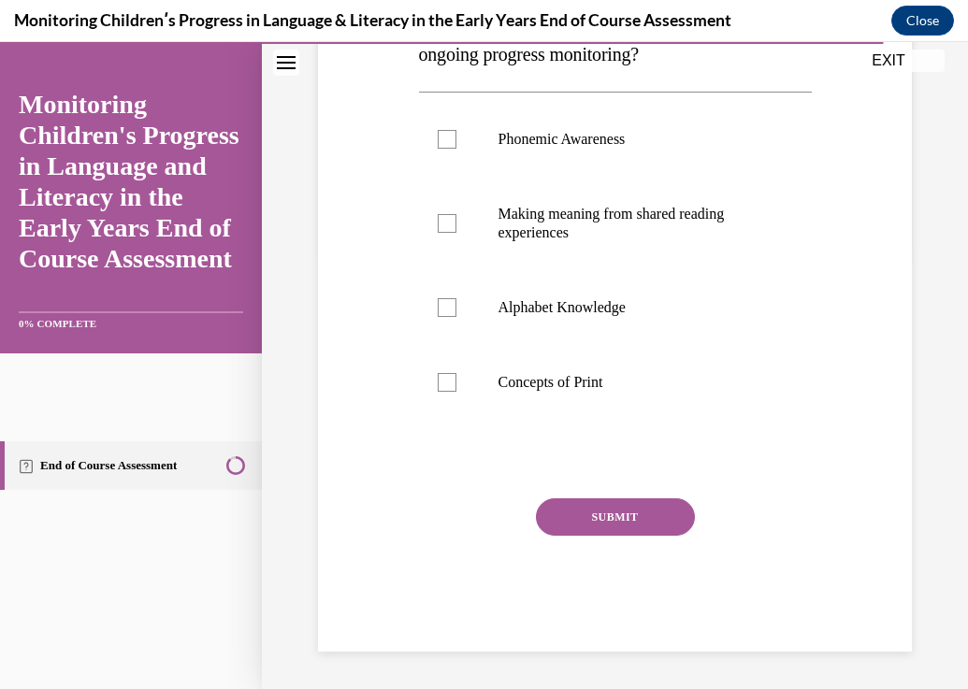
click at [595, 521] on button "SUBMIT" at bounding box center [615, 516] width 159 height 37
click at [558, 391] on p "Concepts of Print" at bounding box center [631, 382] width 266 height 19
click at [456, 391] on input "Concepts of Print" at bounding box center [447, 382] width 19 height 19
checkbox input "true"
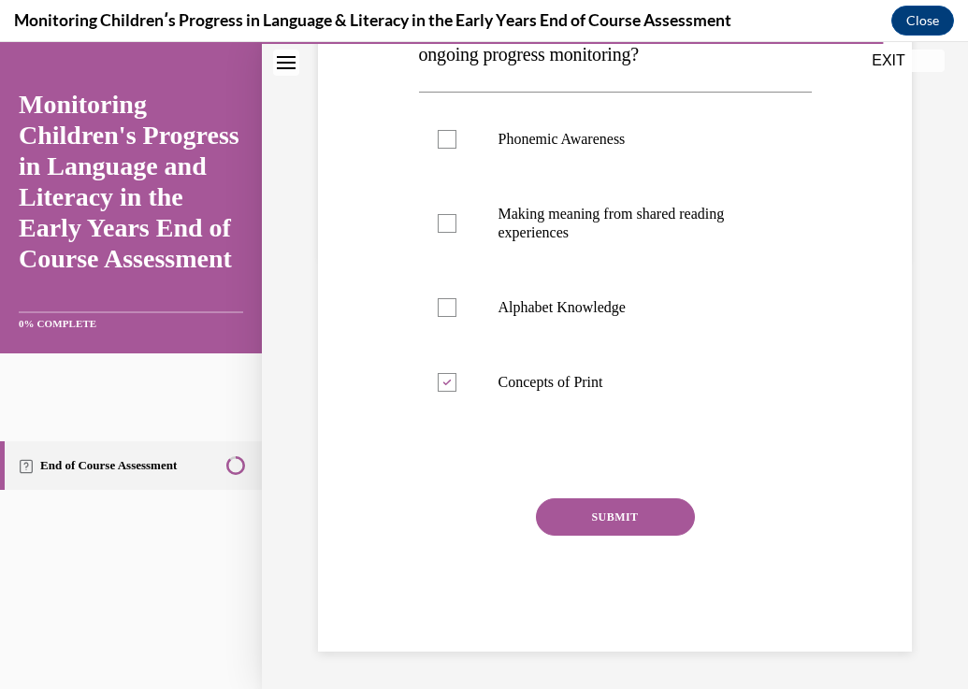
click at [632, 520] on button "SUBMIT" at bounding box center [615, 516] width 159 height 37
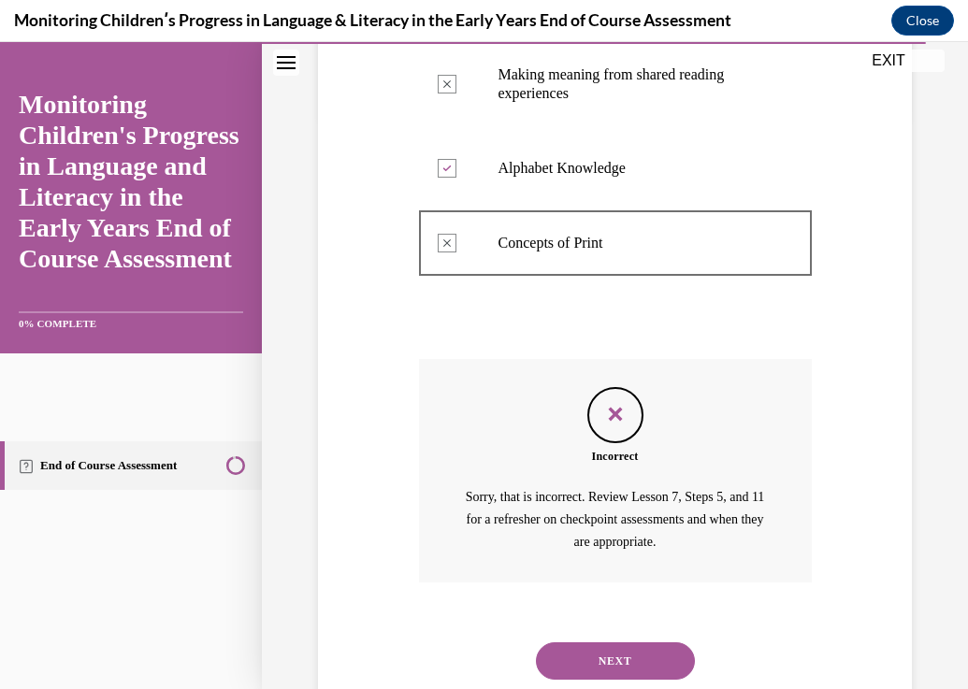
scroll to position [666, 0]
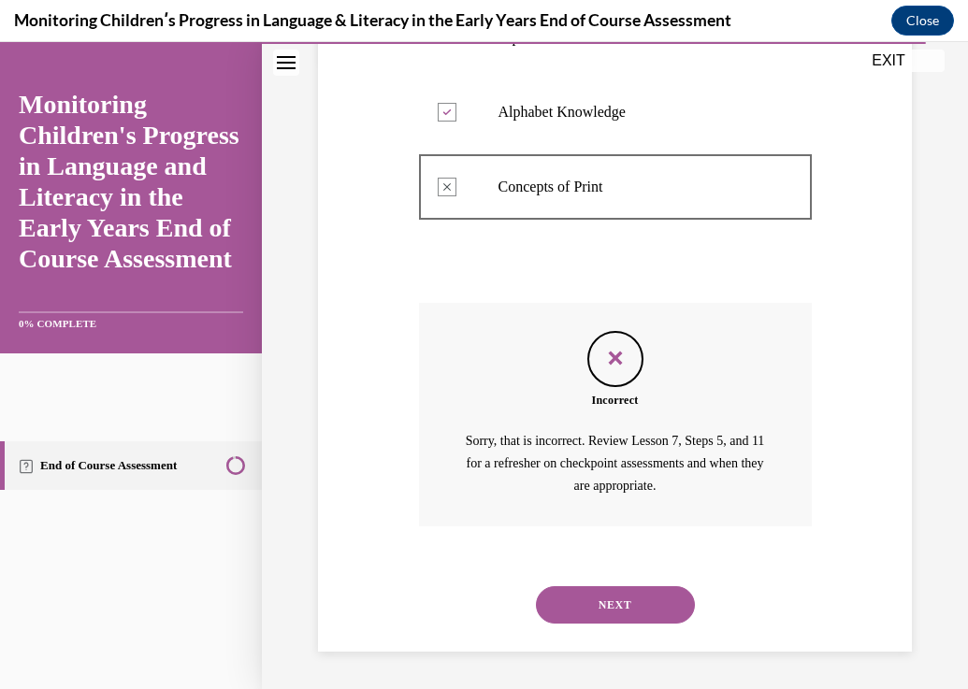
click at [587, 604] on button "NEXT" at bounding box center [615, 604] width 159 height 37
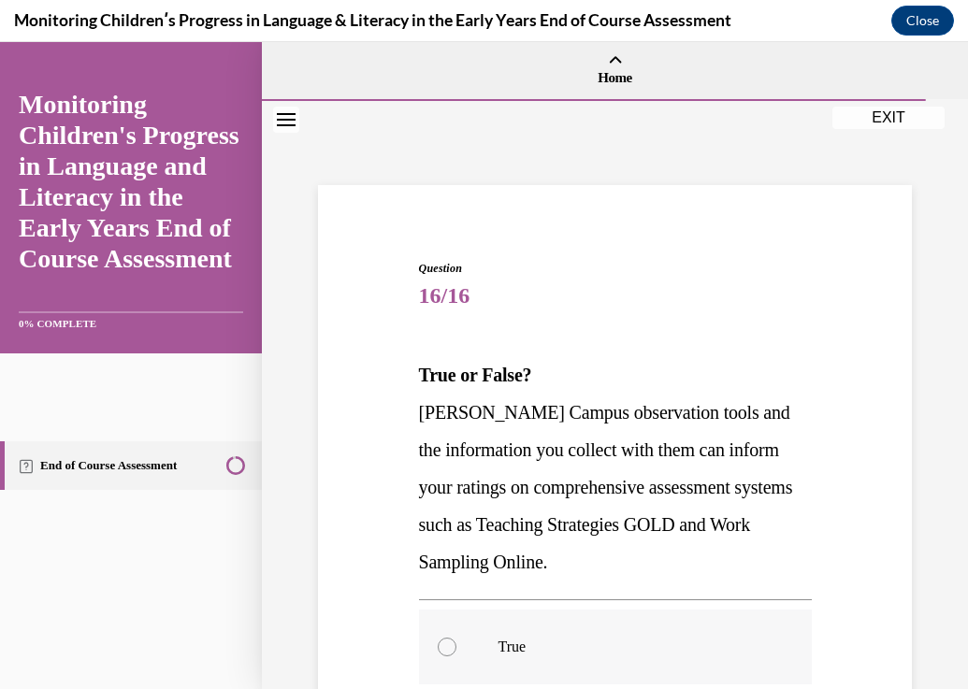
click at [542, 623] on label "True" at bounding box center [615, 647] width 393 height 75
click at [456, 638] on input "True" at bounding box center [447, 647] width 19 height 19
radio input "true"
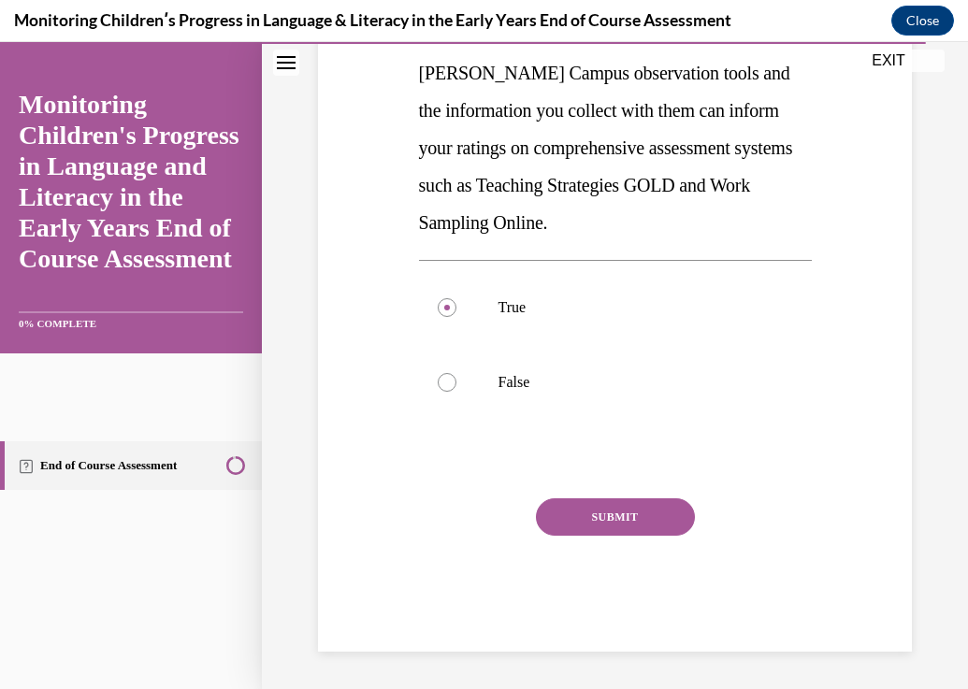
click at [560, 501] on button "SUBMIT" at bounding box center [615, 516] width 159 height 37
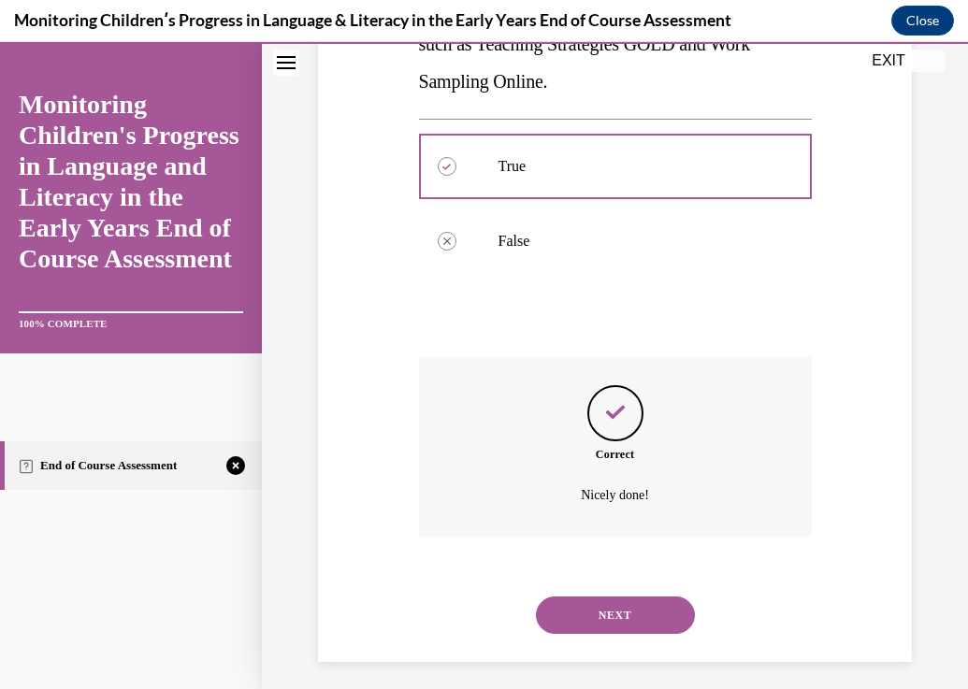
scroll to position [491, 0]
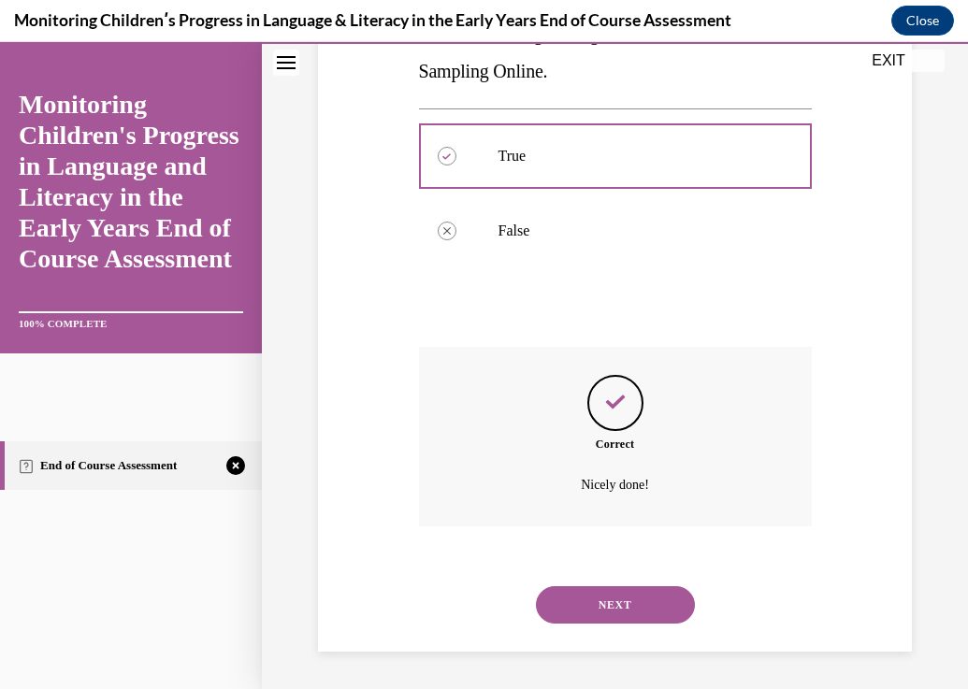
click at [641, 614] on button "NEXT" at bounding box center [615, 604] width 159 height 37
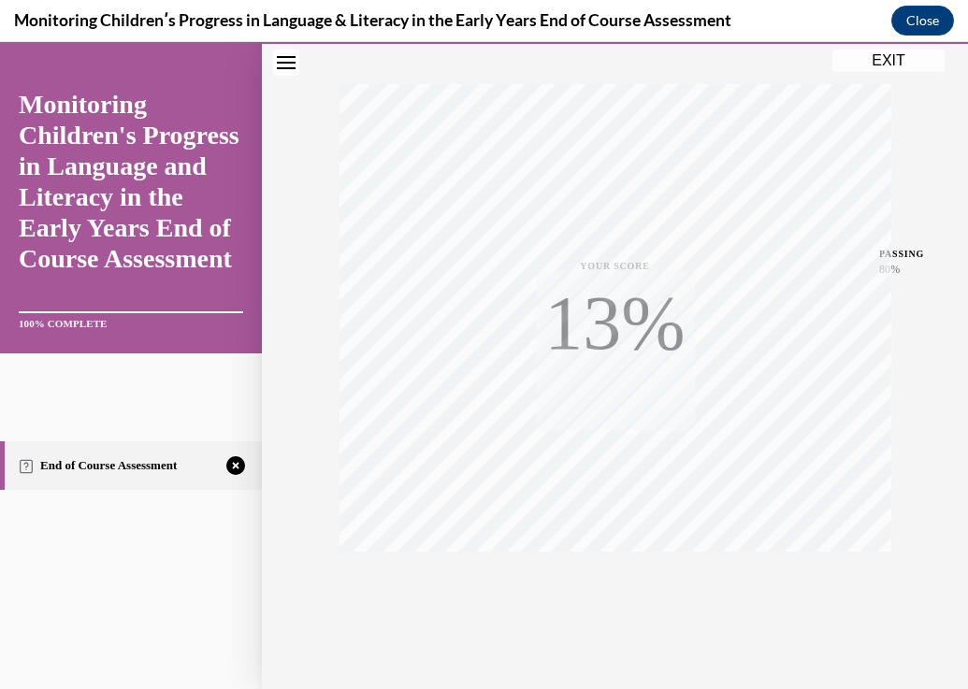
scroll to position [311, 0]
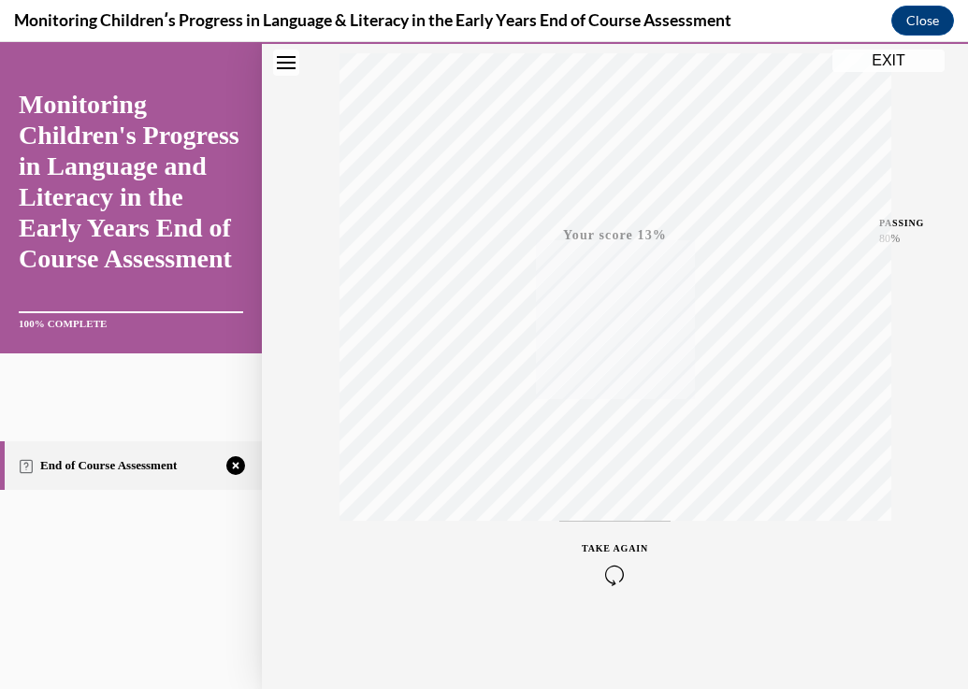
click at [609, 565] on icon "button" at bounding box center [614, 575] width 66 height 21
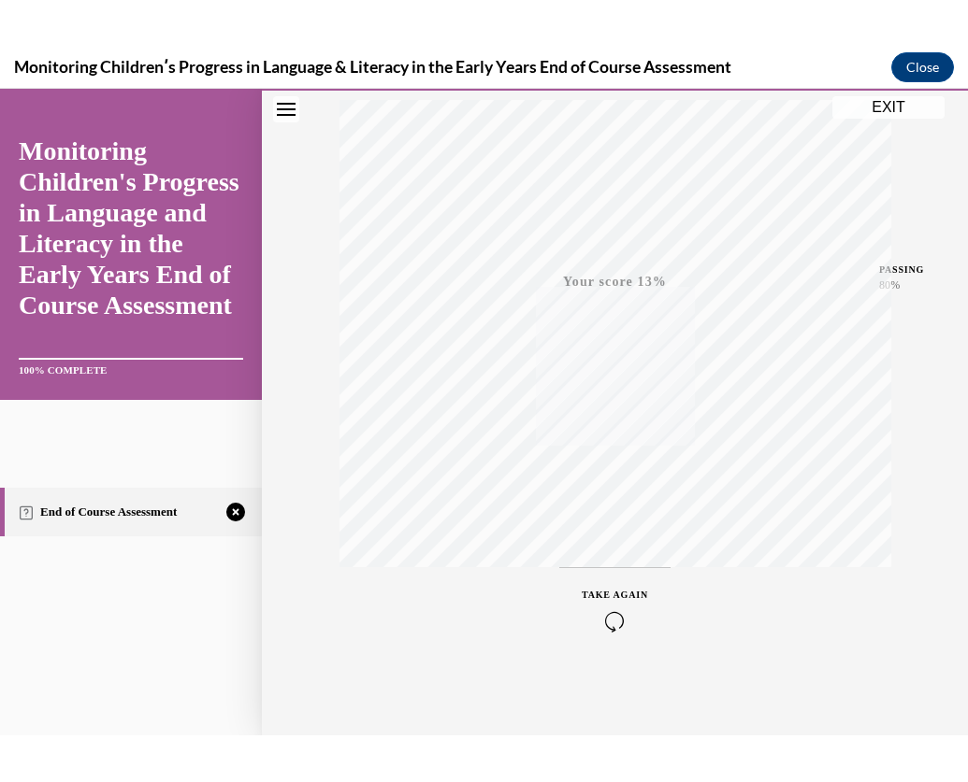
scroll to position [86, 0]
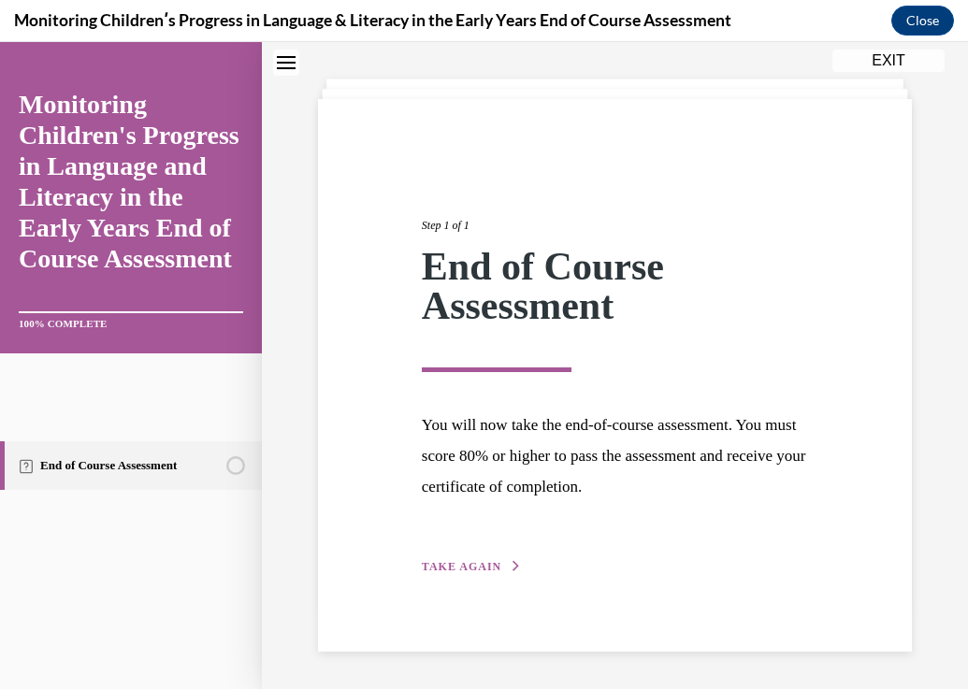
click at [484, 572] on button "TAKE AGAIN" at bounding box center [472, 566] width 100 height 17
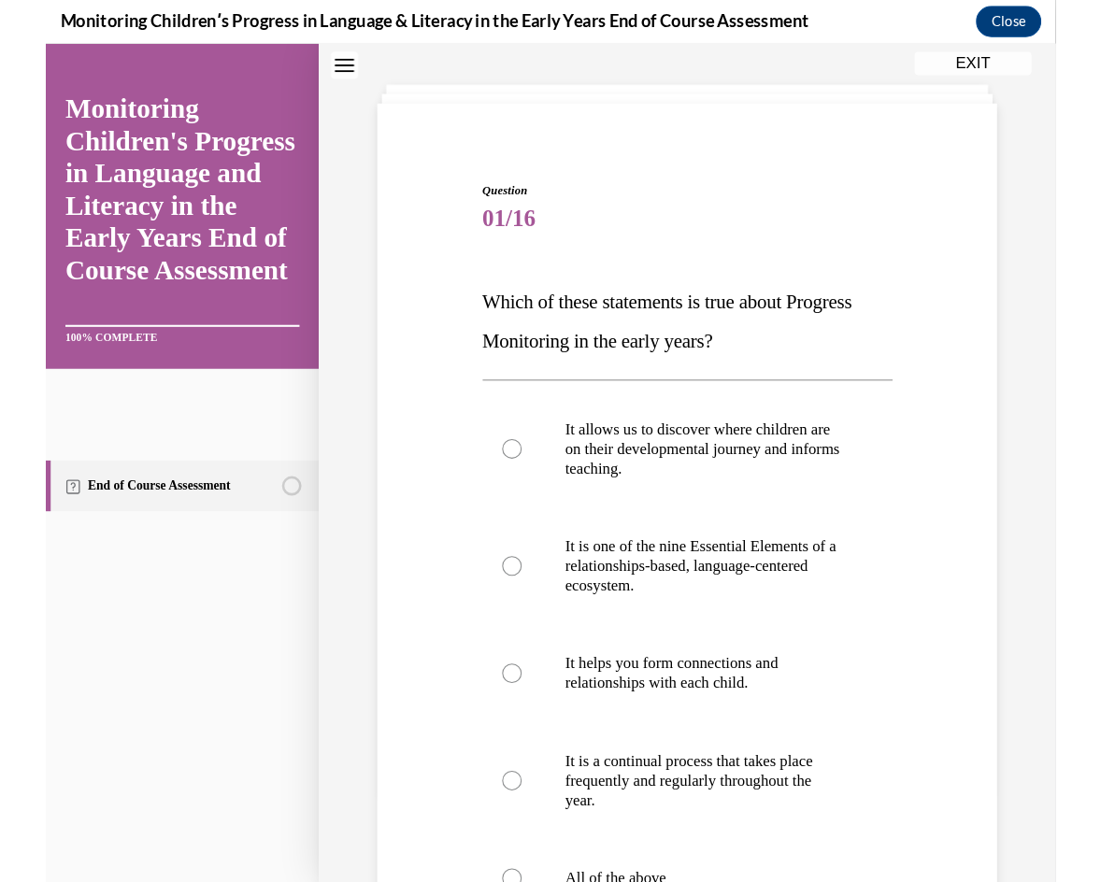
scroll to position [1869, 0]
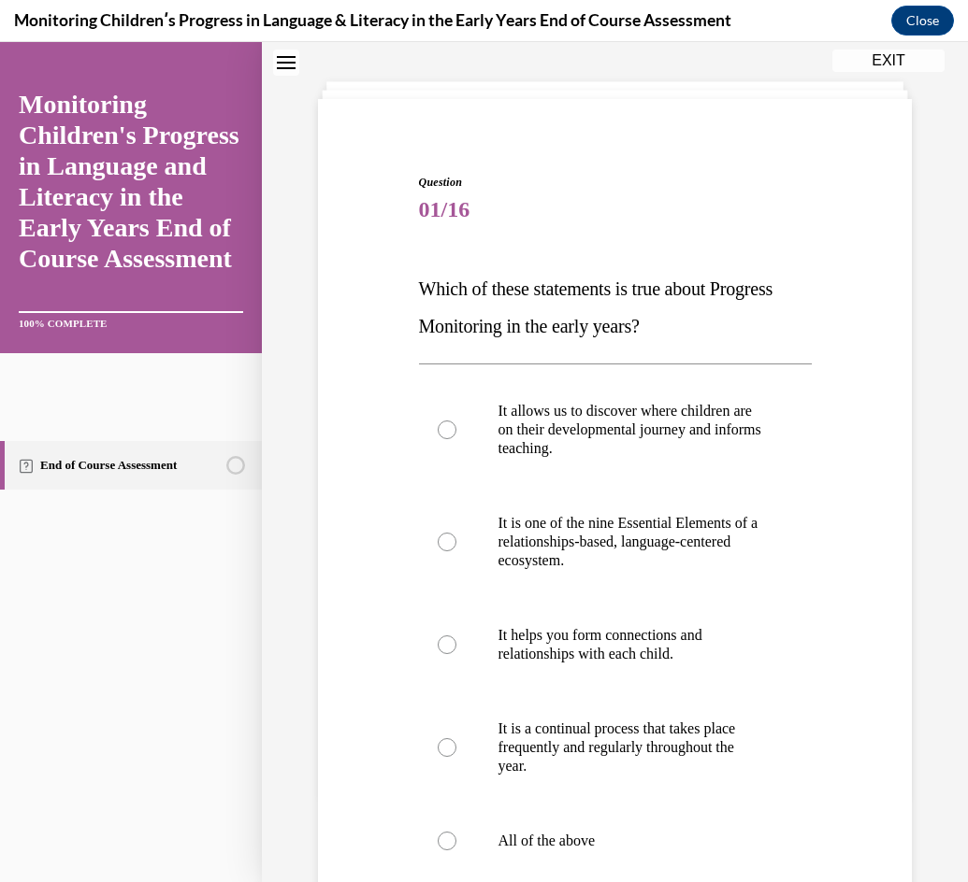
click at [0, 428] on section "End of Course Assessment" at bounding box center [131, 465] width 262 height 101
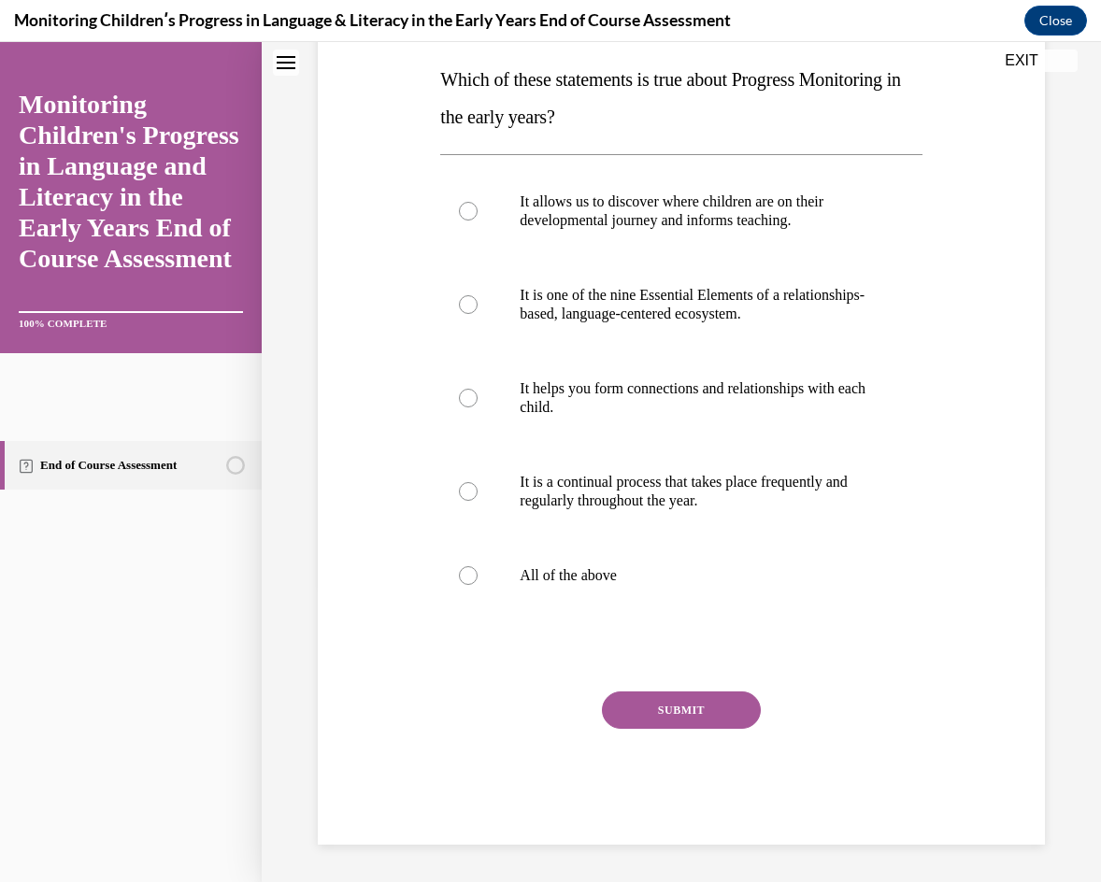
scroll to position [202, 0]
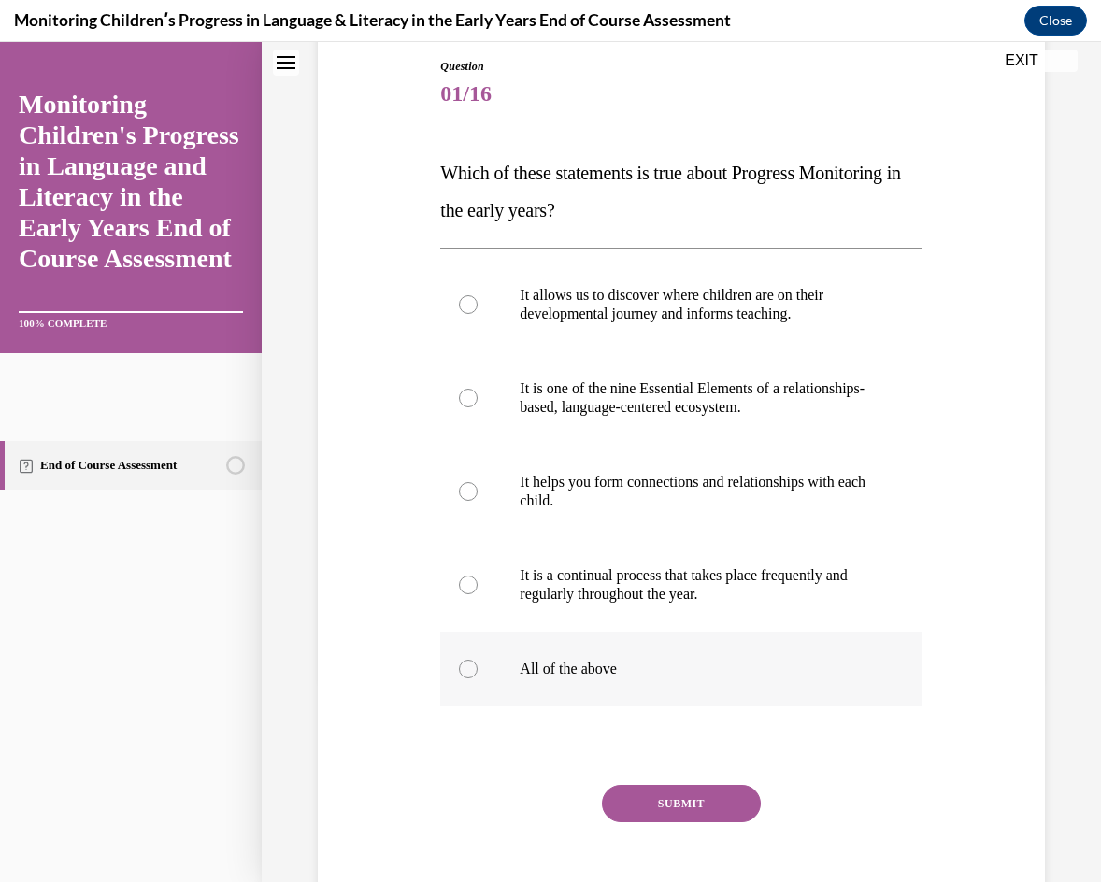
click at [495, 649] on label "All of the above" at bounding box center [680, 669] width 481 height 75
click at [478, 660] on input "All of the above" at bounding box center [468, 669] width 19 height 19
radio input "true"
click at [680, 688] on div "SUBMIT" at bounding box center [680, 831] width 481 height 93
click at [720, 688] on button "SUBMIT" at bounding box center [681, 803] width 159 height 37
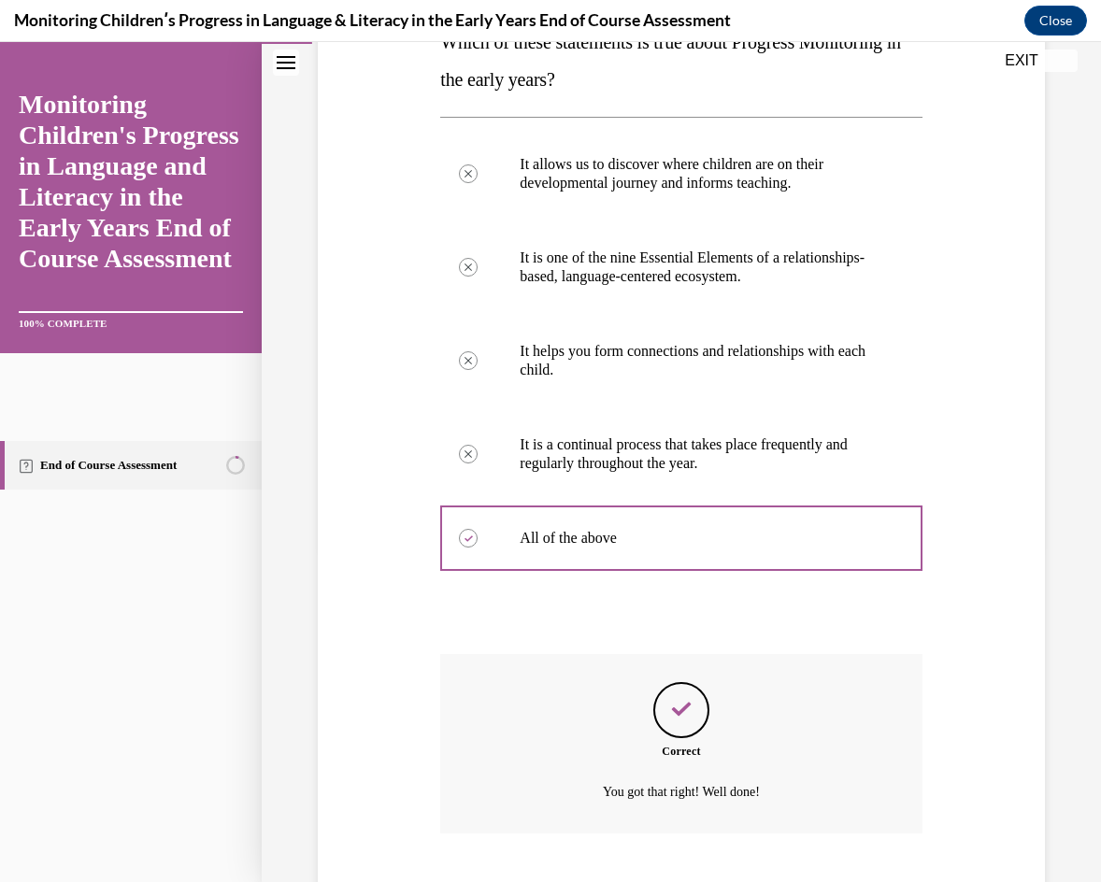
scroll to position [447, 0]
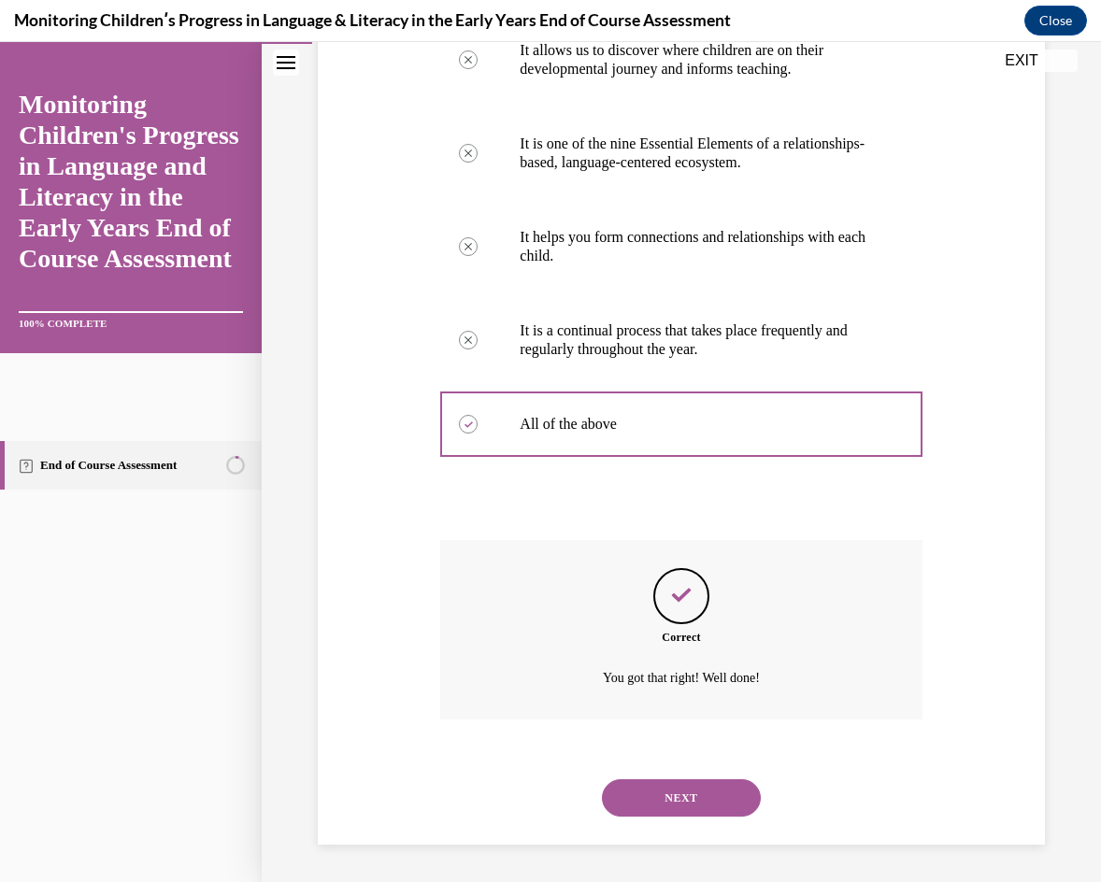
click at [716, 688] on button "NEXT" at bounding box center [681, 798] width 159 height 37
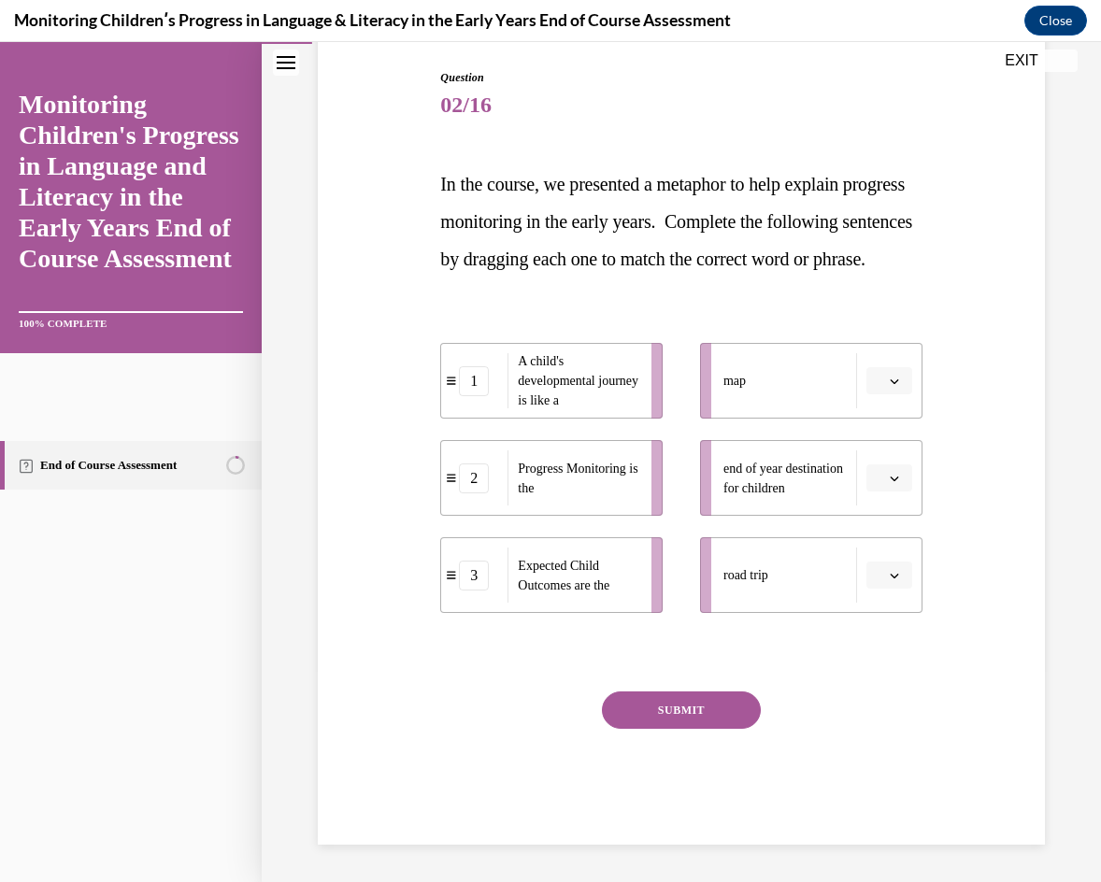
scroll to position [209, 0]
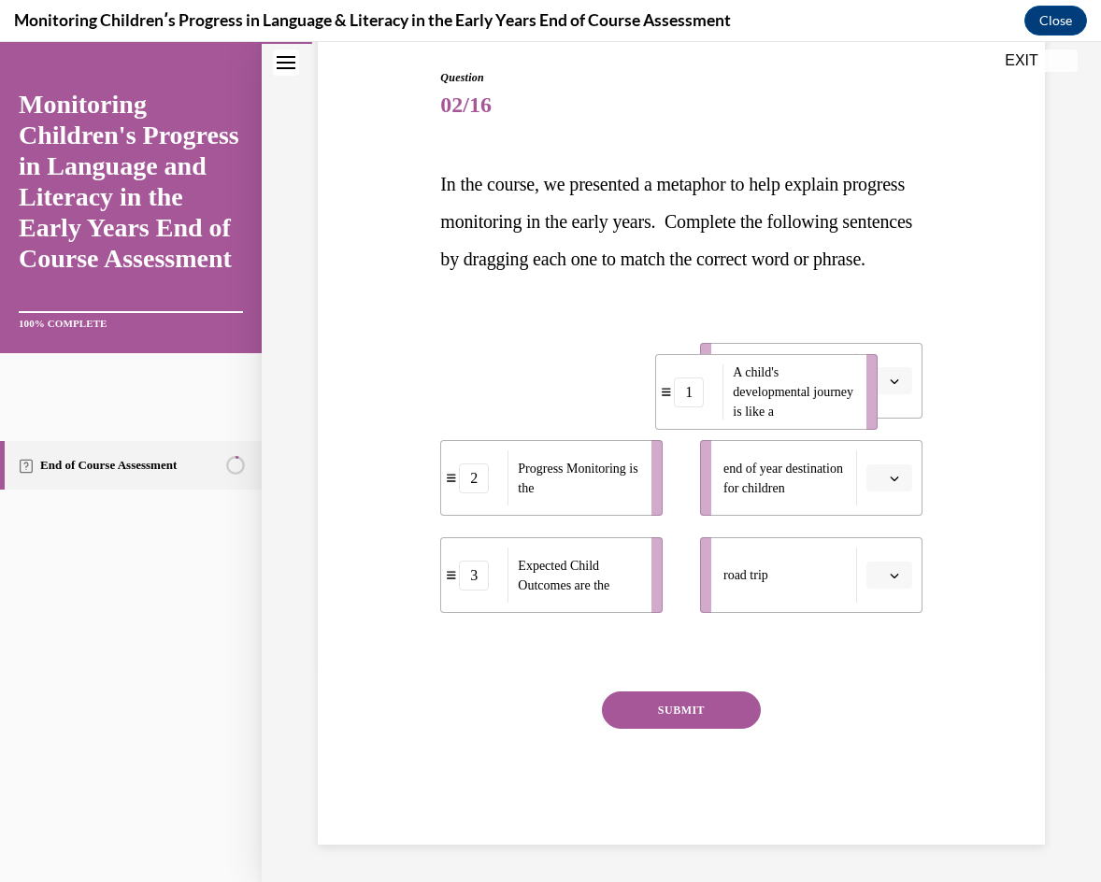
drag, startPoint x: 502, startPoint y: 405, endPoint x: 717, endPoint y: 416, distance: 215.3
click at [717, 408] on div "1" at bounding box center [689, 393] width 66 height 30
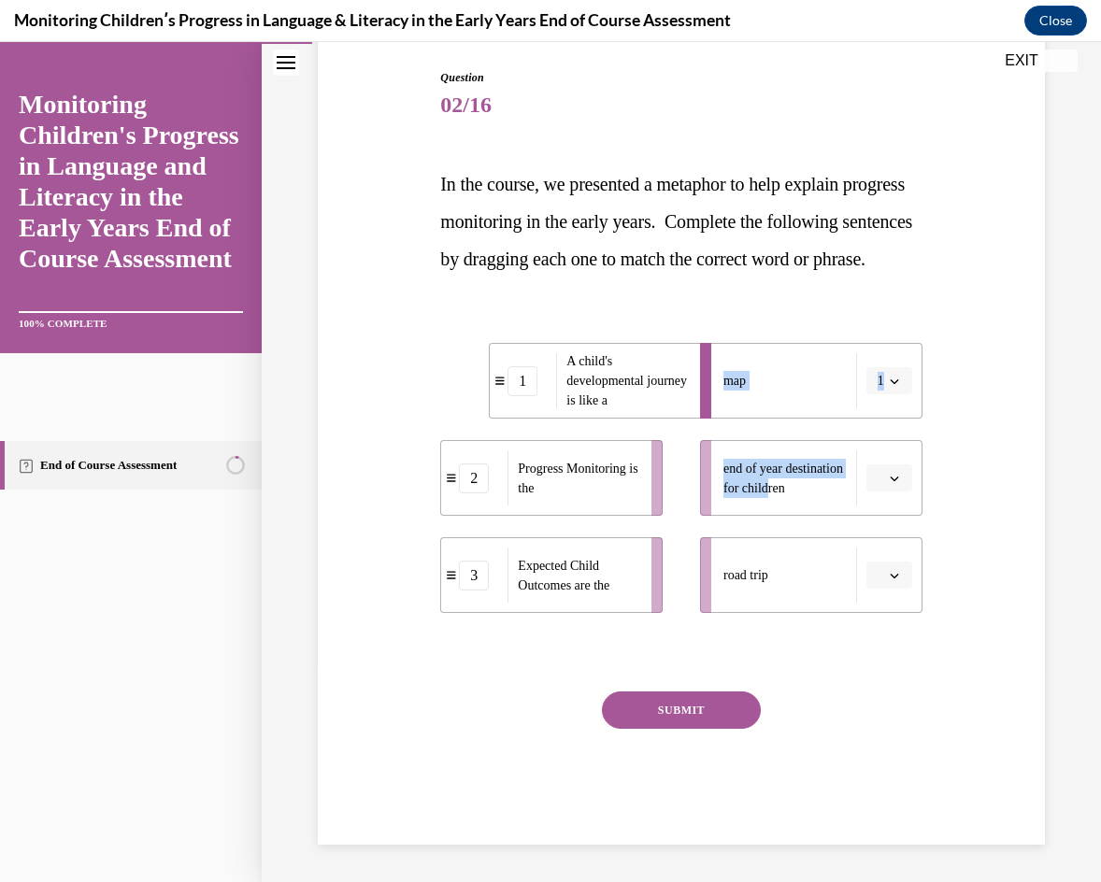
drag, startPoint x: 745, startPoint y: 509, endPoint x: 578, endPoint y: 509, distance: 167.3
click at [578, 509] on div "1 A child's developmental journey is like a 2 Progress Monitoring is the 3 Expe…" at bounding box center [680, 460] width 481 height 308
click at [440, 382] on ul "1 A child's developmental journey is like a 2 Progress Monitoring is the 3 Expe…" at bounding box center [560, 478] width 241 height 270
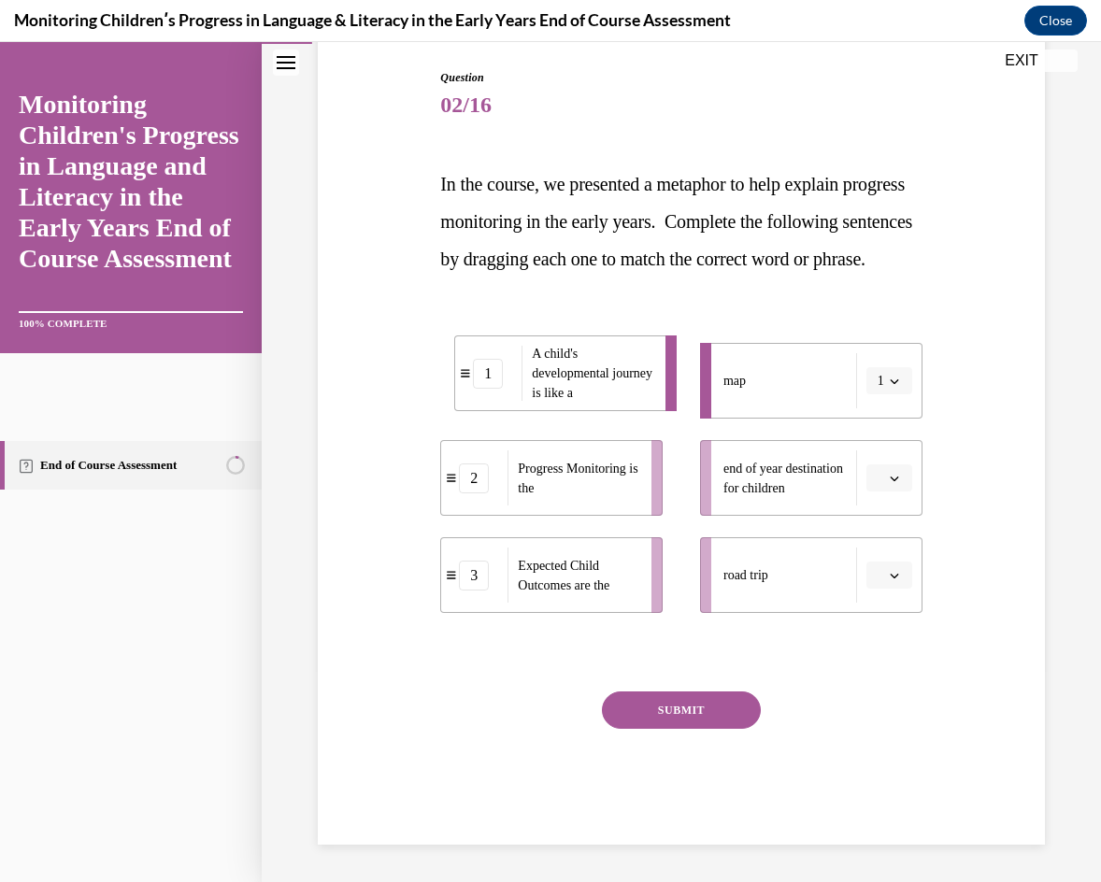
drag, startPoint x: 605, startPoint y: 395, endPoint x: 565, endPoint y: 388, distance: 40.9
click at [565, 388] on span "A child's developmental journey is like a" at bounding box center [592, 373] width 121 height 53
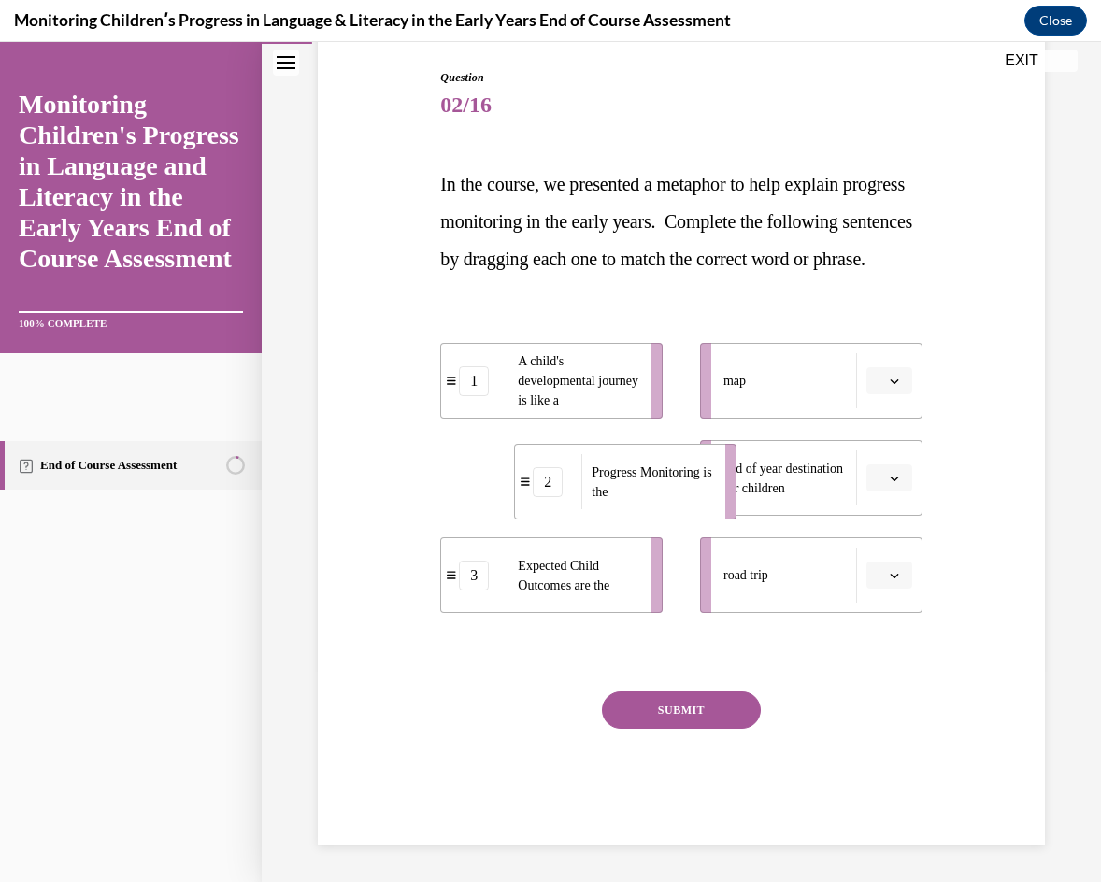
drag, startPoint x: 617, startPoint y: 507, endPoint x: 670, endPoint y: 508, distance: 53.3
click at [671, 502] on span "Progress Monitoring is the" at bounding box center [653, 482] width 122 height 39
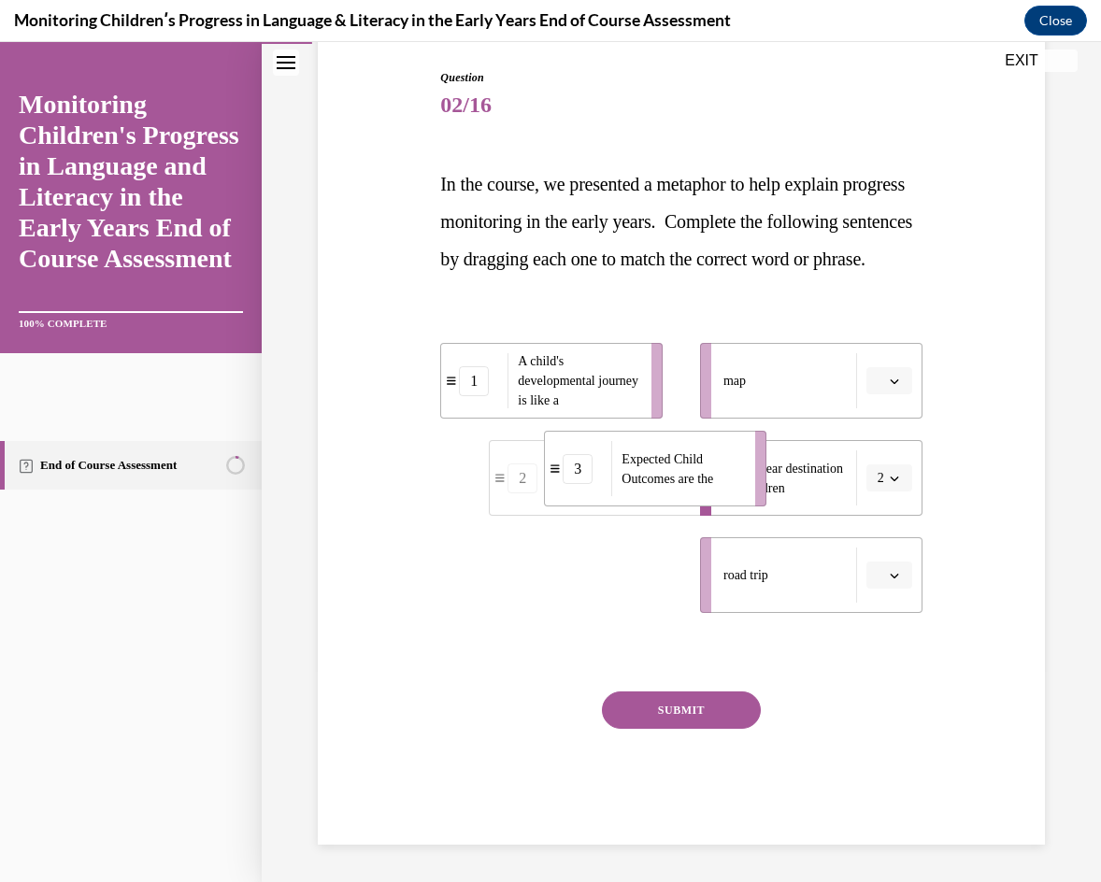
drag, startPoint x: 566, startPoint y: 616, endPoint x: 666, endPoint y: 514, distance: 142.8
click at [666, 507] on li "3 Expected Child Outcomes are the" at bounding box center [655, 469] width 222 height 76
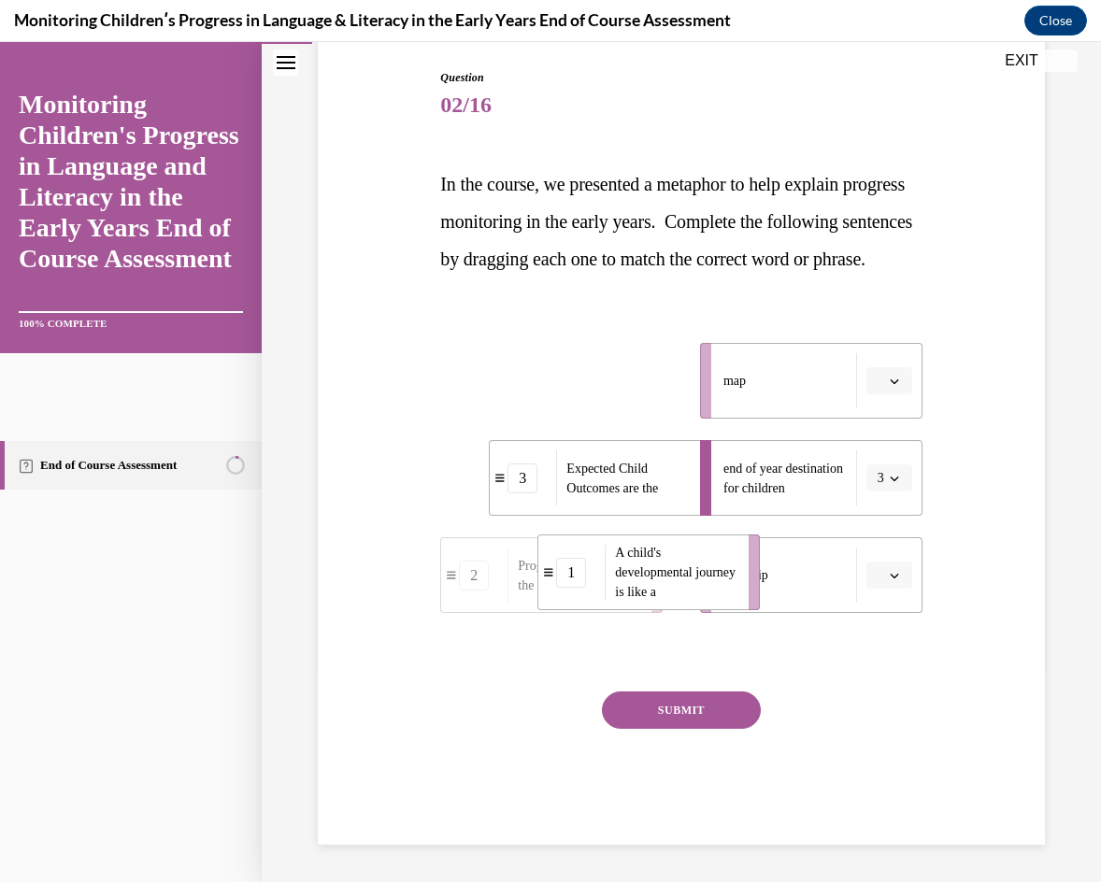
drag, startPoint x: 519, startPoint y: 411, endPoint x: 616, endPoint y: 603, distance: 214.9
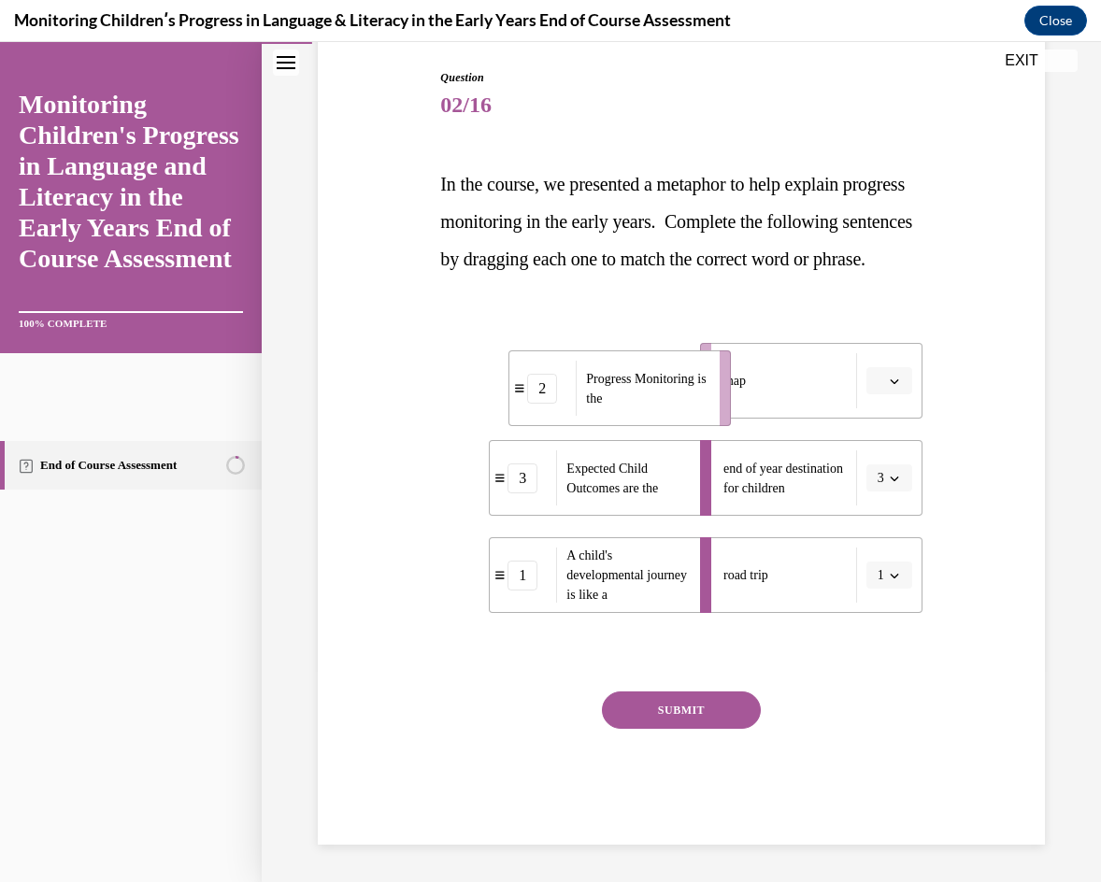
drag, startPoint x: 528, startPoint y: 423, endPoint x: 598, endPoint y: 431, distance: 70.5
click at [597, 416] on div "Progress Monitoring is the" at bounding box center [642, 388] width 132 height 55
click at [673, 688] on button "SUBMIT" at bounding box center [681, 710] width 159 height 37
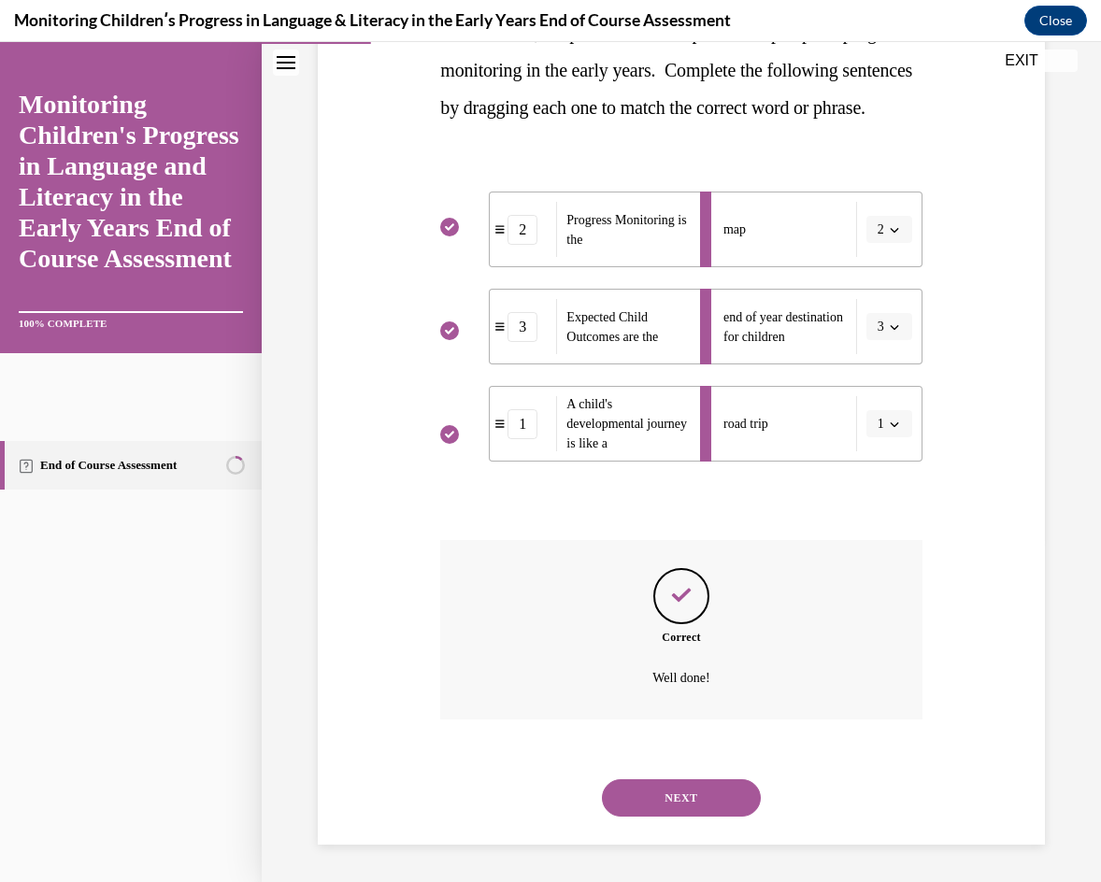
scroll to position [380, 0]
click at [684, 688] on button "NEXT" at bounding box center [681, 798] width 159 height 37
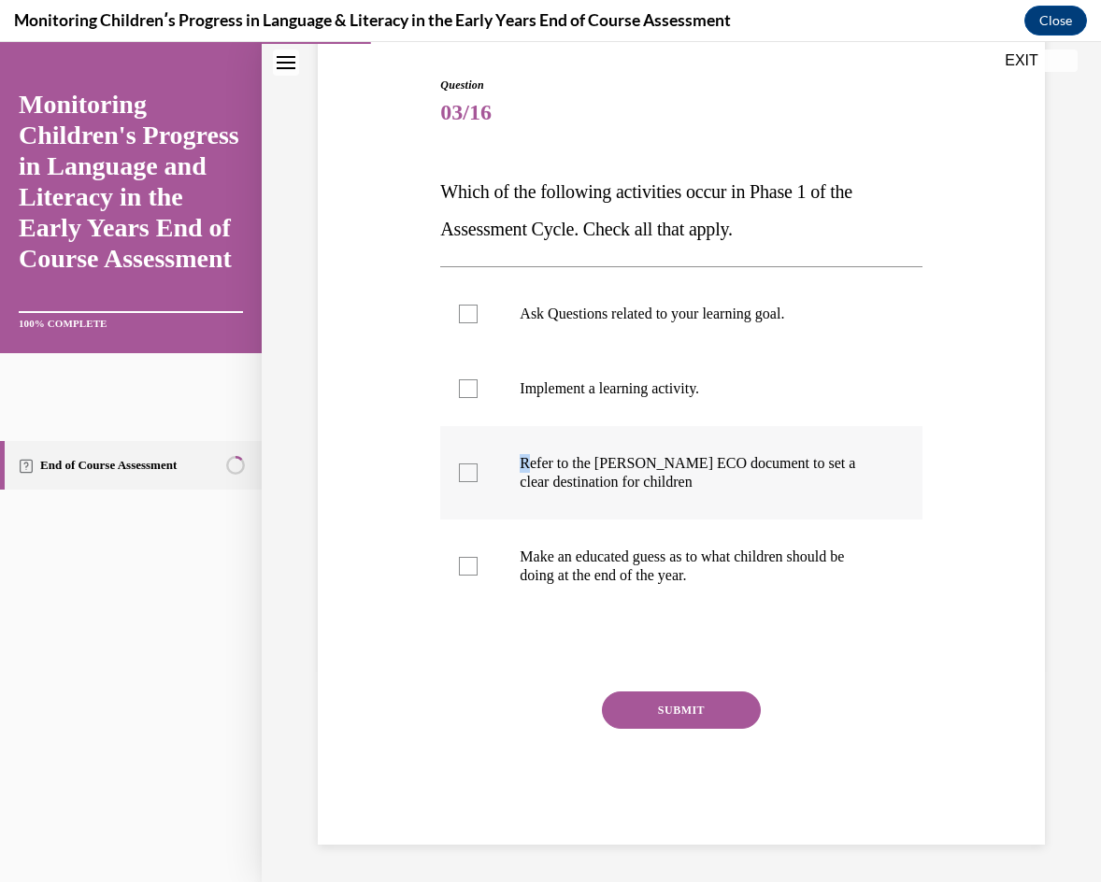
click at [520, 469] on p "Refer to the [PERSON_NAME] ECO document to set a clear destination for children" at bounding box center [697, 472] width 355 height 37
click at [453, 464] on label "Refer to the [PERSON_NAME] ECO document to set a clear destination for children" at bounding box center [680, 472] width 481 height 93
click at [459, 464] on input "Refer to the [PERSON_NAME] ECO document to set a clear destination for children" at bounding box center [468, 473] width 19 height 19
checkbox input "true"
click at [632, 688] on button "SUBMIT" at bounding box center [681, 710] width 159 height 37
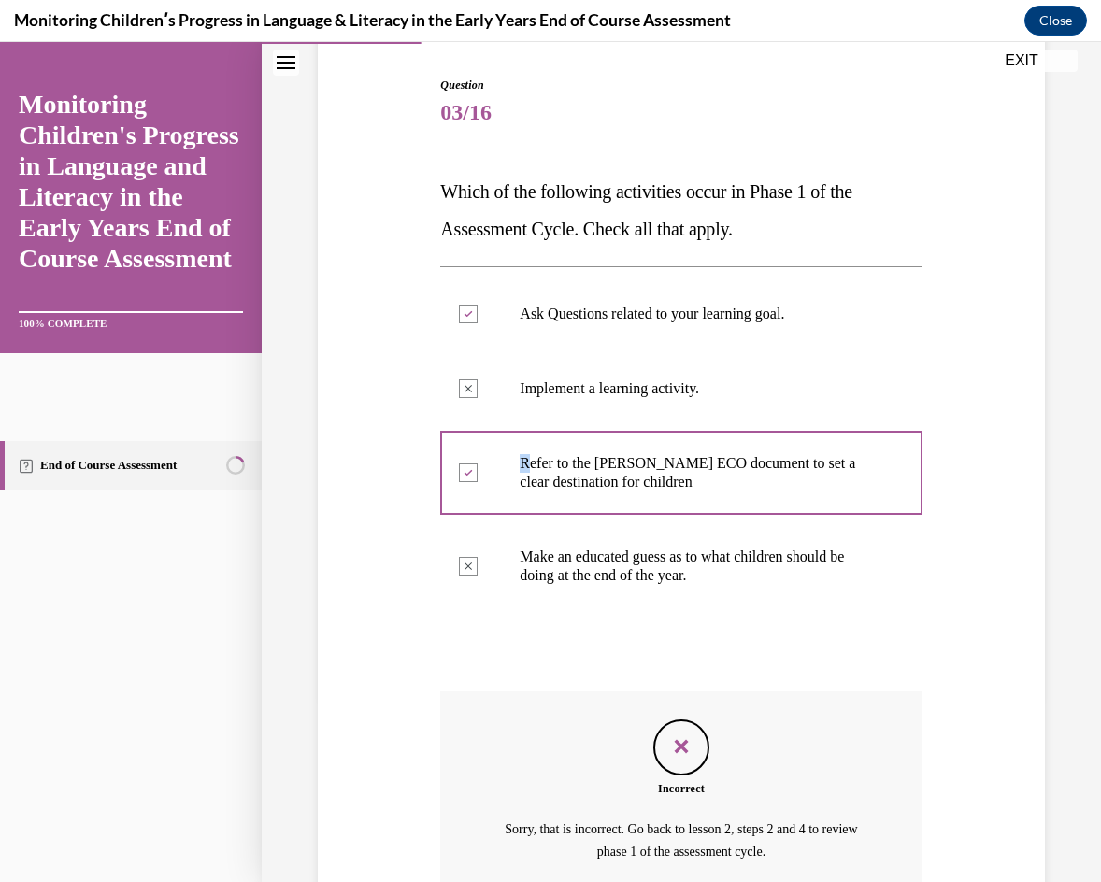
scroll to position [357, 0]
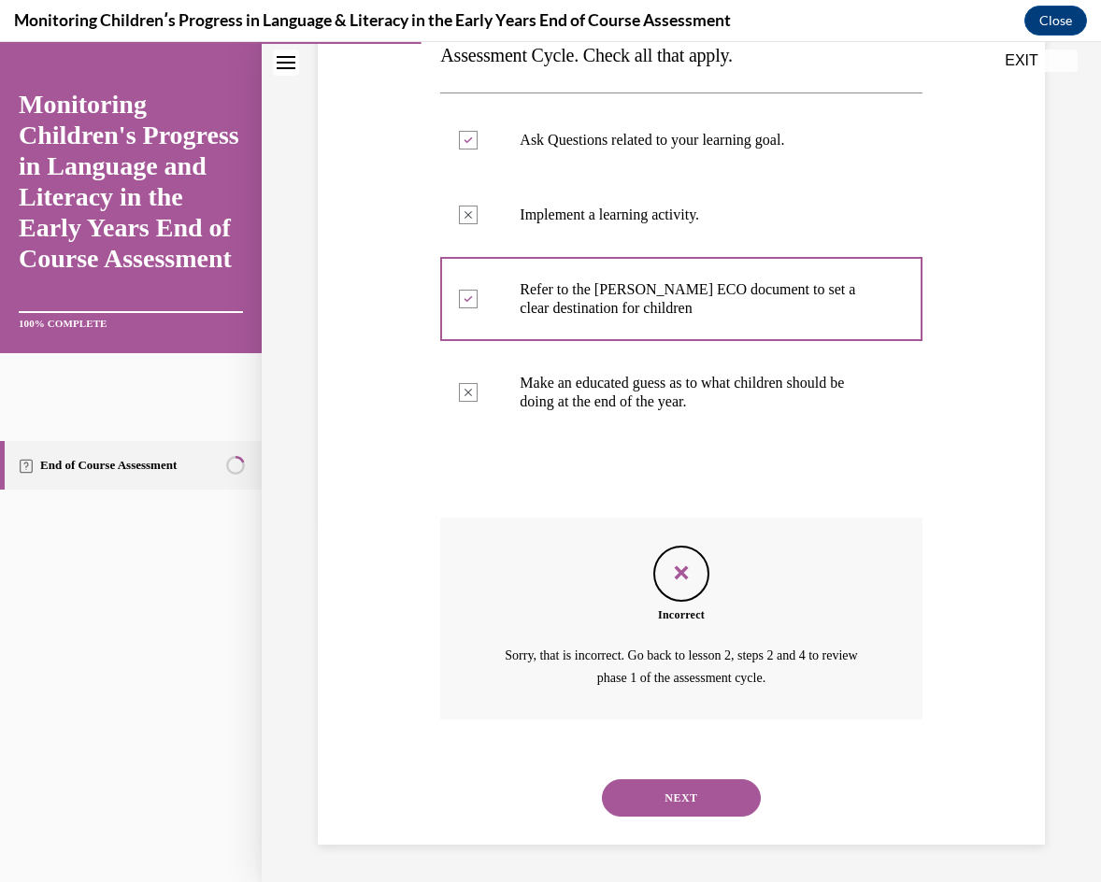
click at [642, 688] on div "NEXT" at bounding box center [680, 798] width 481 height 75
click at [649, 688] on button "NEXT" at bounding box center [681, 798] width 159 height 37
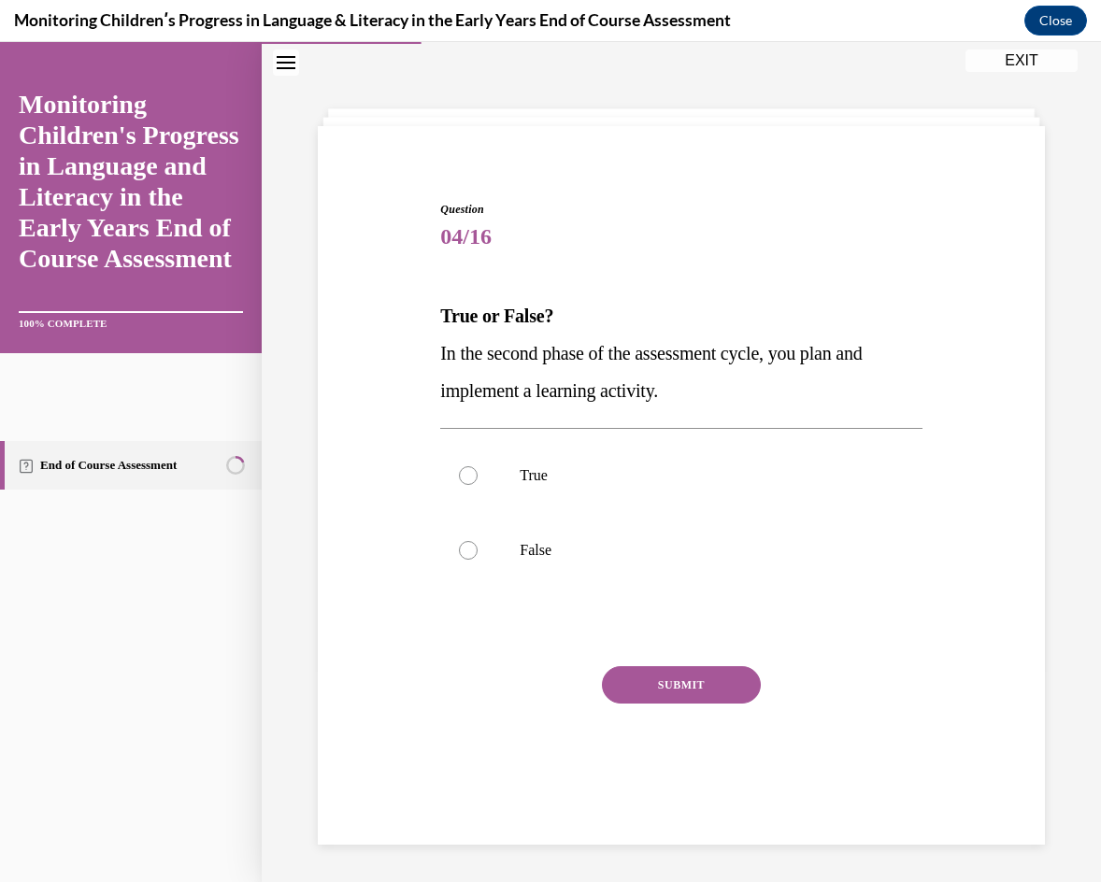
scroll to position [59, 0]
click at [557, 541] on p "False" at bounding box center [697, 550] width 355 height 19
click at [478, 541] on input "False" at bounding box center [468, 550] width 19 height 19
radio input "true"
click at [662, 667] on button "SUBMIT" at bounding box center [681, 685] width 159 height 37
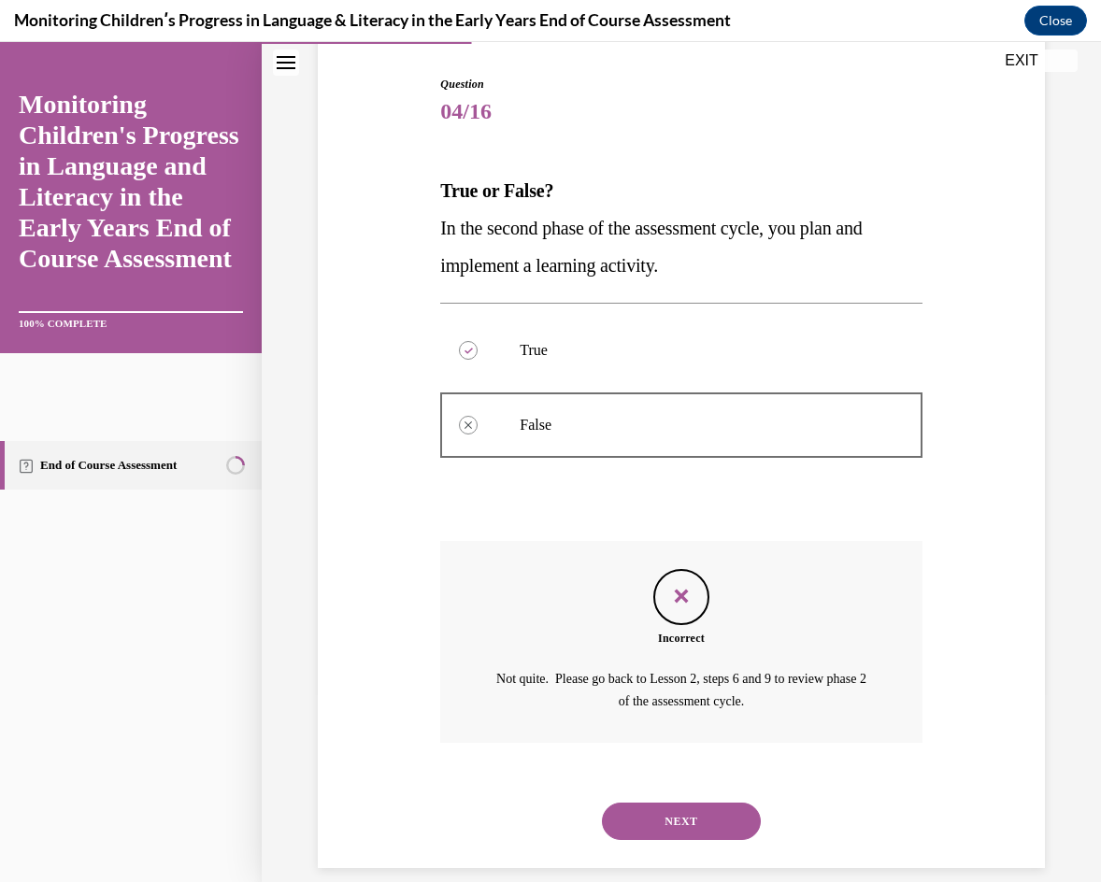
scroll to position [208, 0]
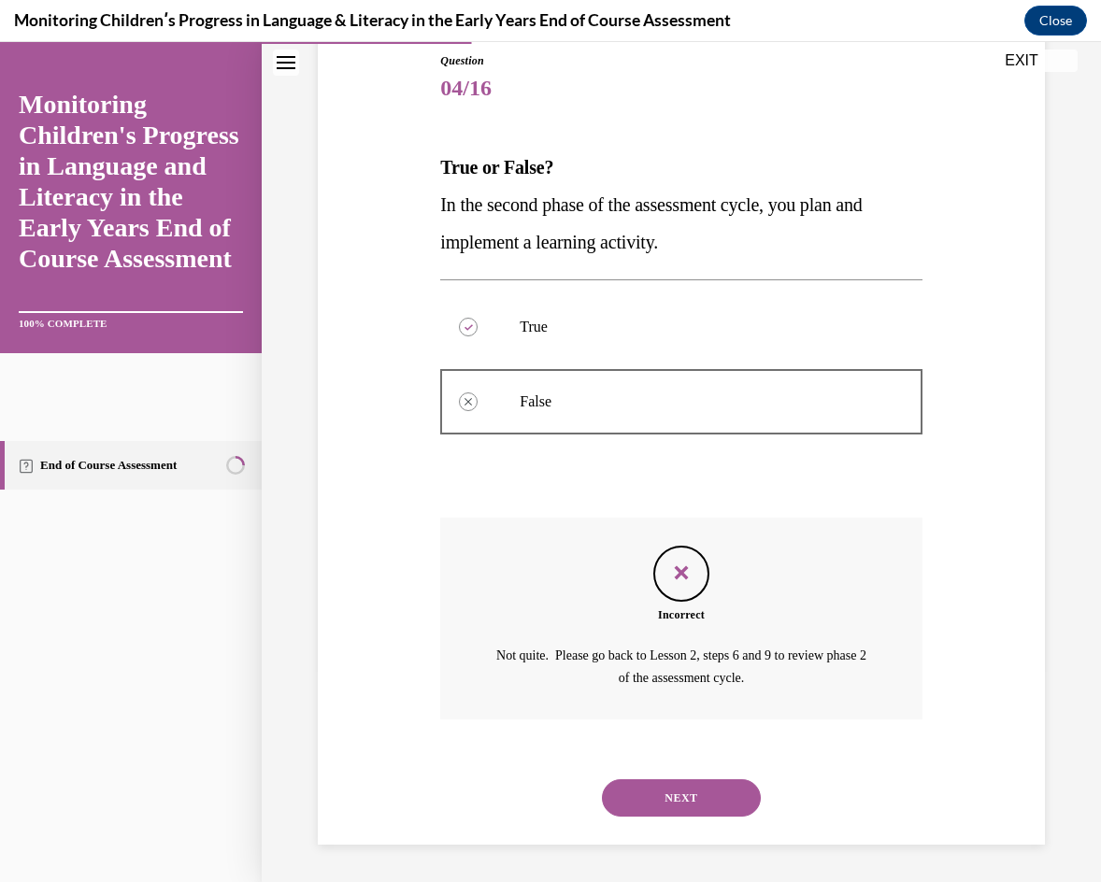
click at [712, 688] on button "NEXT" at bounding box center [681, 798] width 159 height 37
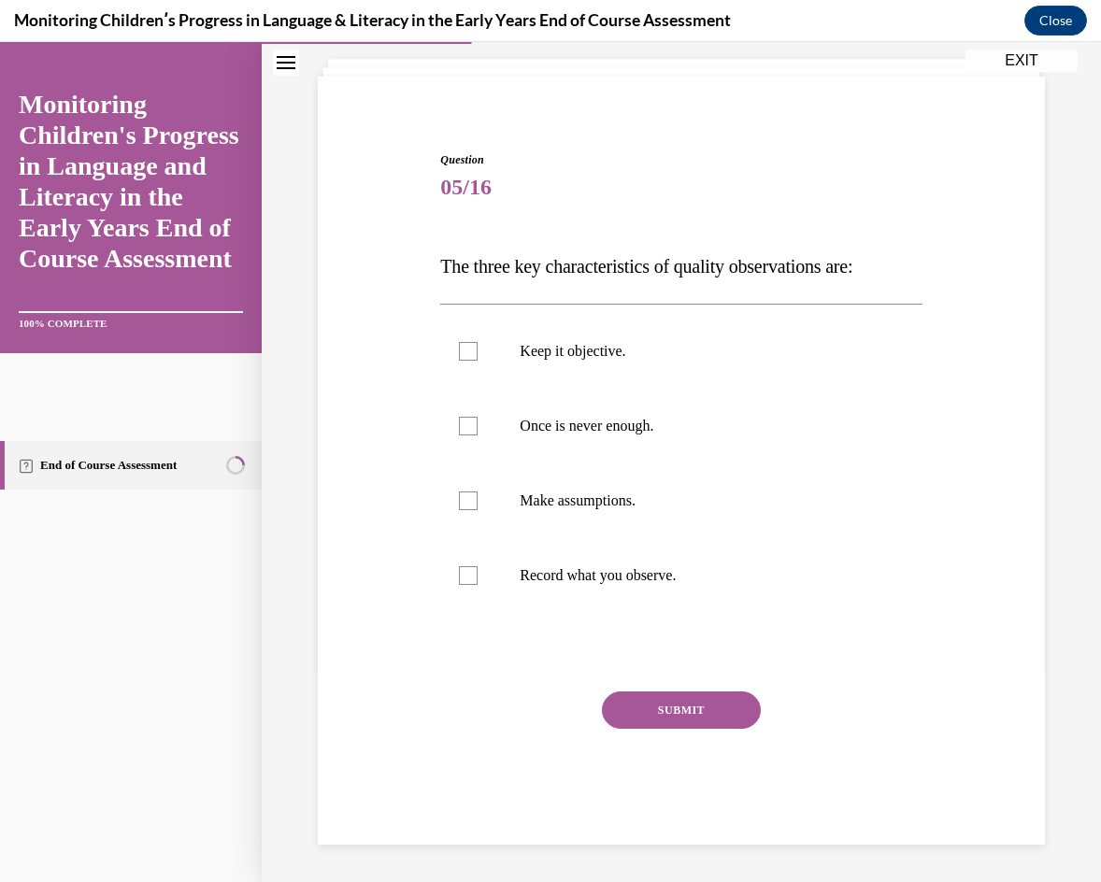
scroll to position [108, 0]
click at [656, 445] on label "Once is never enough." at bounding box center [680, 426] width 481 height 75
click at [478, 436] on input "Once is never enough." at bounding box center [468, 426] width 19 height 19
checkbox input "true"
click at [701, 688] on button "SUBMIT" at bounding box center [681, 710] width 159 height 37
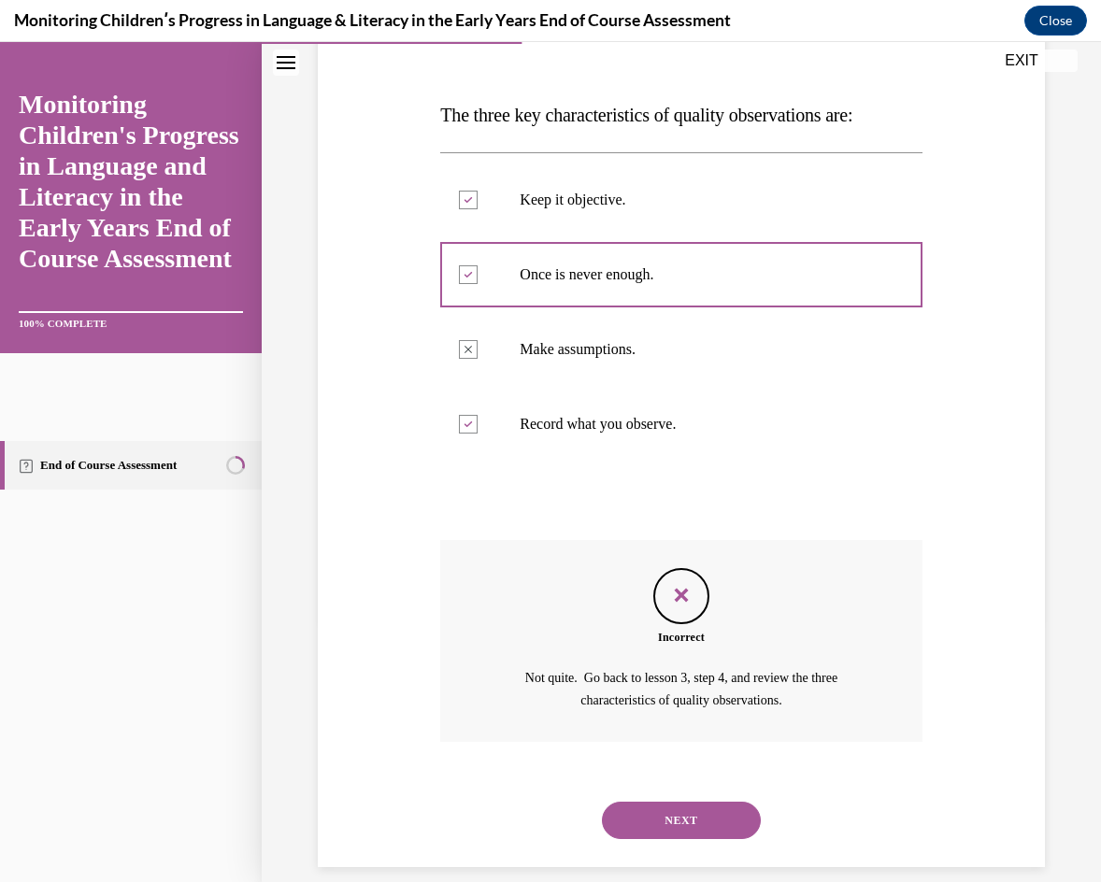
scroll to position [282, 0]
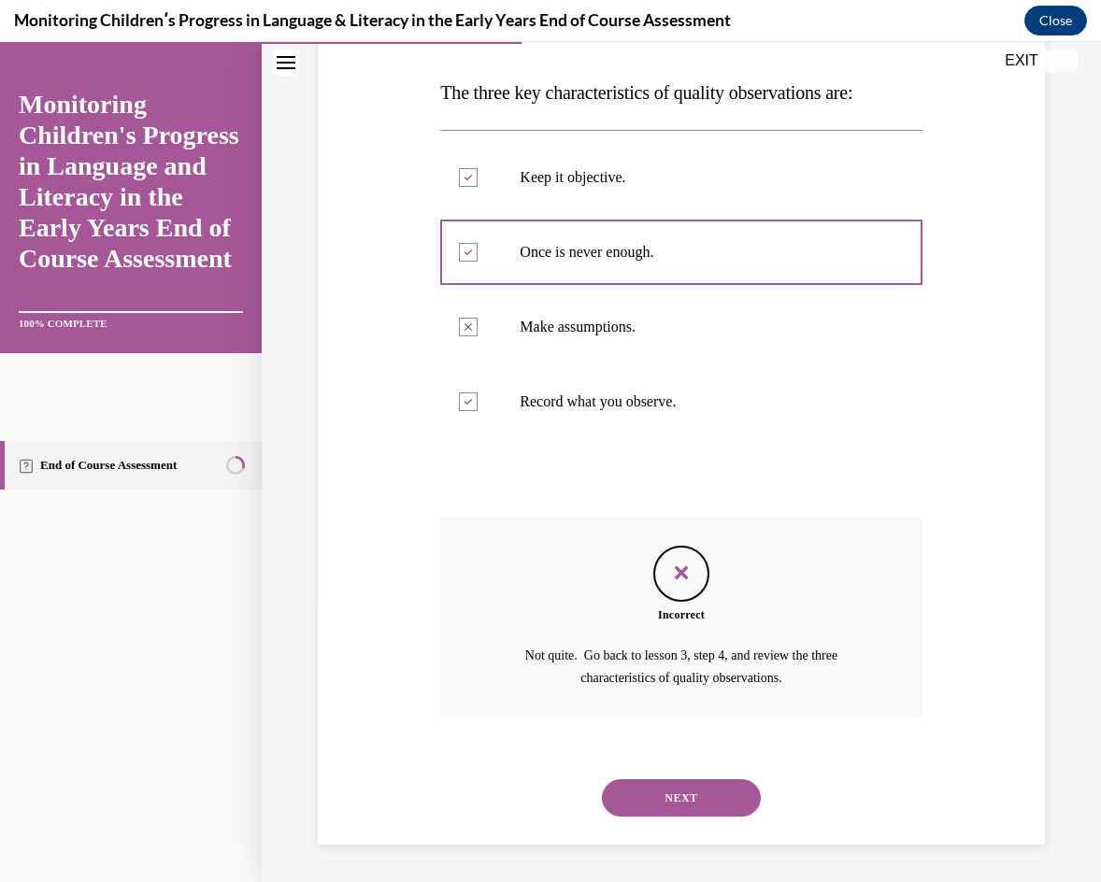
click at [681, 688] on button "NEXT" at bounding box center [681, 798] width 159 height 37
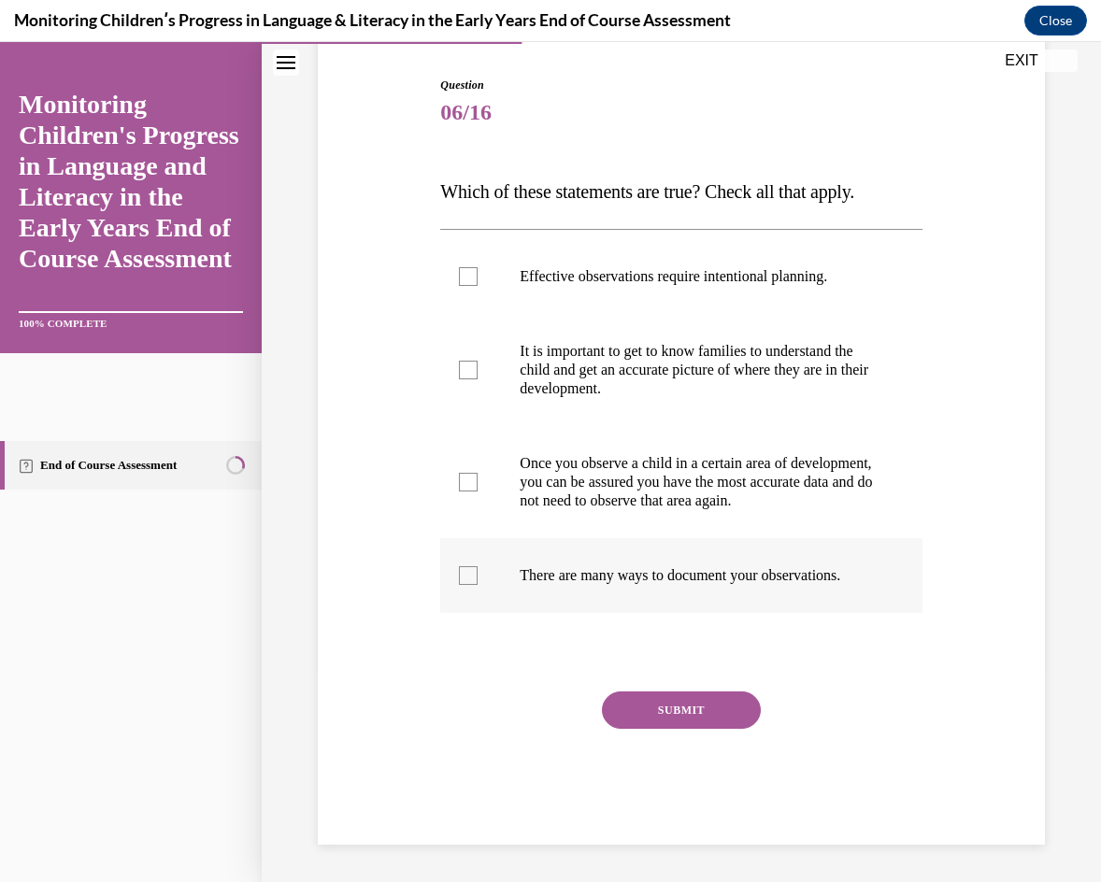
click at [563, 582] on p "There are many ways to document your observations." at bounding box center [697, 576] width 355 height 19
click at [478, 582] on input "There are many ways to document your observations." at bounding box center [468, 576] width 19 height 19
checkbox input "true"
click at [649, 688] on button "SUBMIT" at bounding box center [681, 710] width 159 height 37
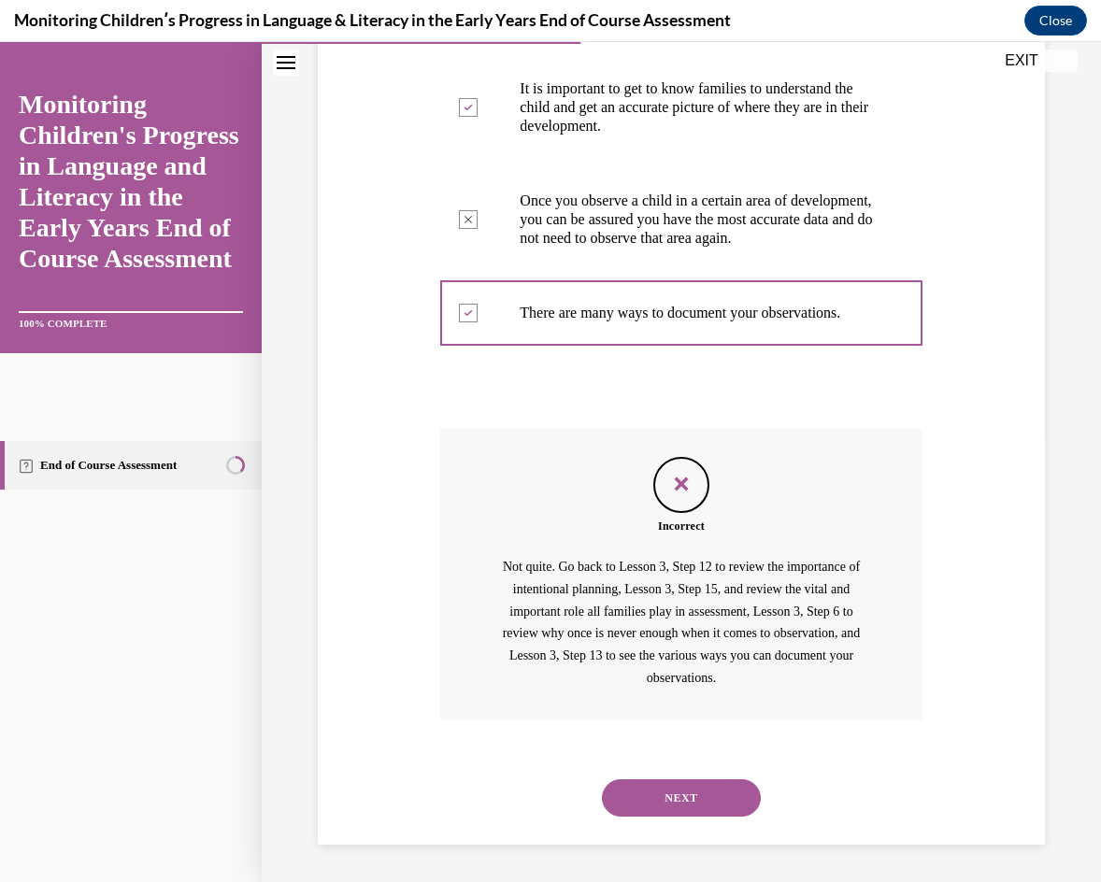
scroll to position [483, 0]
click at [665, 688] on button "NEXT" at bounding box center [681, 798] width 159 height 37
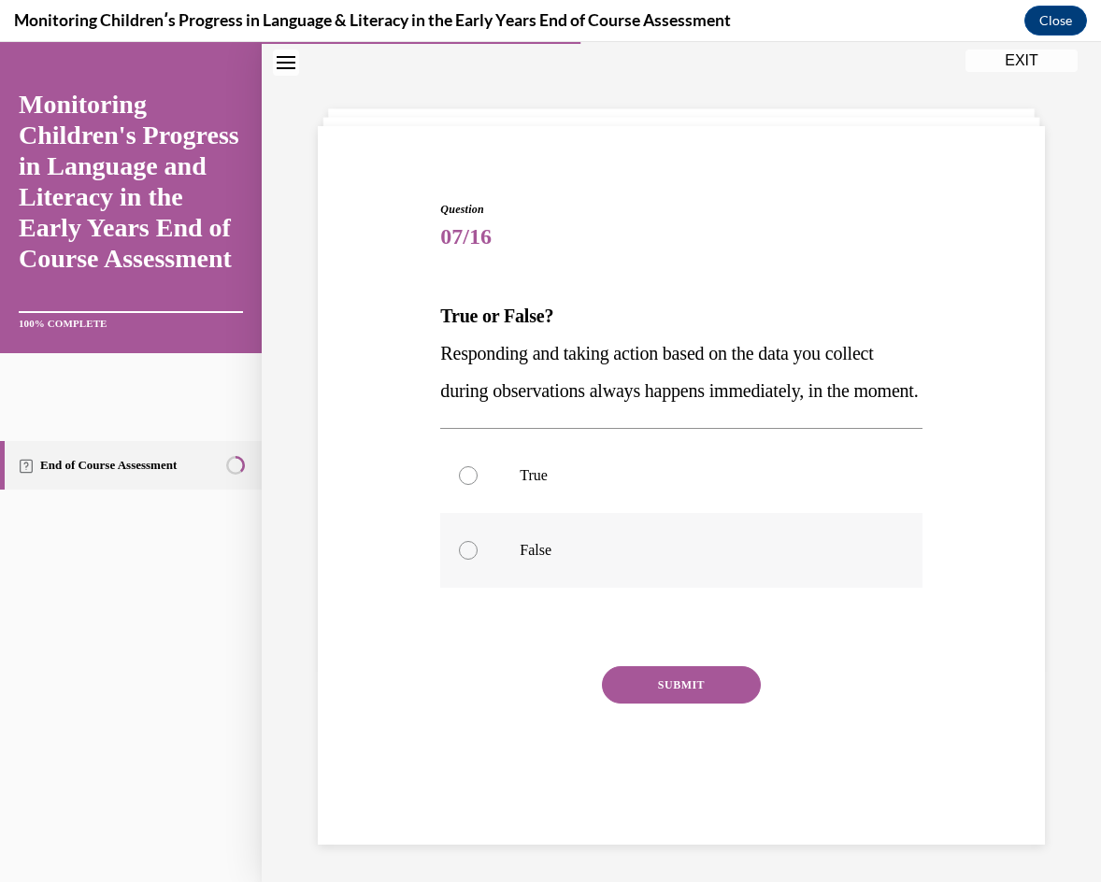
click at [538, 560] on label "False" at bounding box center [680, 550] width 481 height 75
click at [478, 560] on input "False" at bounding box center [468, 550] width 19 height 19
radio input "true"
click at [661, 684] on div "Question 07/16 True or False? Responding and taking action based on the data yo…" at bounding box center [680, 510] width 481 height 619
click at [670, 688] on button "SUBMIT" at bounding box center [681, 685] width 159 height 37
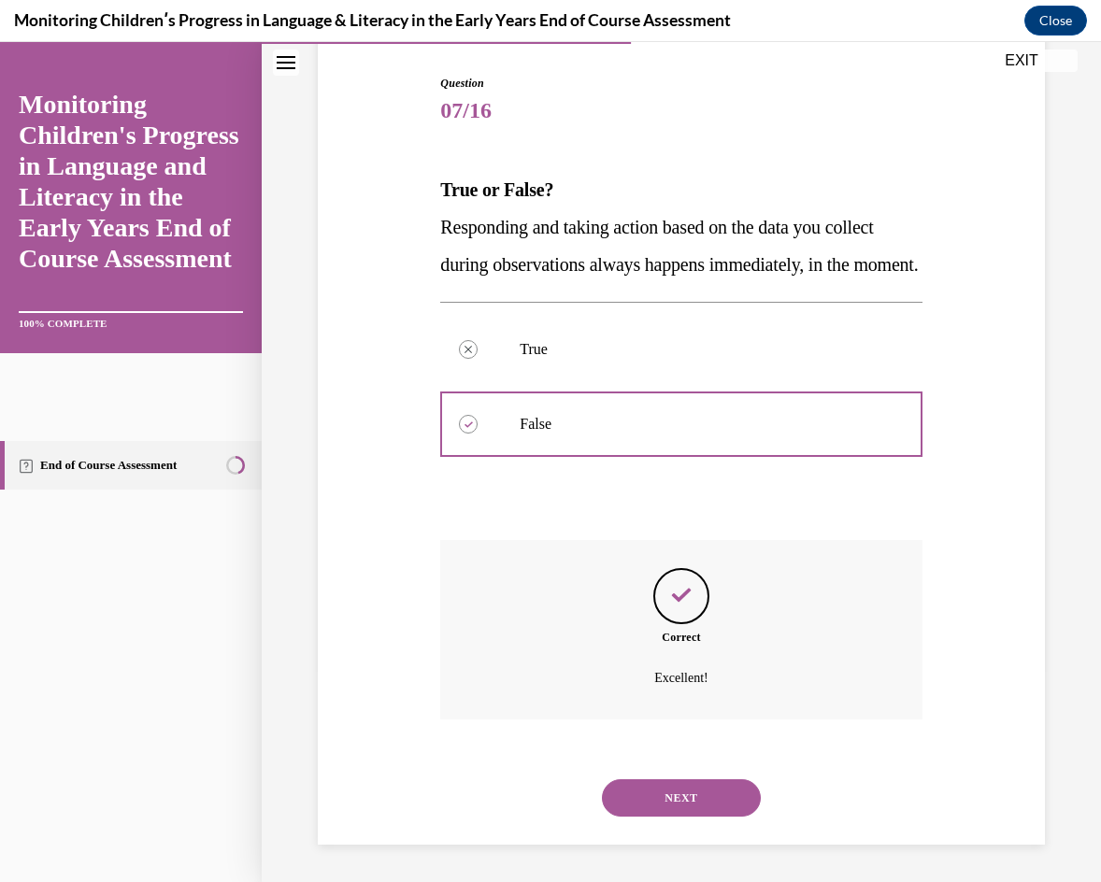
scroll to position [222, 0]
